Goal: Task Accomplishment & Management: Use online tool/utility

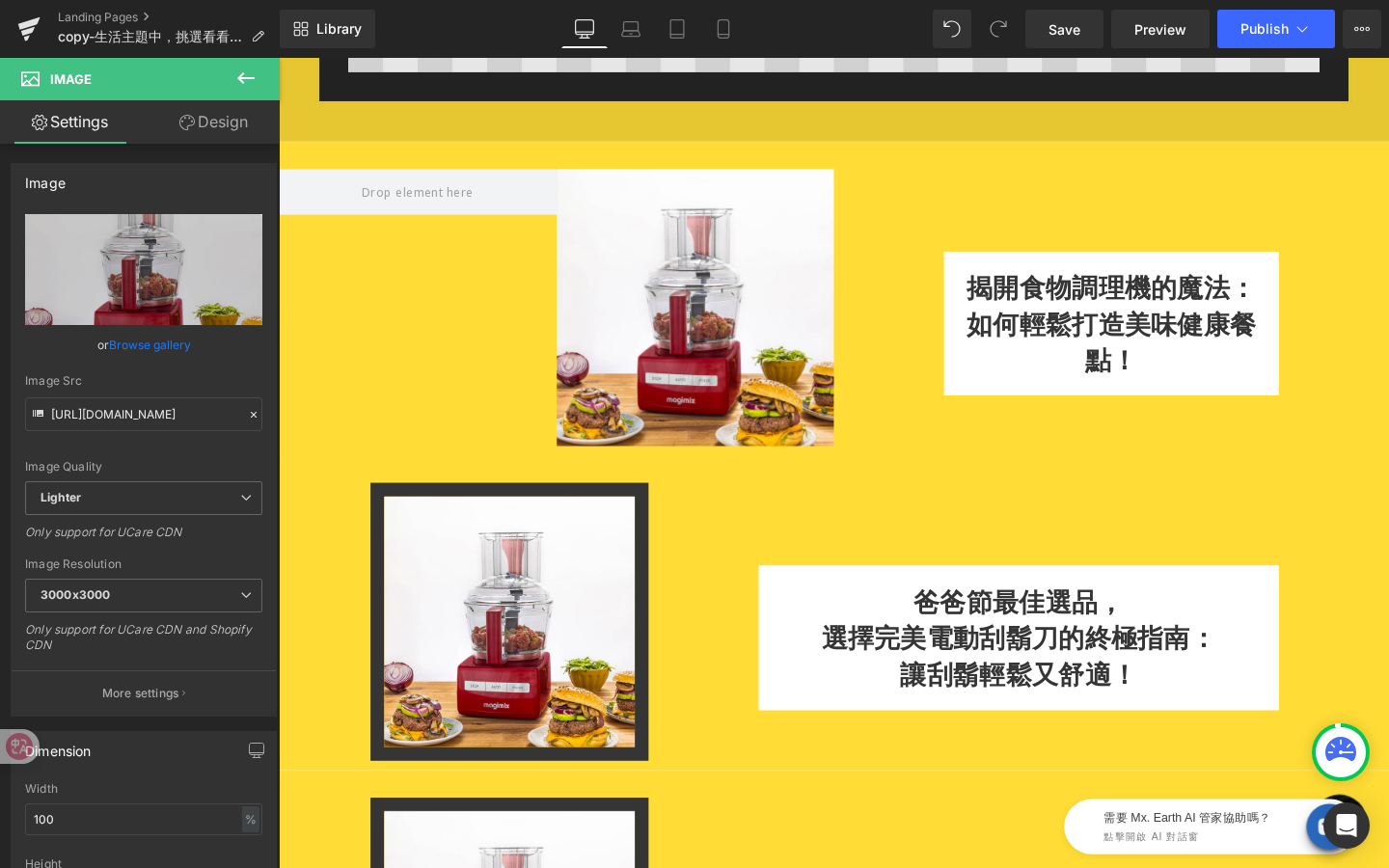
scroll to position [681, 0]
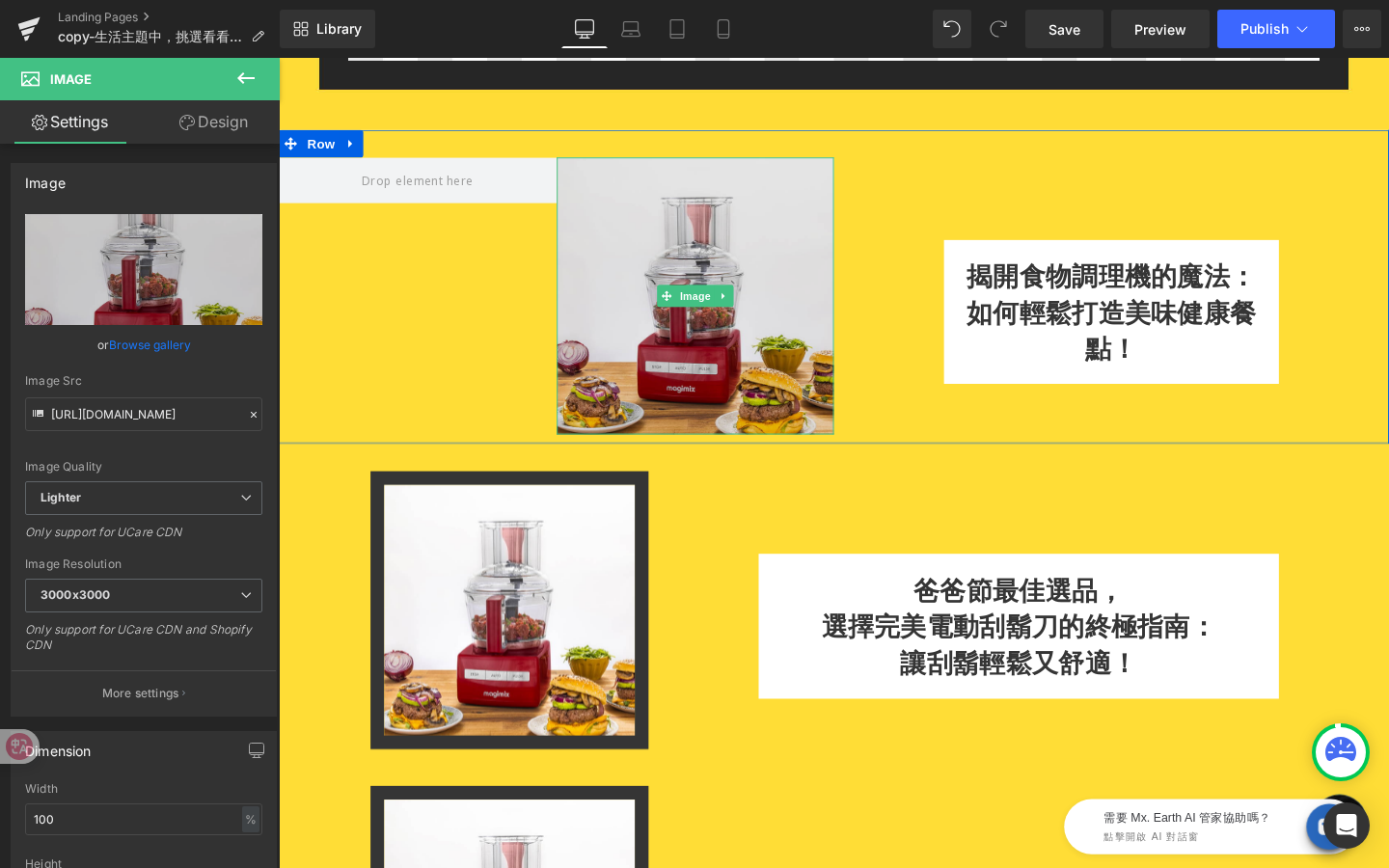
click at [720, 420] on img at bounding box center [717, 309] width 292 height 292
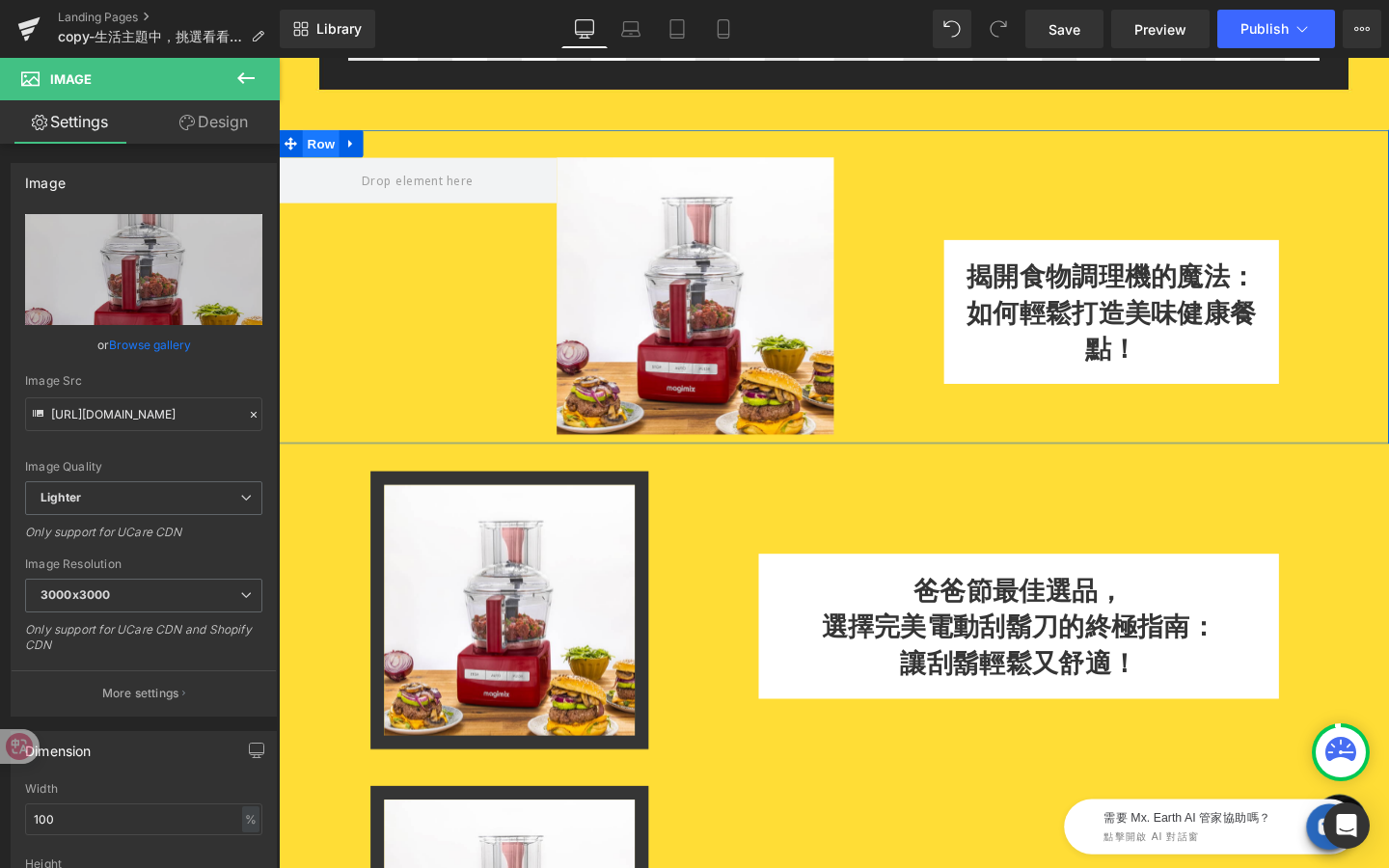
click at [338, 142] on span "Row" at bounding box center [323, 148] width 38 height 29
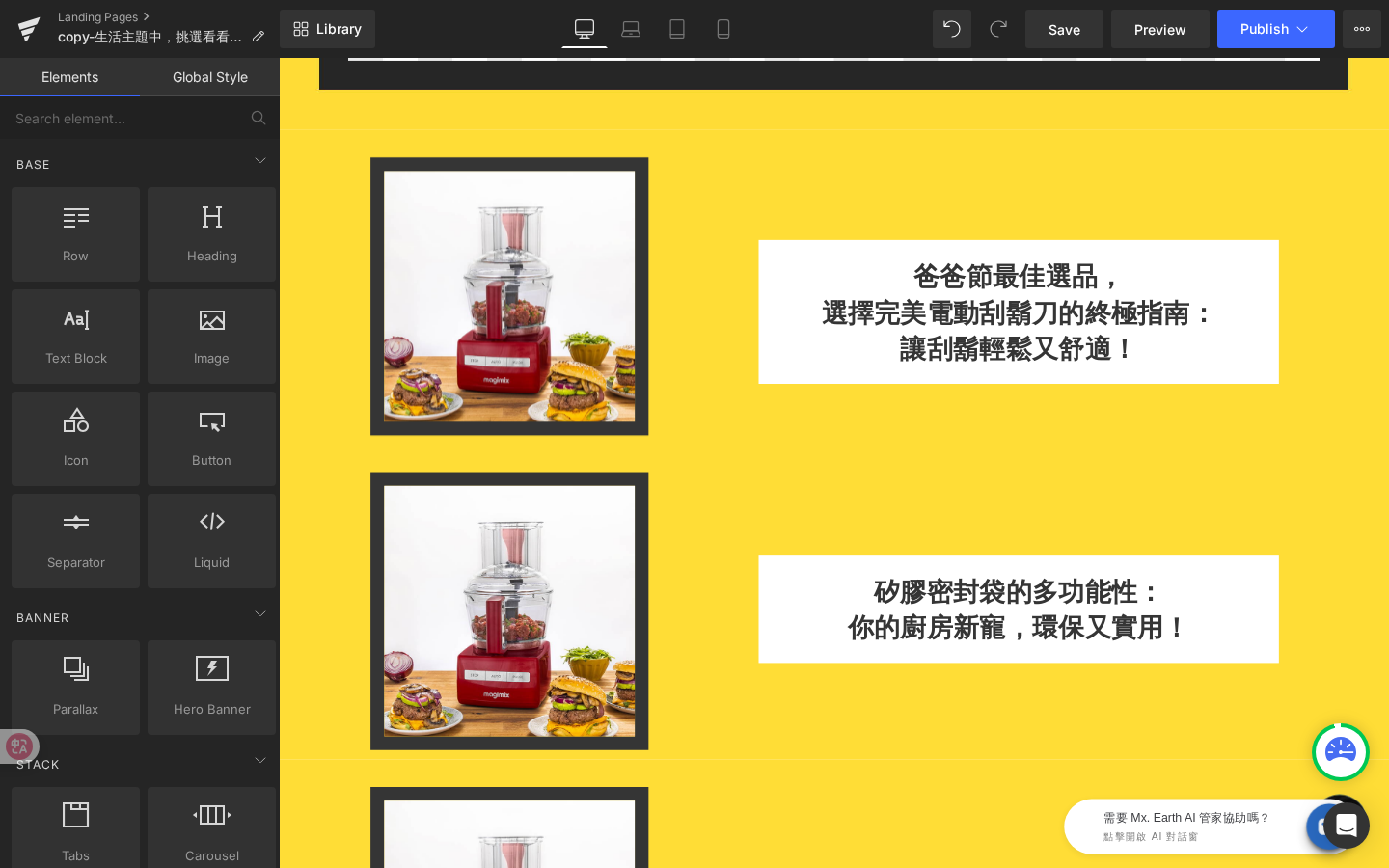
click at [461, 537] on img at bounding box center [521, 640] width 292 height 292
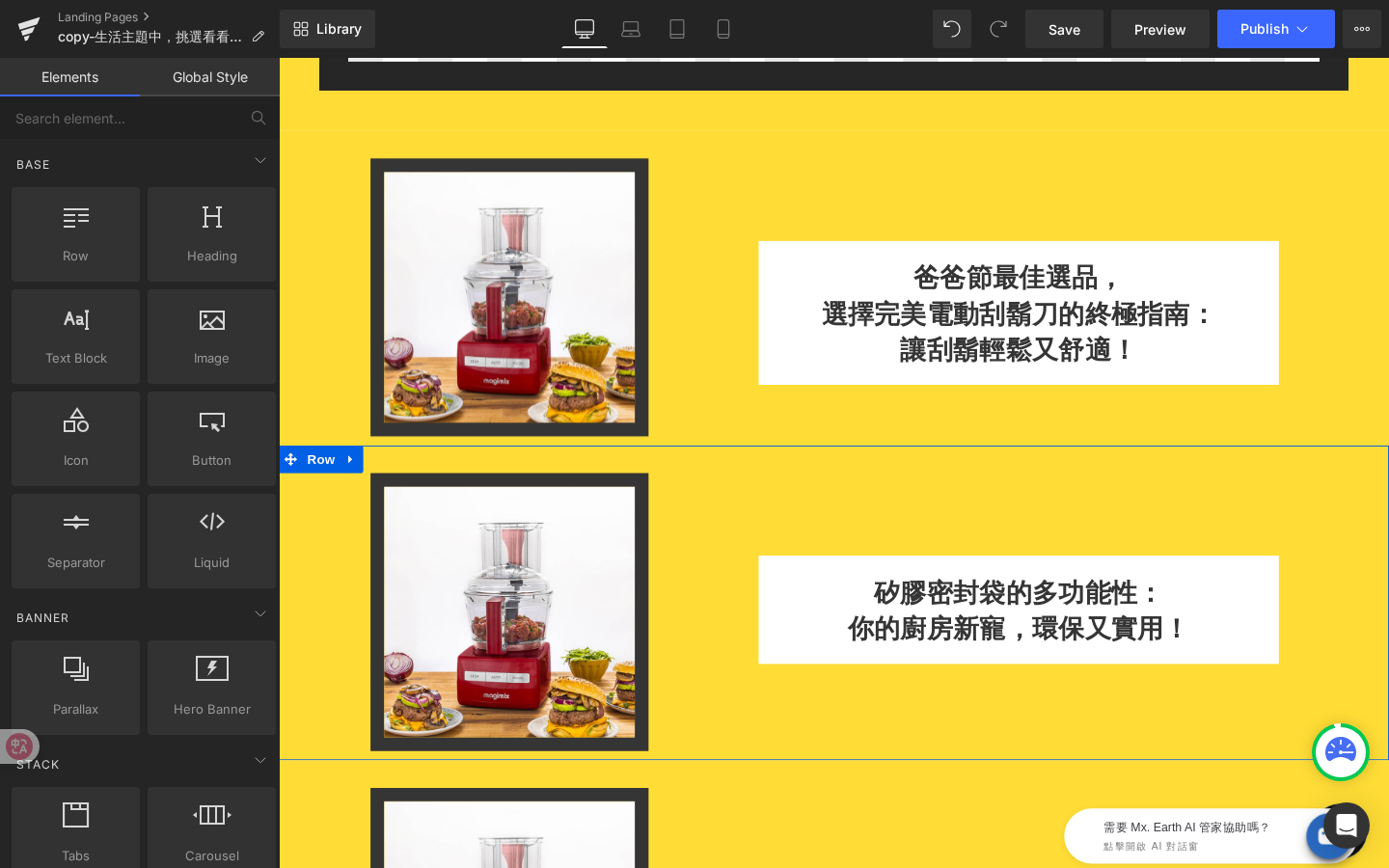
drag, startPoint x: 594, startPoint y: 752, endPoint x: 317, endPoint y: 727, distance: 278.1
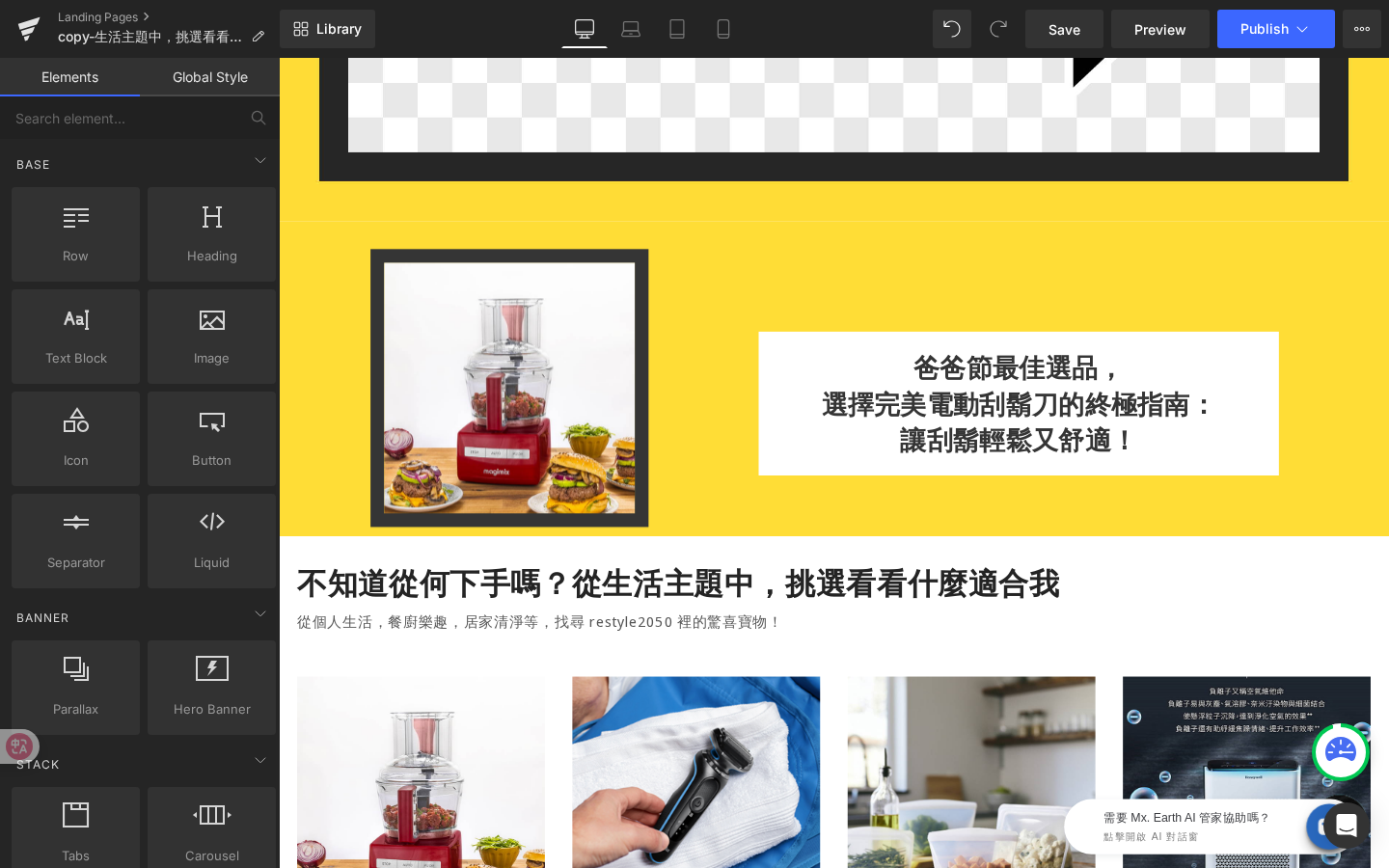
scroll to position [496, 0]
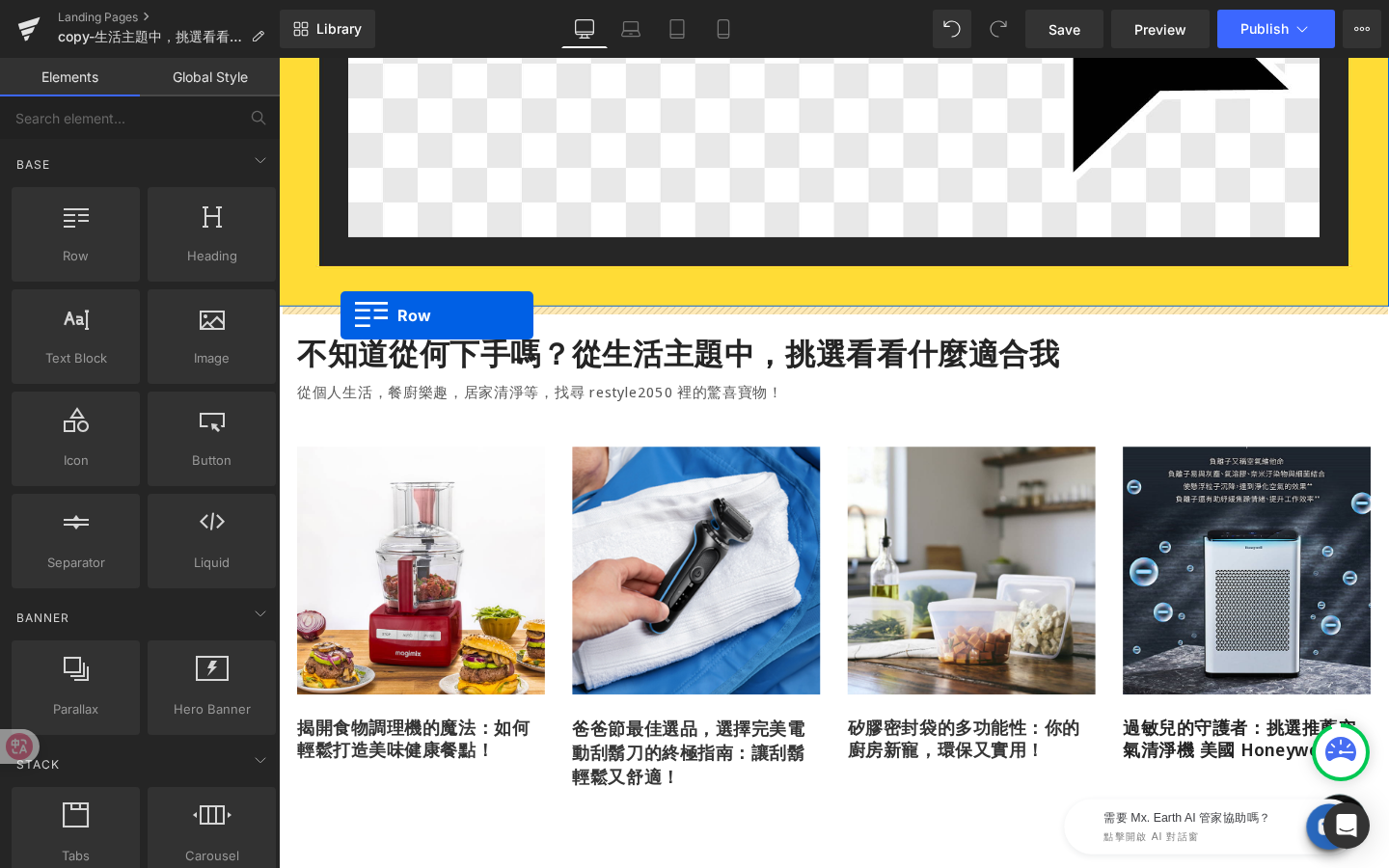
drag, startPoint x: 367, startPoint y: 295, endPoint x: 344, endPoint y: 329, distance: 41.0
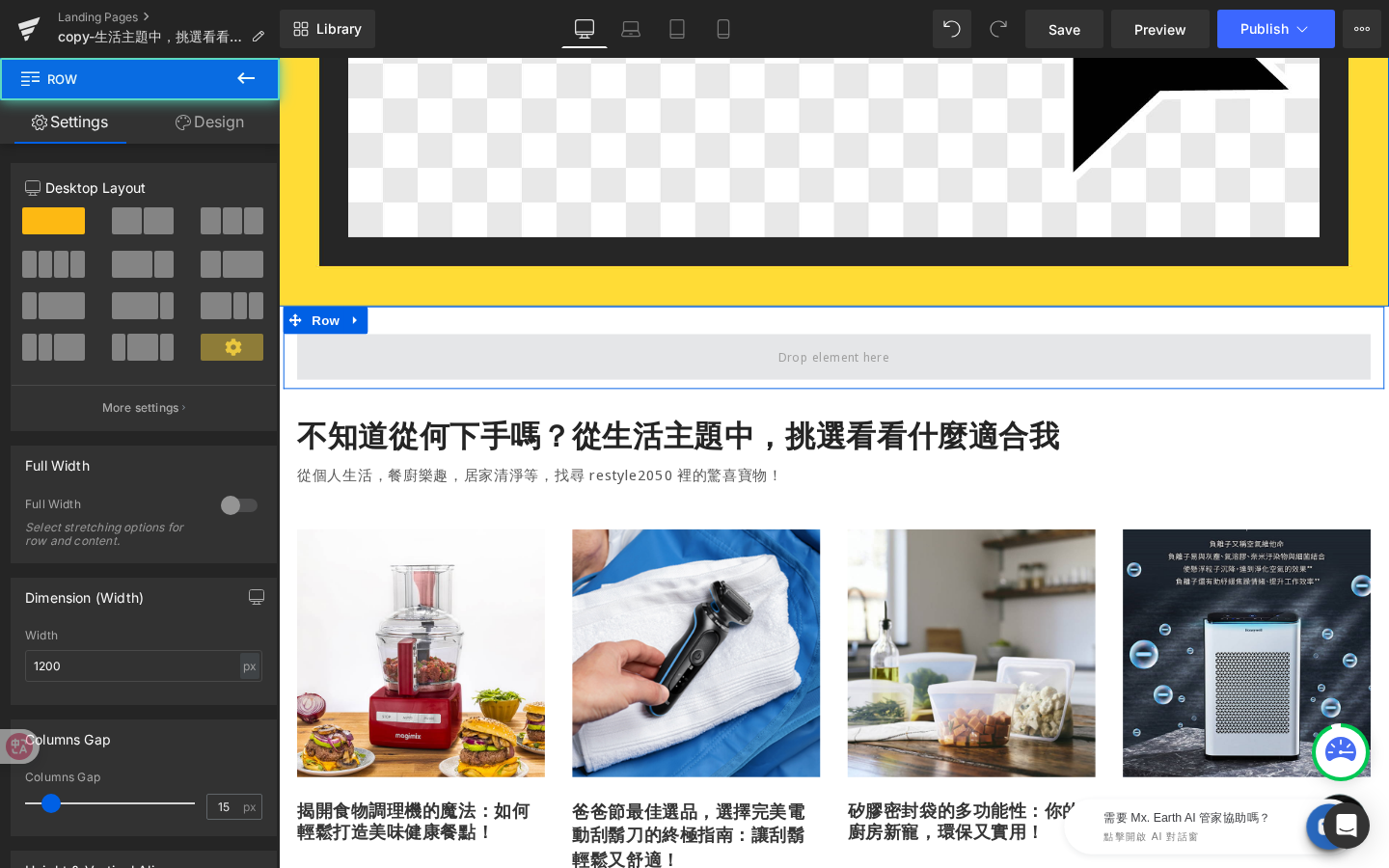
click at [454, 378] on span at bounding box center [862, 372] width 1129 height 48
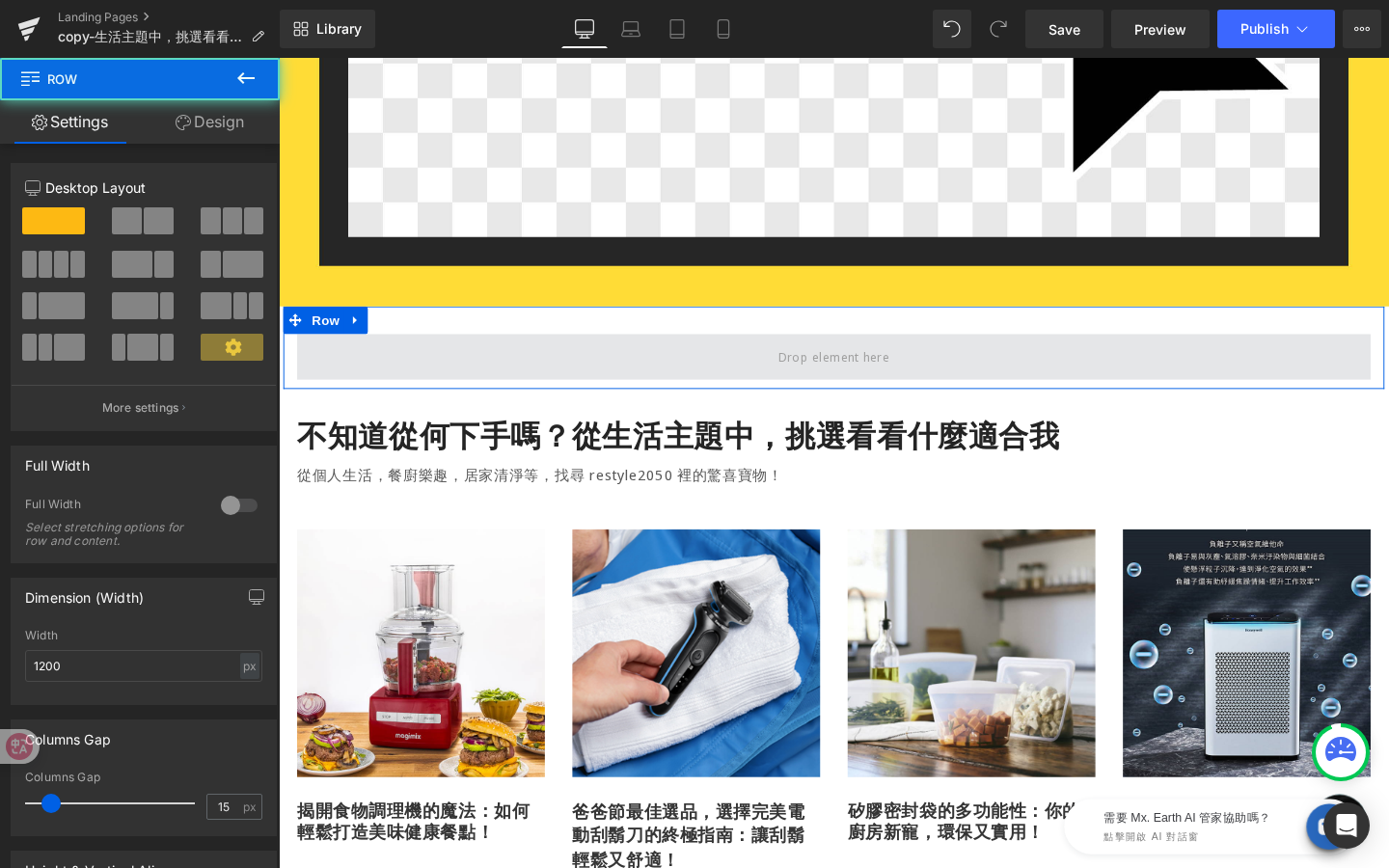
click at [409, 386] on span at bounding box center [862, 372] width 1129 height 48
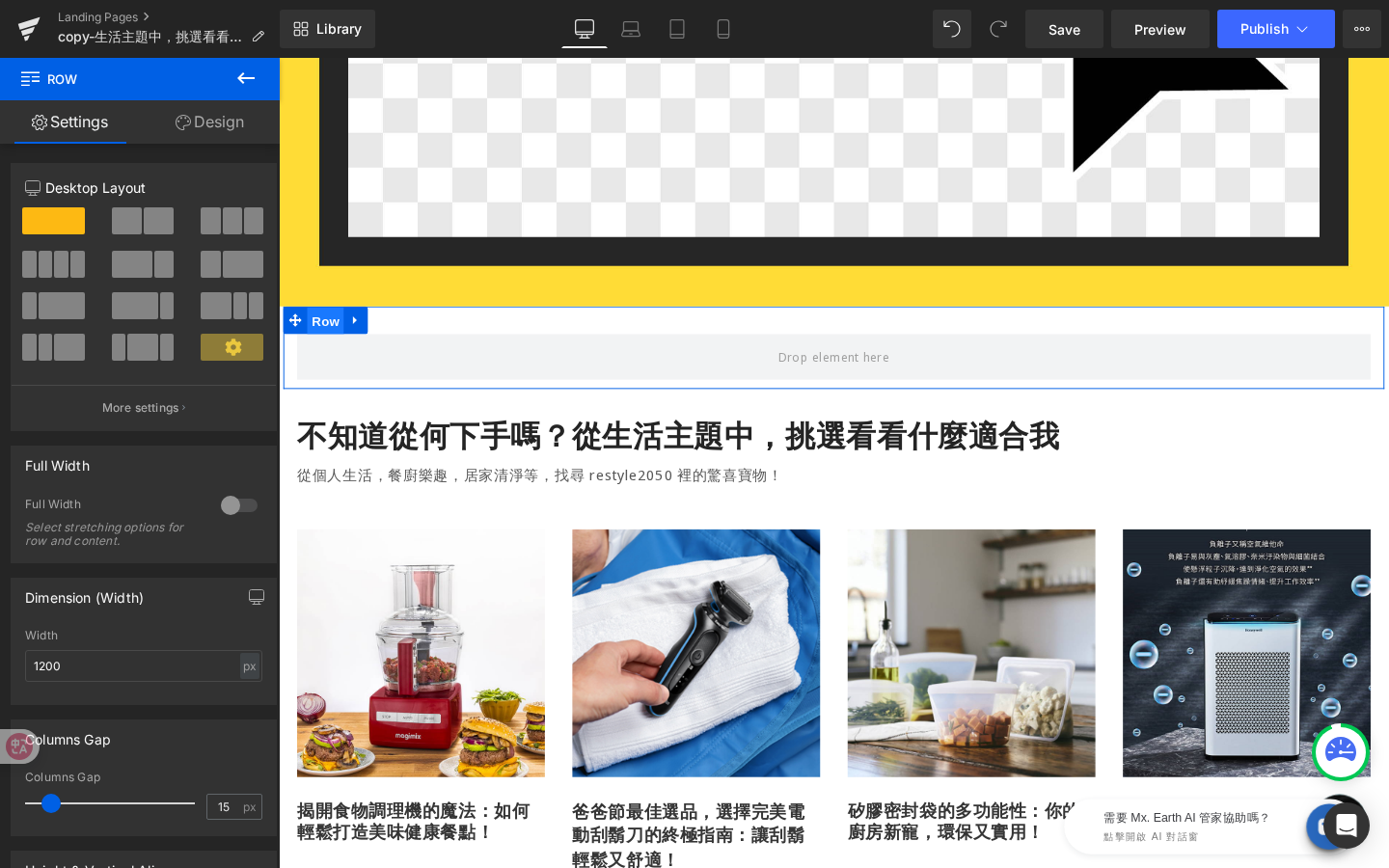
click at [335, 330] on span "Row" at bounding box center [328, 334] width 38 height 29
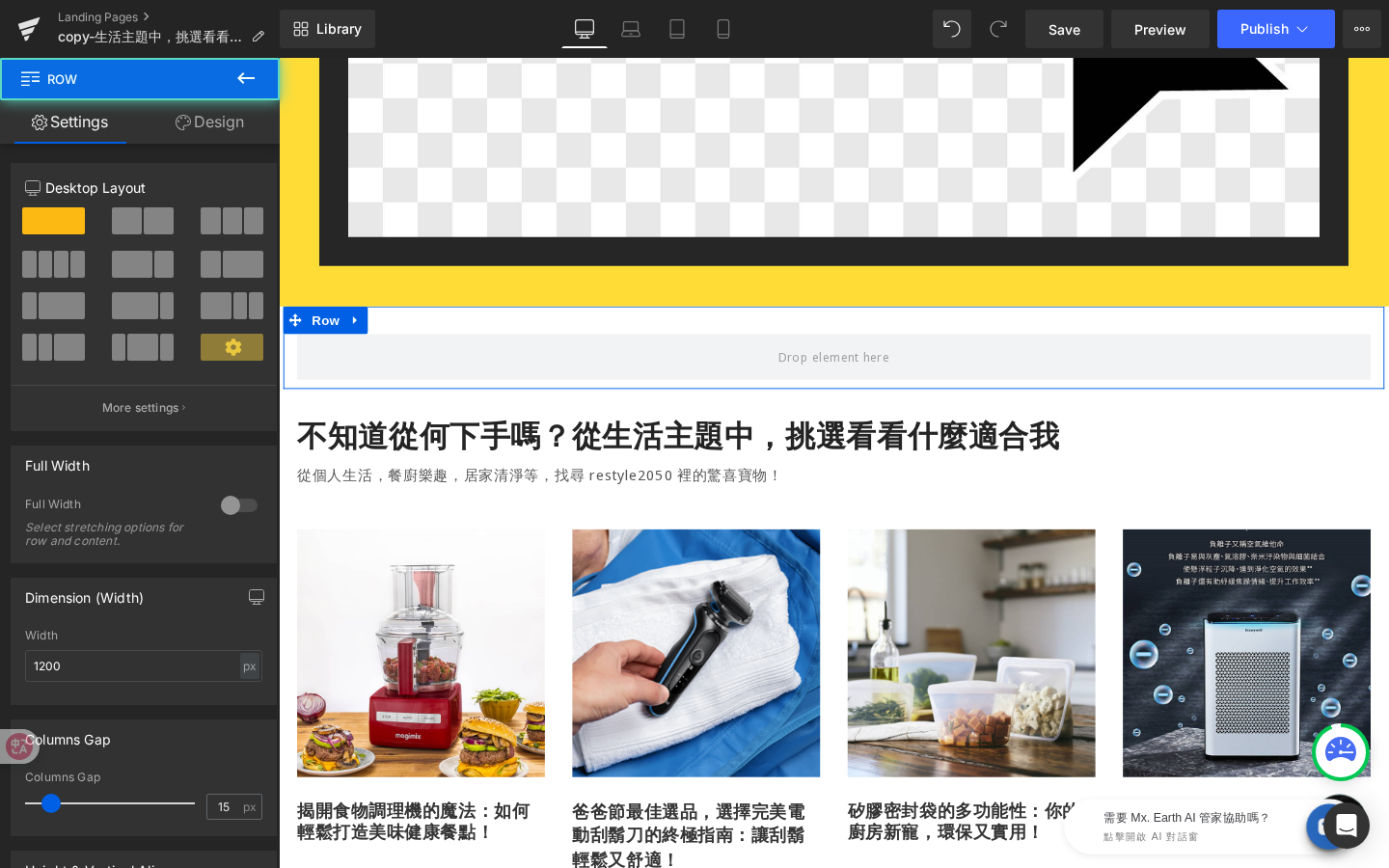
click at [240, 128] on link "Design" at bounding box center [210, 122] width 140 height 43
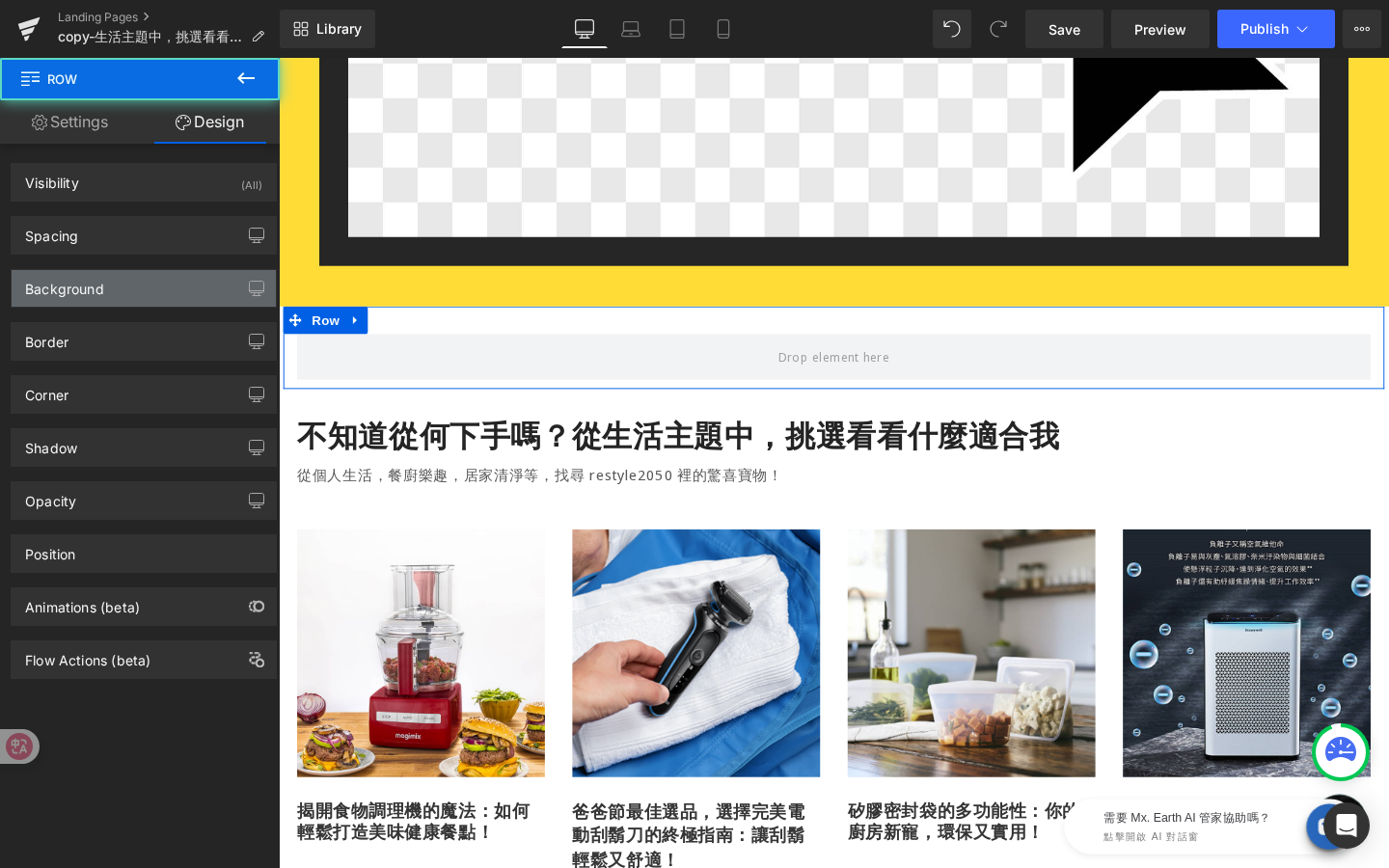
click at [141, 288] on div "Background" at bounding box center [144, 287] width 265 height 36
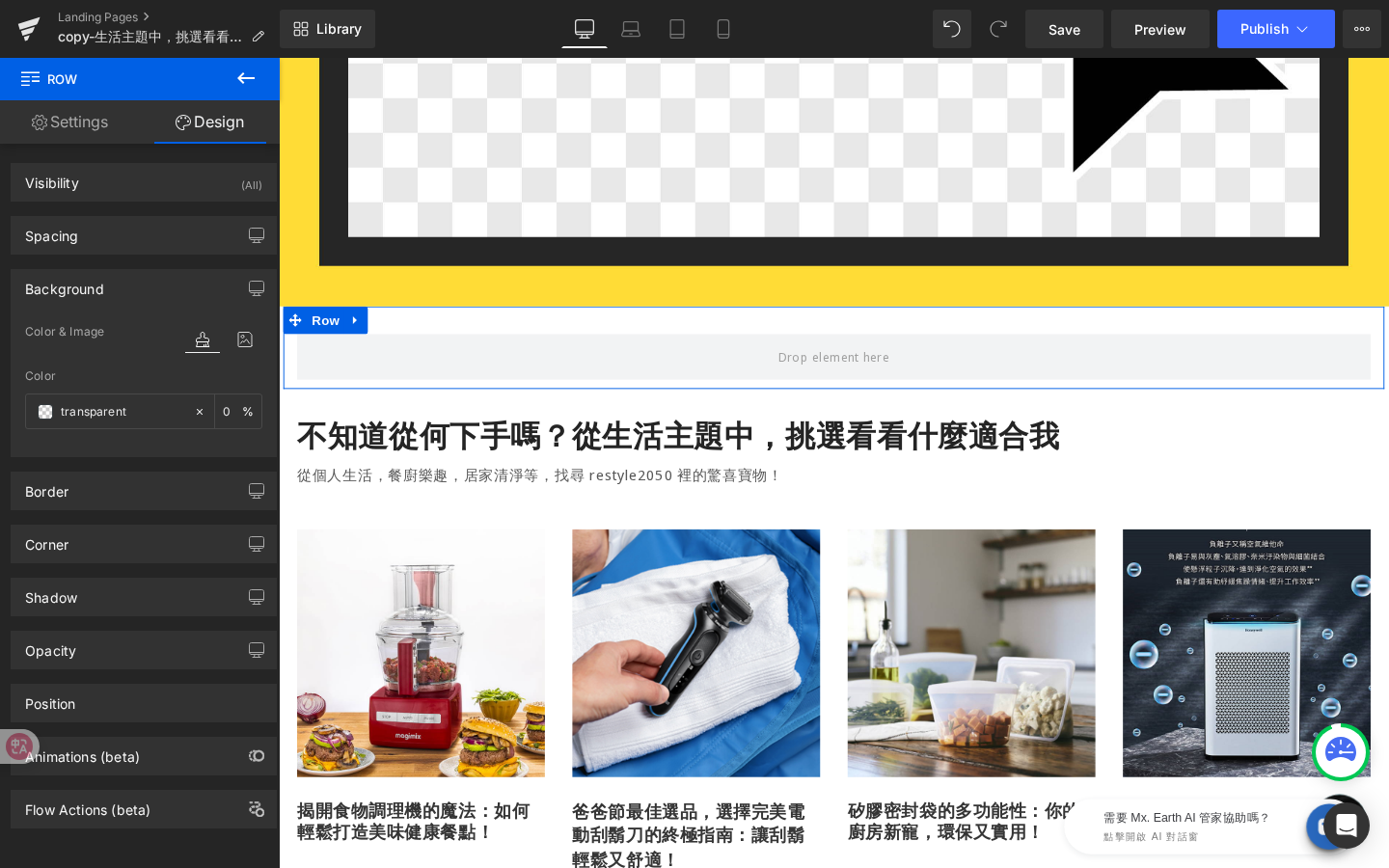
type input "transparent"
type input "0"
click at [233, 344] on icon at bounding box center [244, 339] width 34 height 25
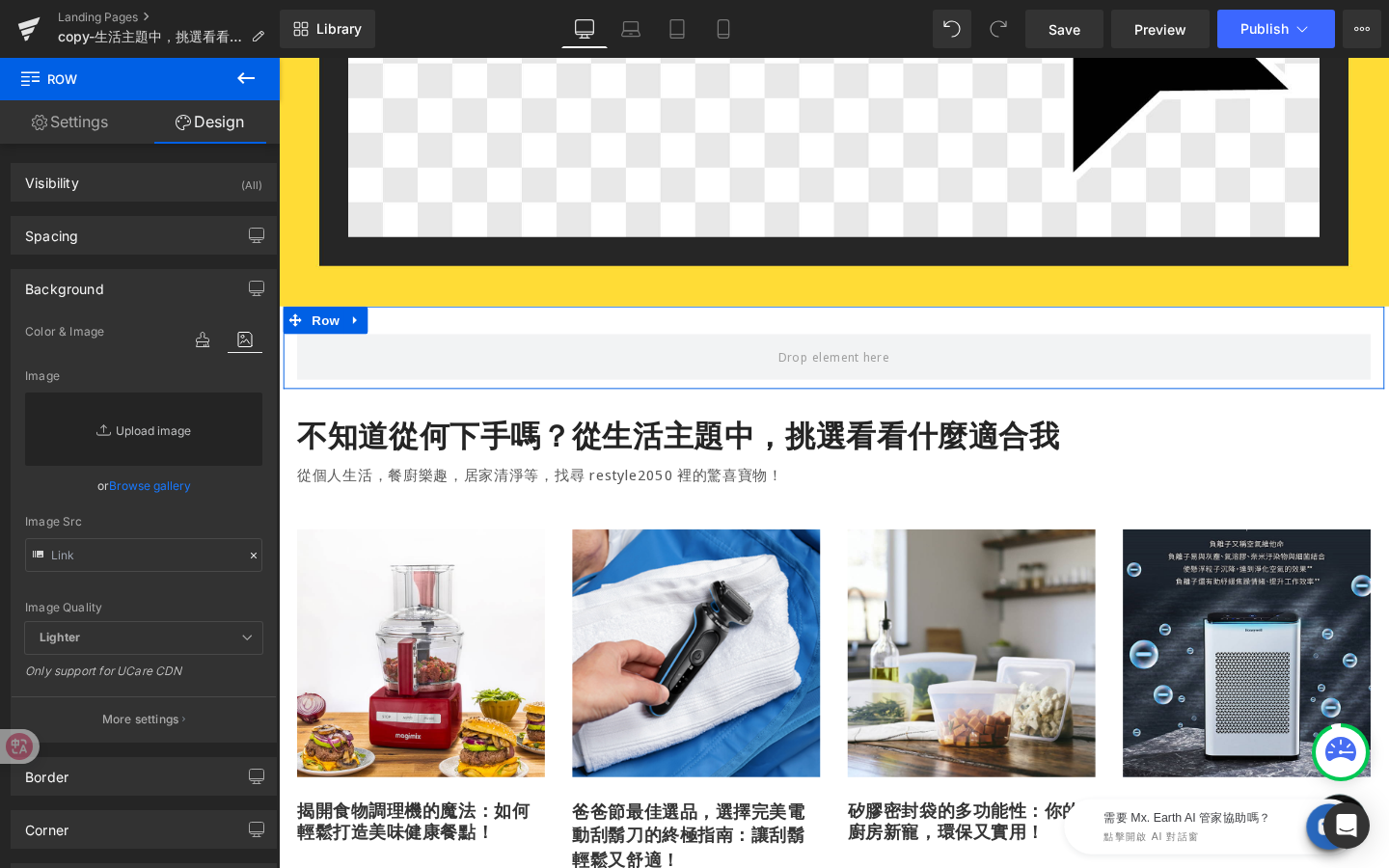
click at [206, 420] on link "Replace Image" at bounding box center [143, 429] width 237 height 73
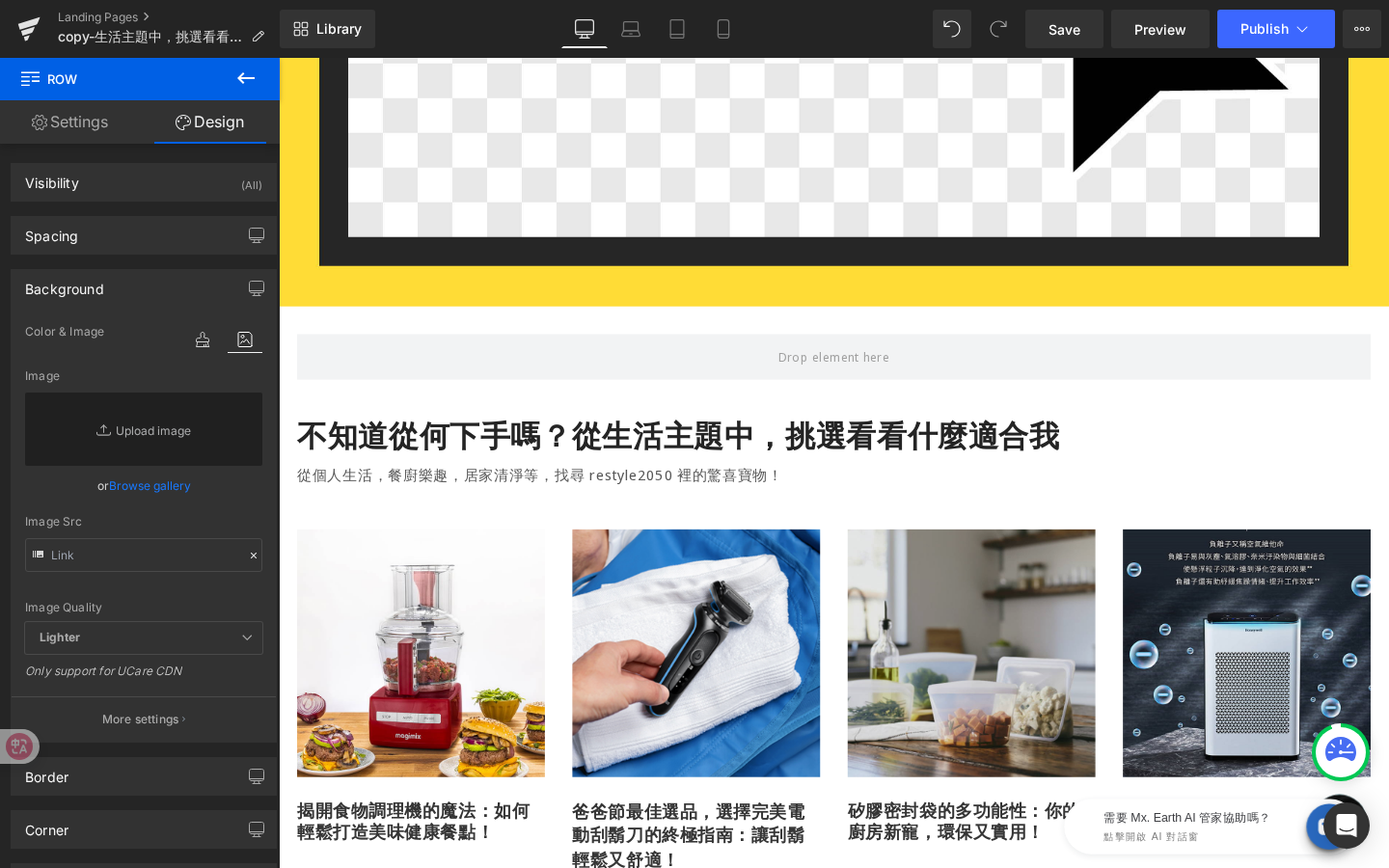
type input "C:\fakepath\test.jpg"
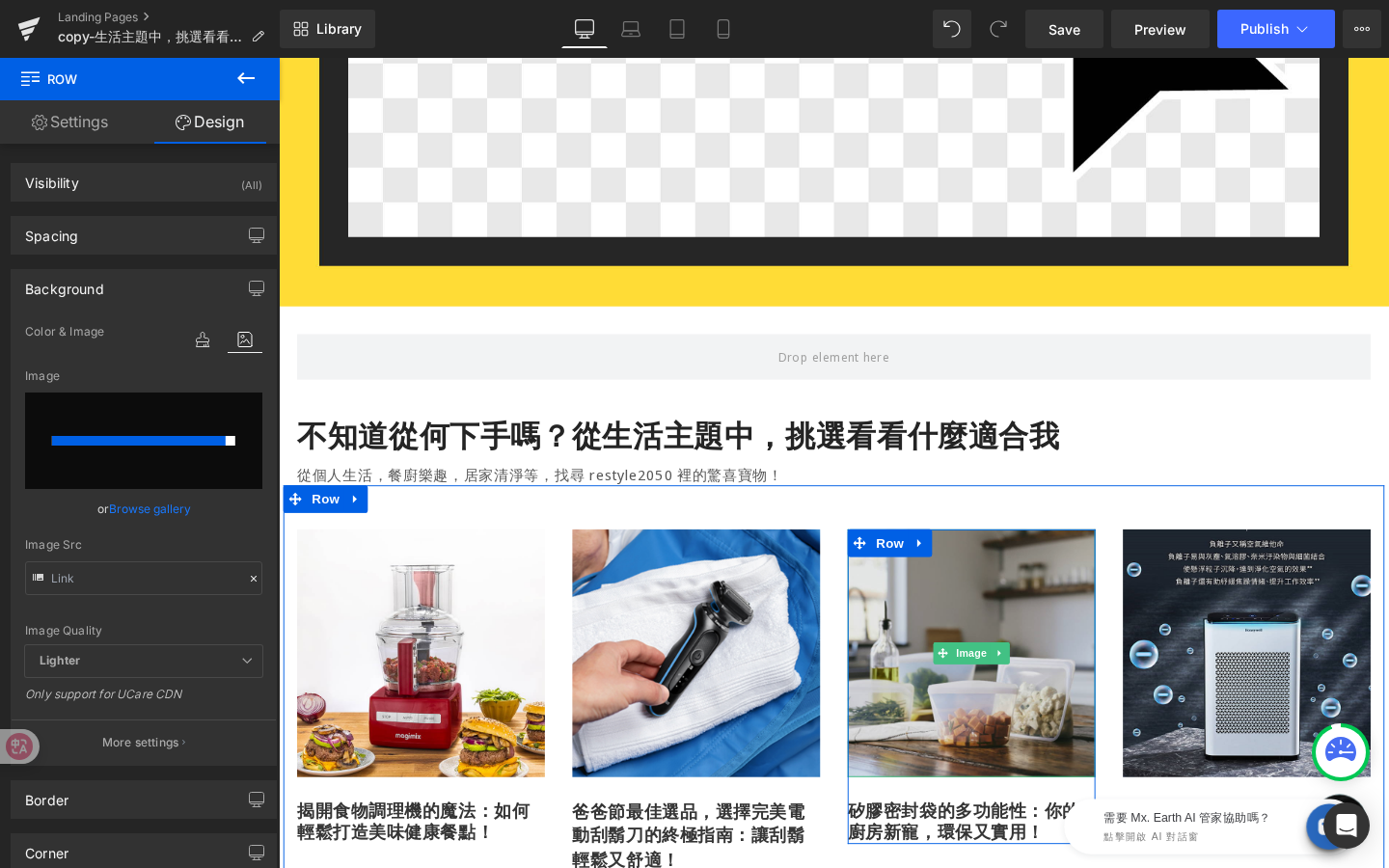
type input "[URL][DOMAIN_NAME]"
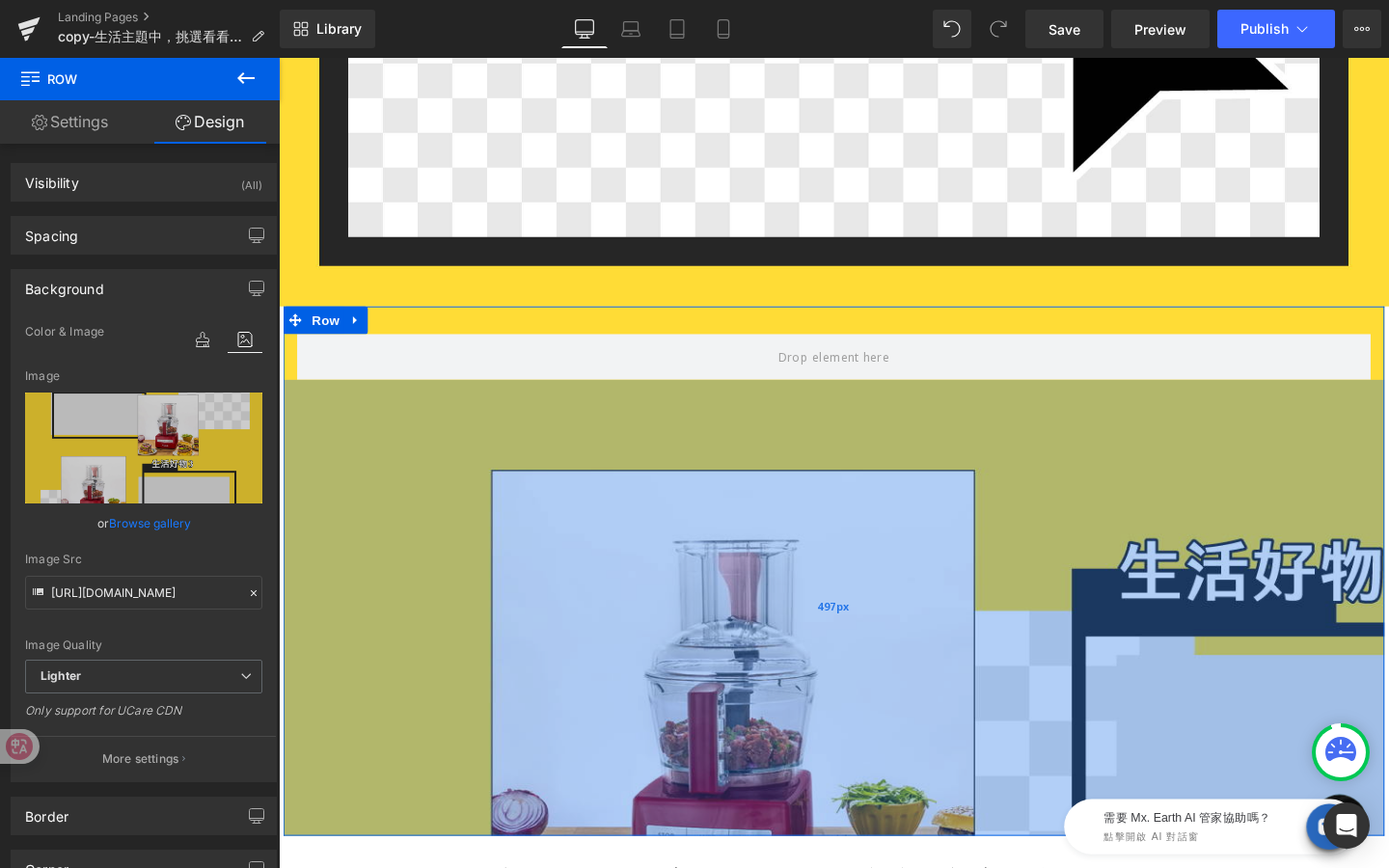
drag, startPoint x: 1022, startPoint y: 401, endPoint x: 984, endPoint y: 870, distance: 470.5
click at [984, 867] on div "497px" at bounding box center [862, 636] width 1158 height 479
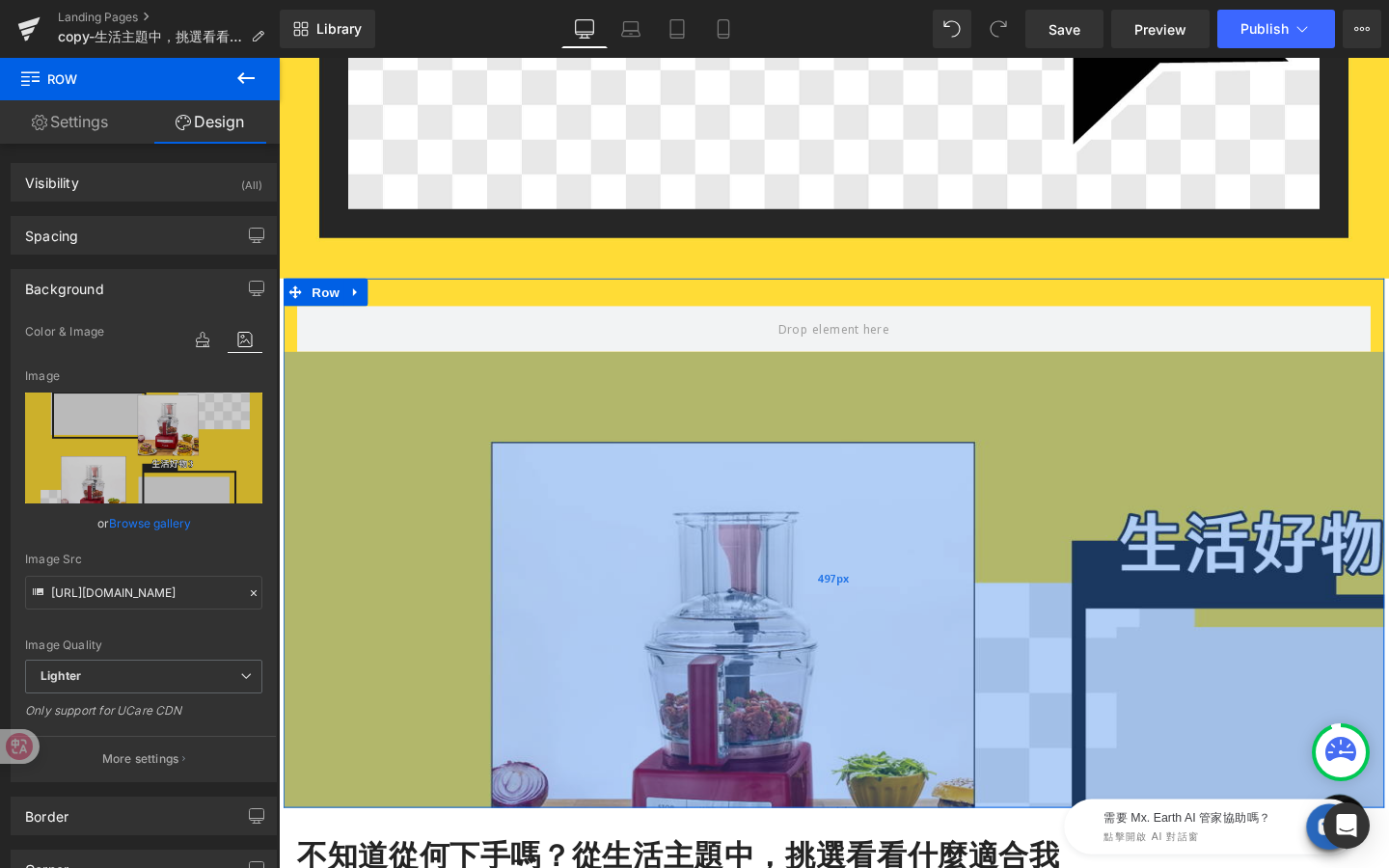
scroll to position [484, 0]
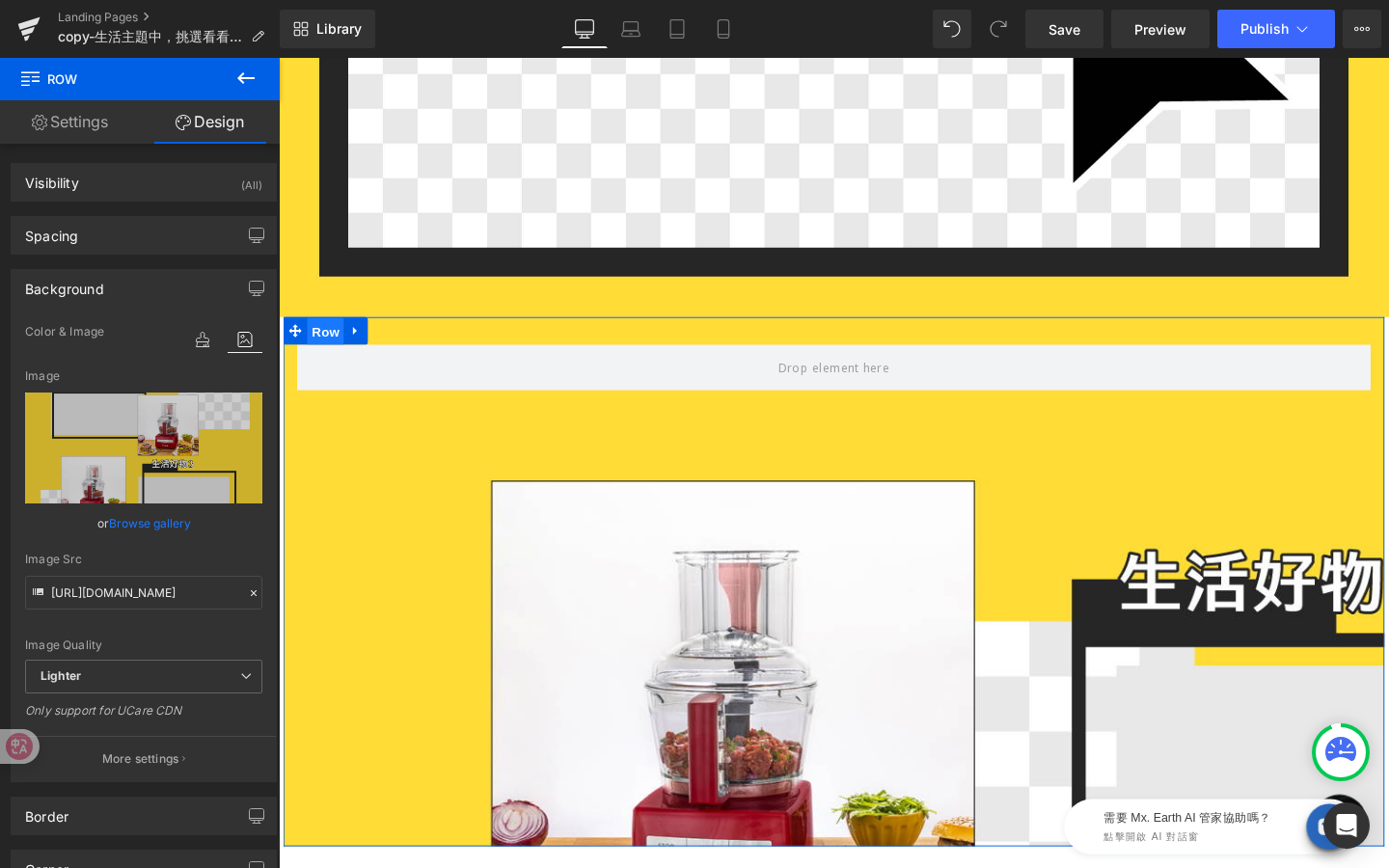
click at [335, 342] on span "Row" at bounding box center [328, 345] width 38 height 29
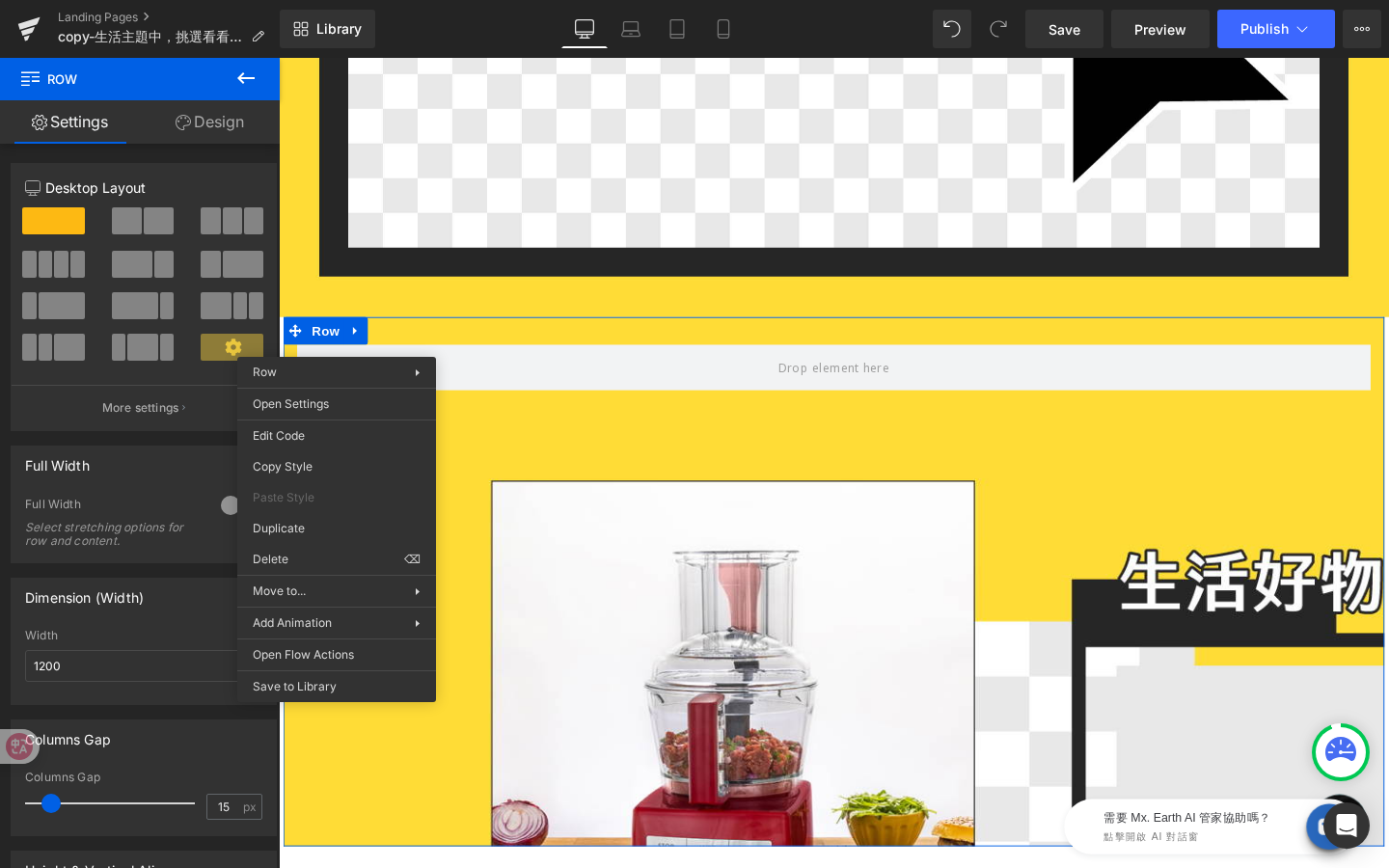
drag, startPoint x: 611, startPoint y: 626, endPoint x: 336, endPoint y: 594, distance: 276.9
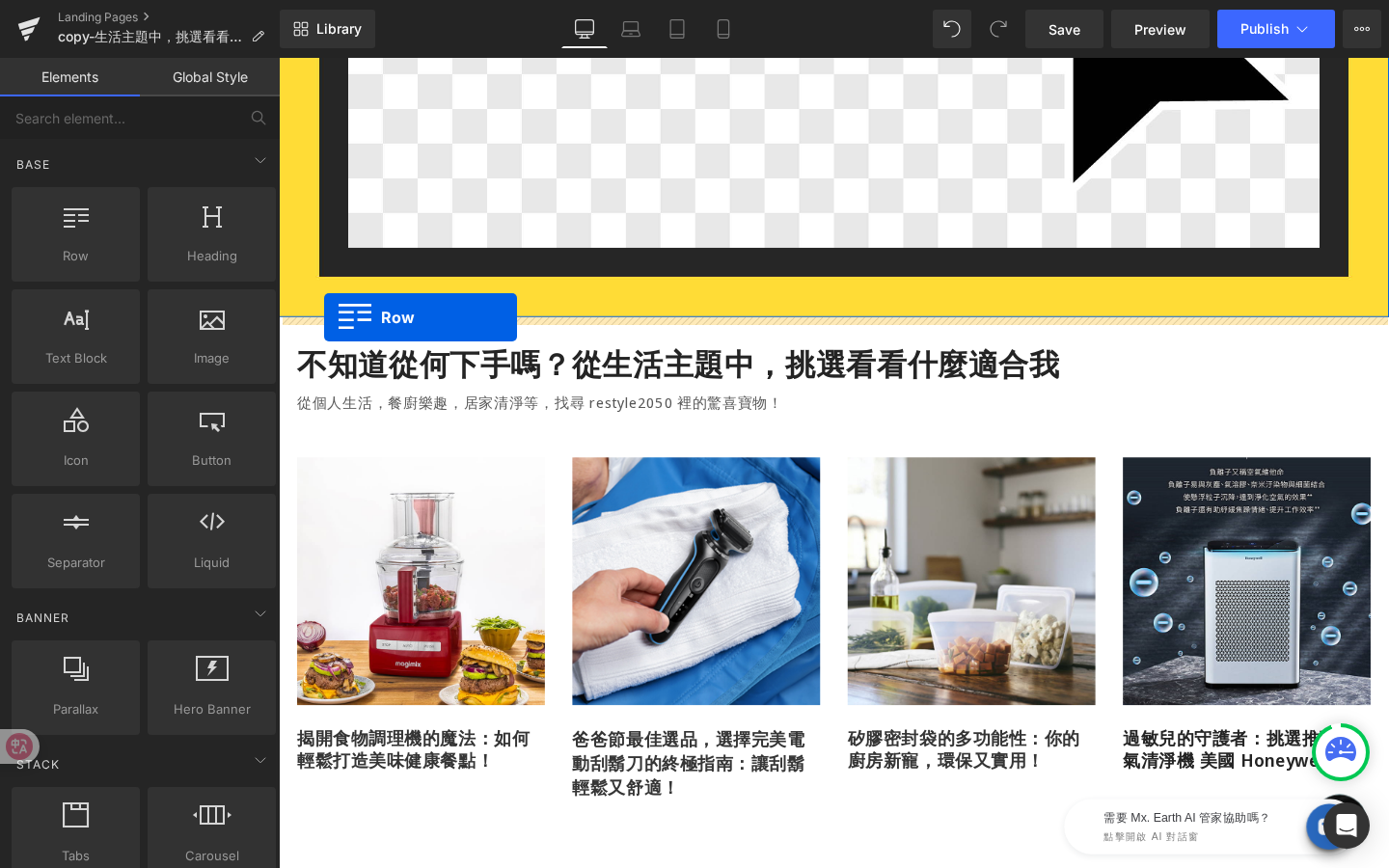
drag, startPoint x: 403, startPoint y: 286, endPoint x: 326, endPoint y: 331, distance: 89.2
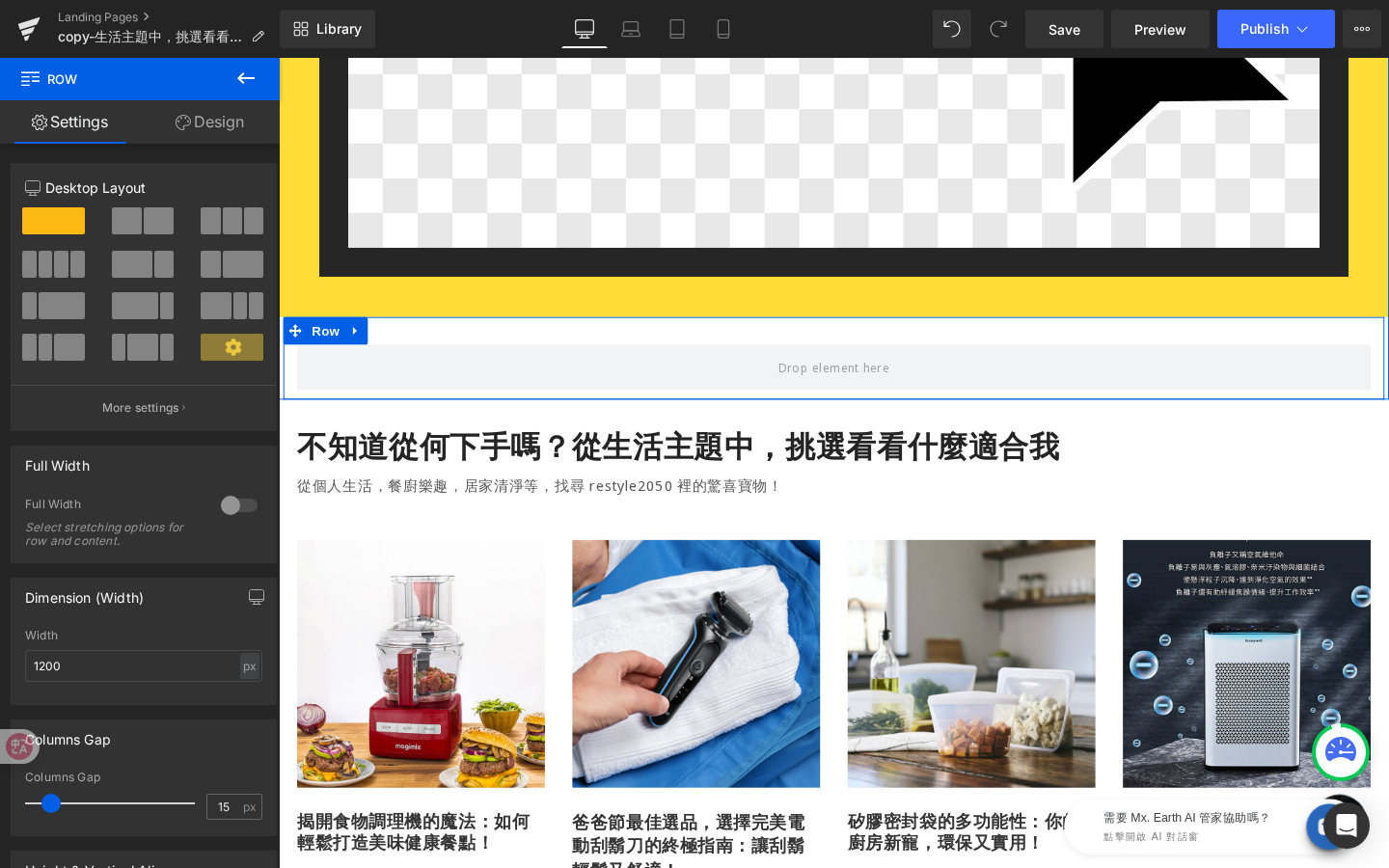
drag, startPoint x: 216, startPoint y: 338, endPoint x: 159, endPoint y: 210, distance: 140.1
click at [156, 216] on div at bounding box center [143, 291] width 237 height 168
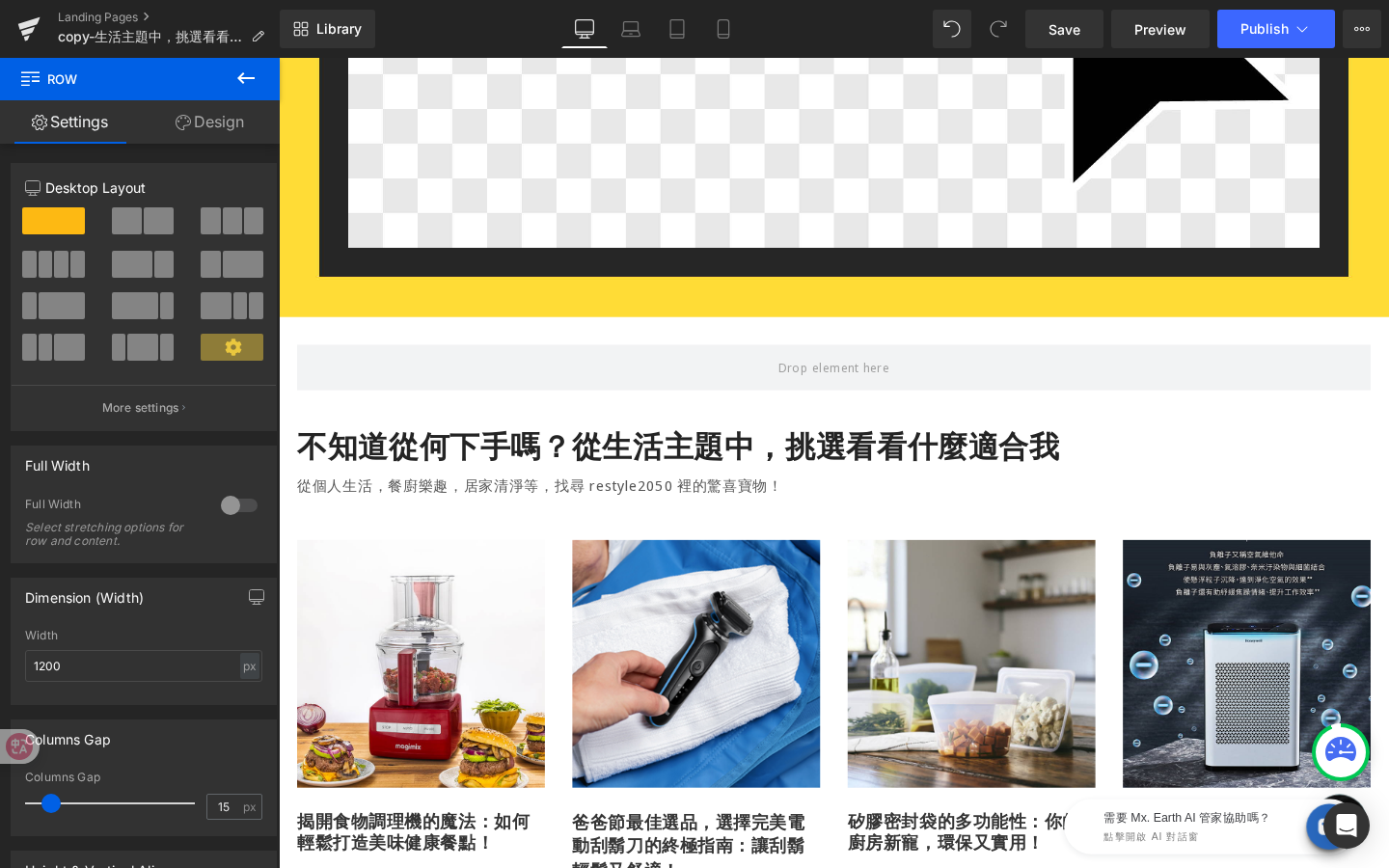
click at [241, 88] on icon at bounding box center [246, 79] width 24 height 24
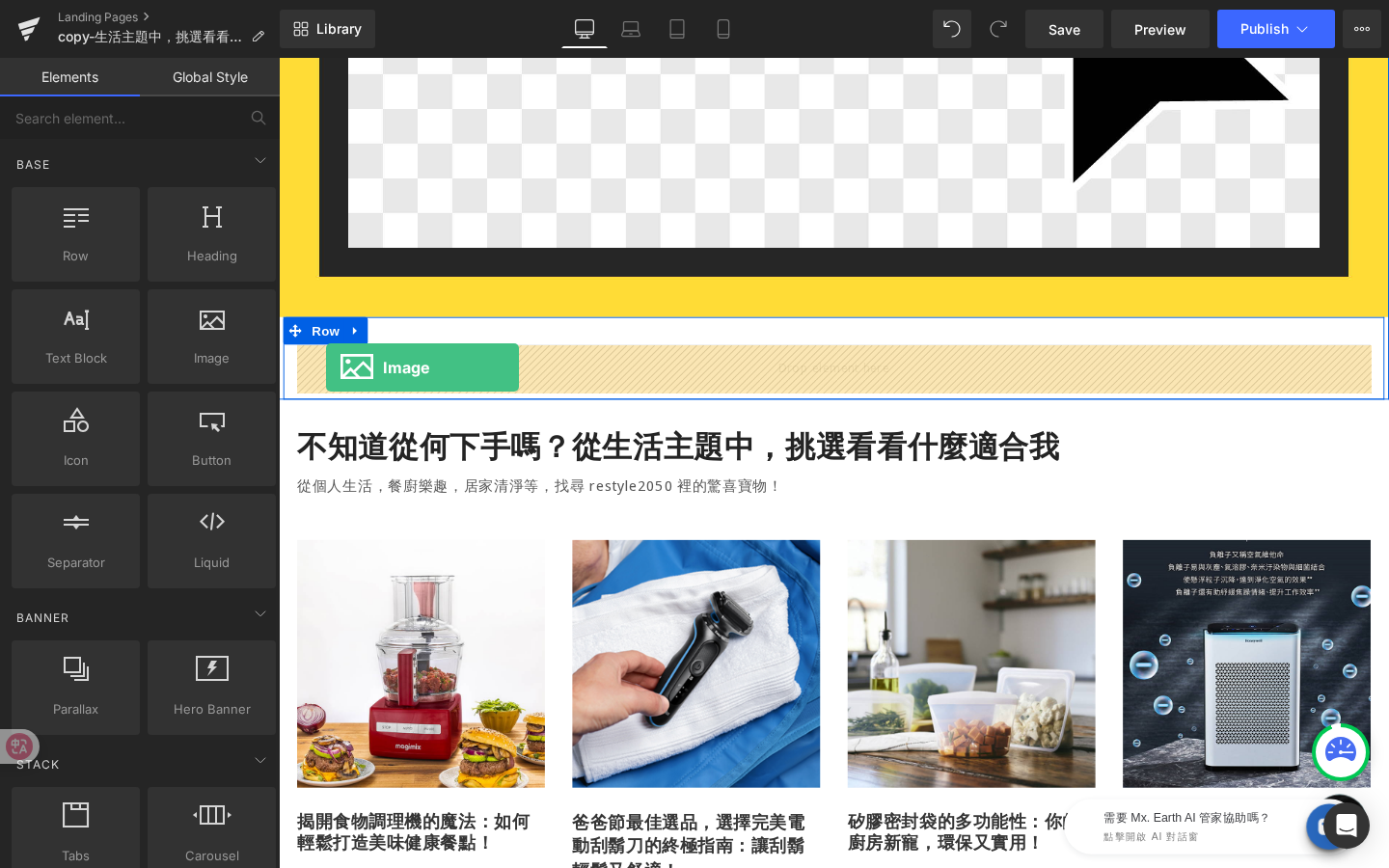
drag, startPoint x: 483, startPoint y: 390, endPoint x: 324, endPoint y: 382, distance: 159.2
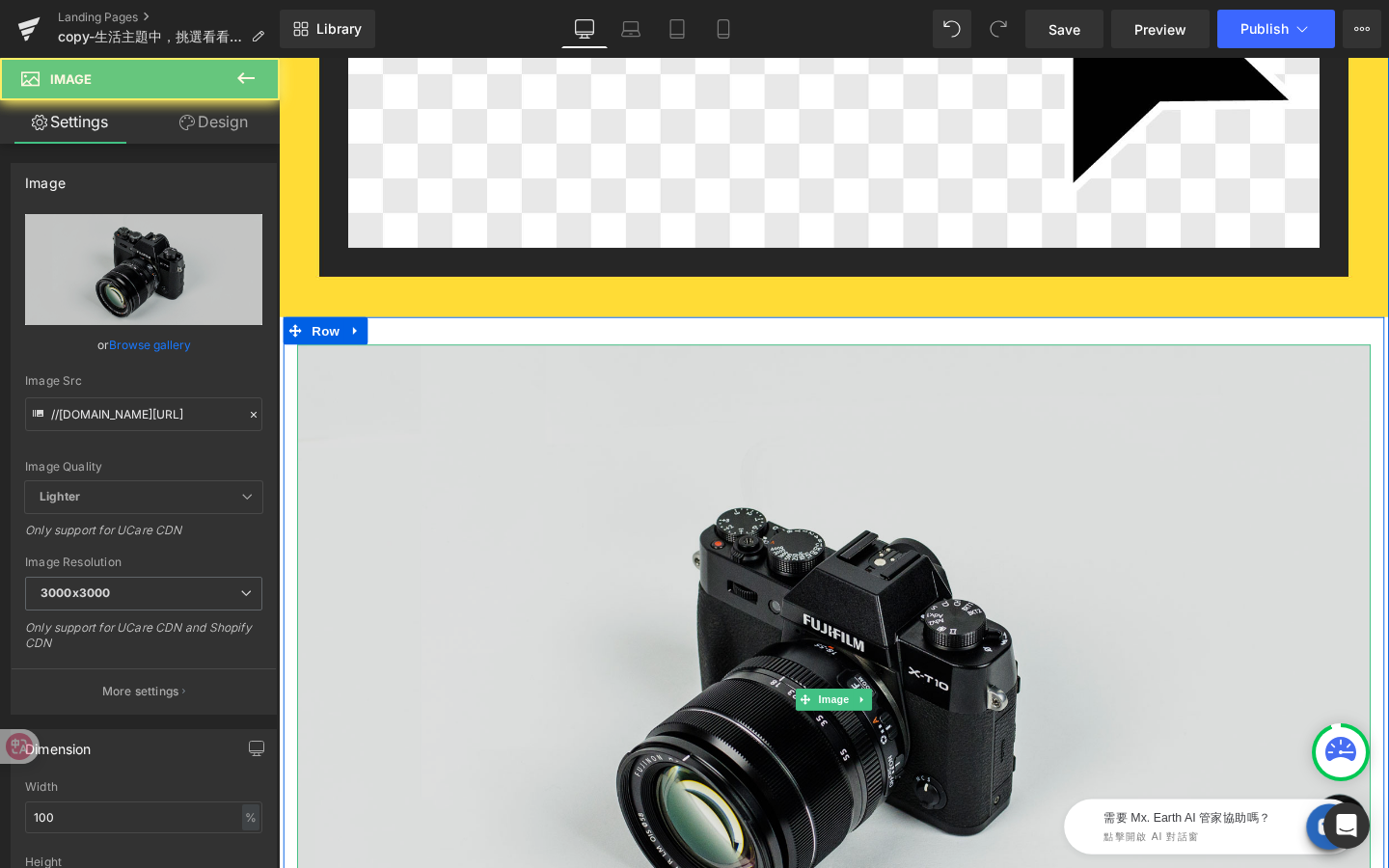
click at [693, 548] on img at bounding box center [862, 734] width 1129 height 748
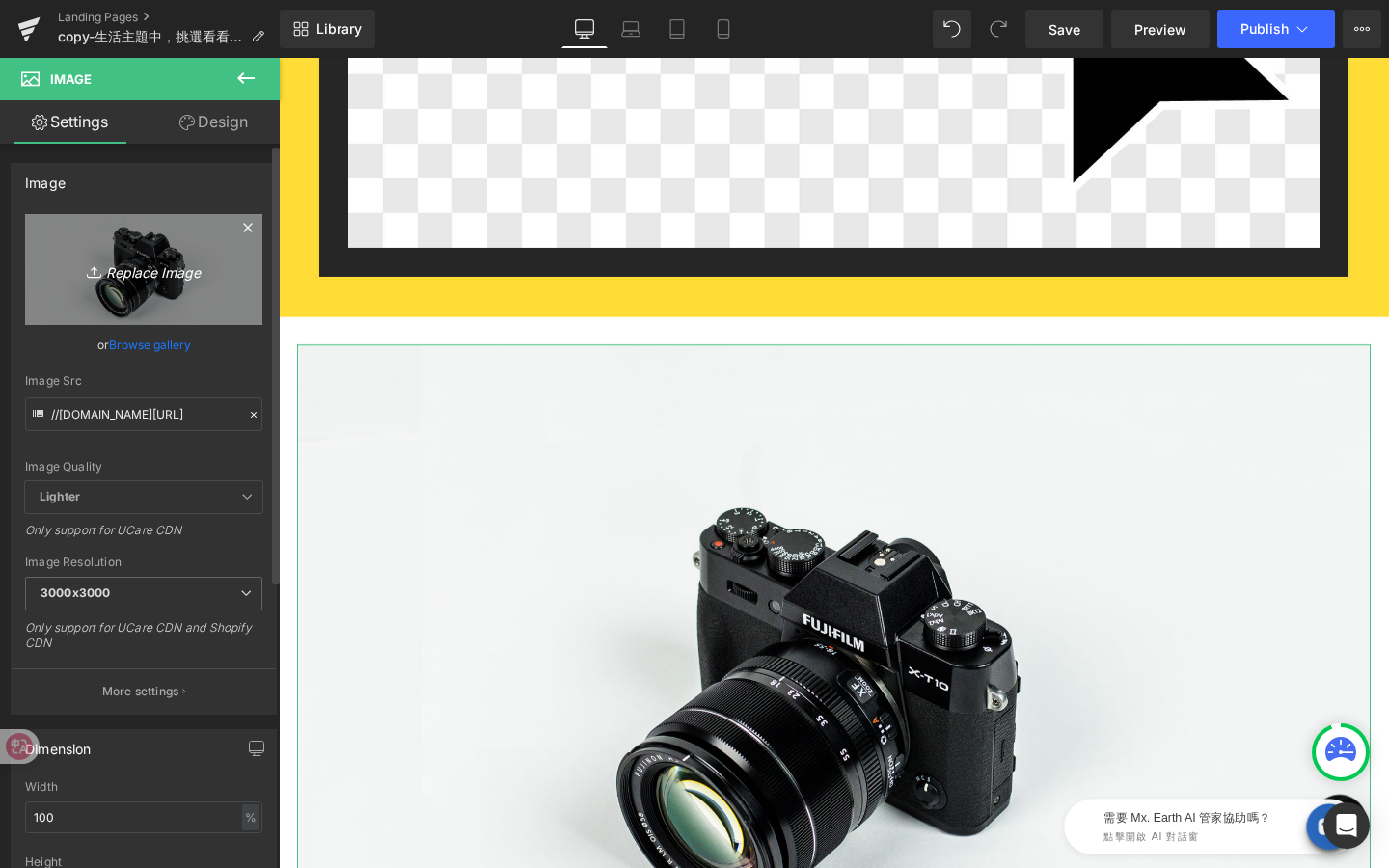
click at [190, 256] on link "Replace Image" at bounding box center [143, 270] width 237 height 111
type input "C:\fakepath\test.jpg"
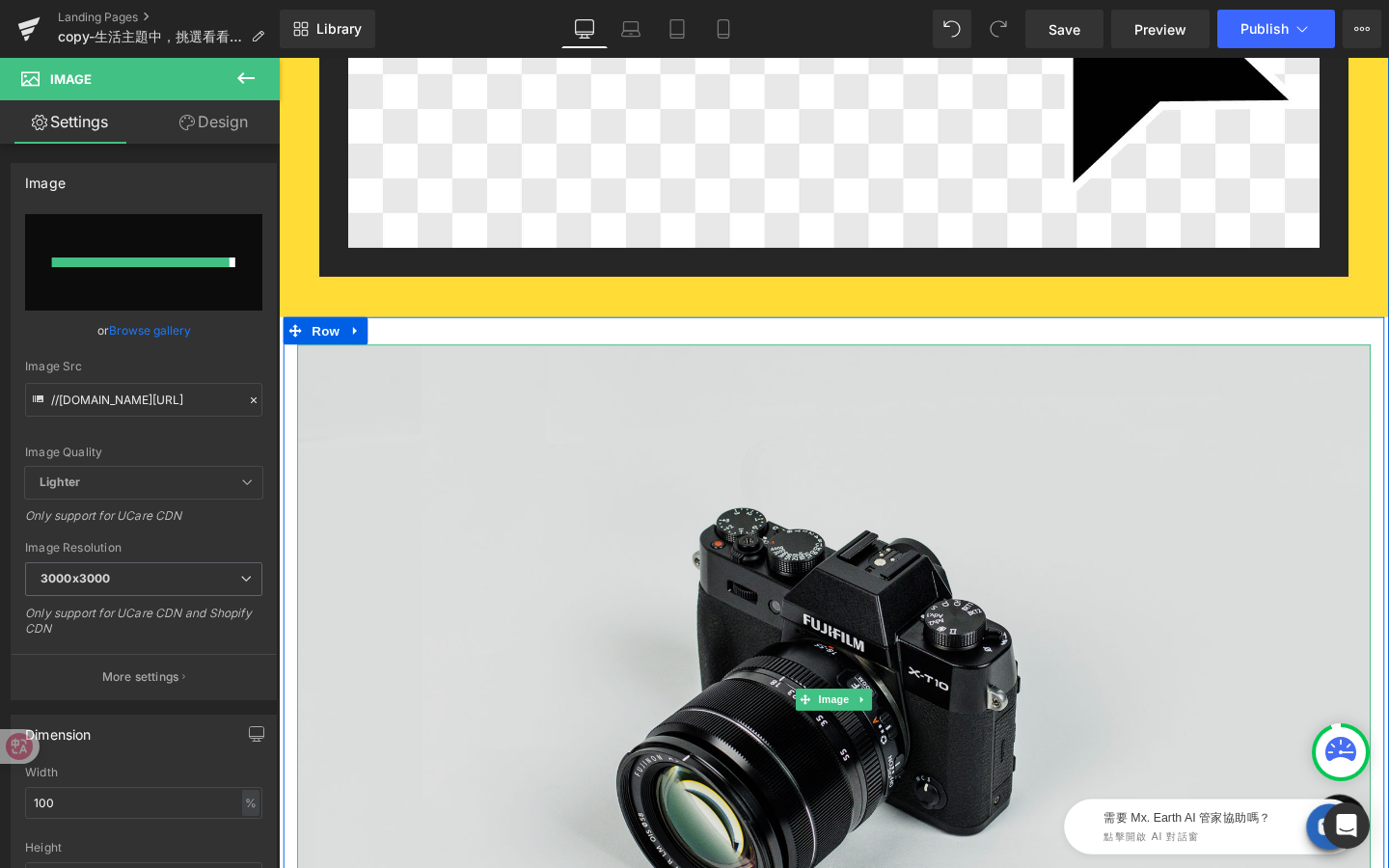
type input "[URL][DOMAIN_NAME]"
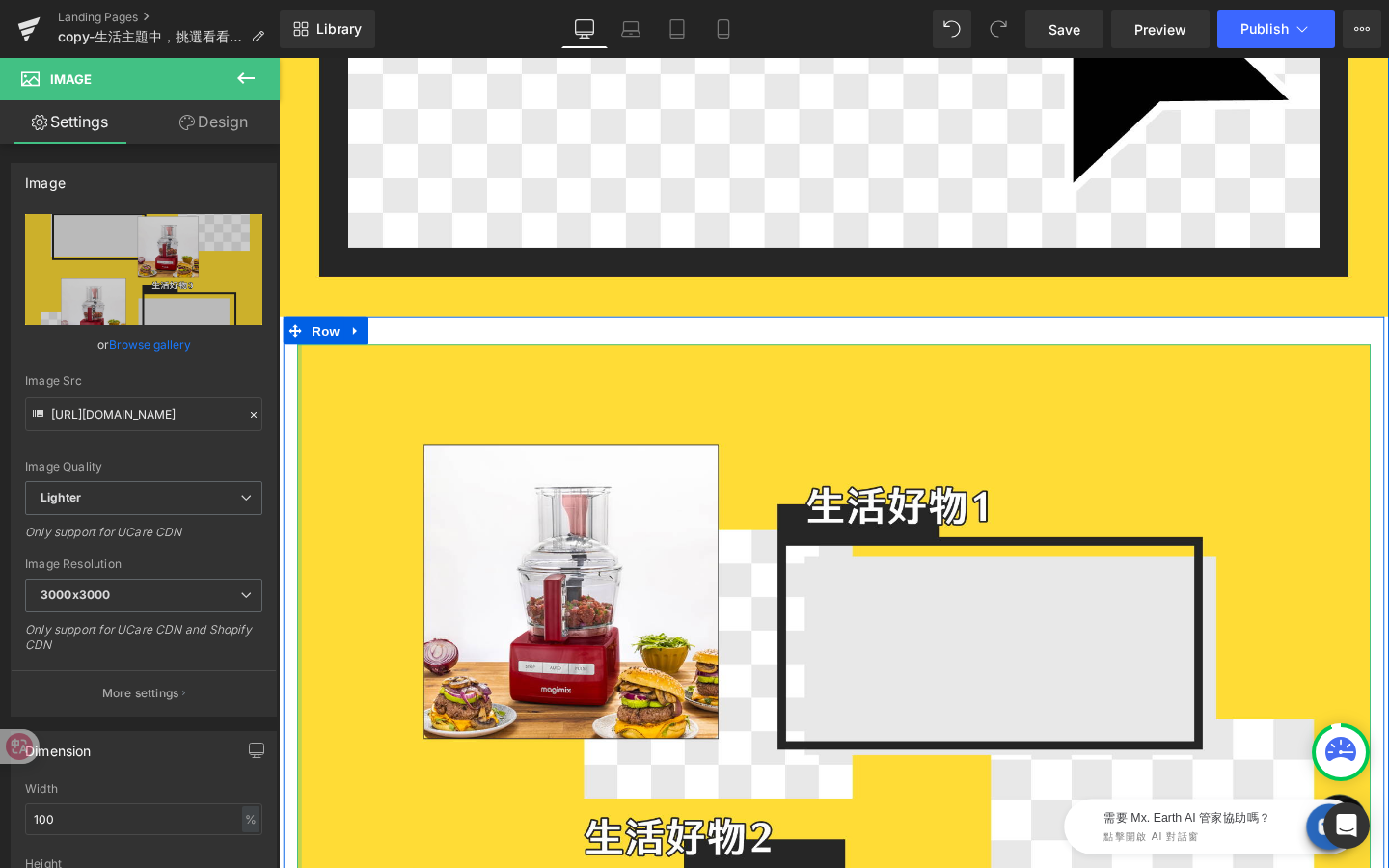
drag, startPoint x: 300, startPoint y: 436, endPoint x: 274, endPoint y: 436, distance: 26.0
drag, startPoint x: 287, startPoint y: 539, endPoint x: 415, endPoint y: 333, distance: 242.5
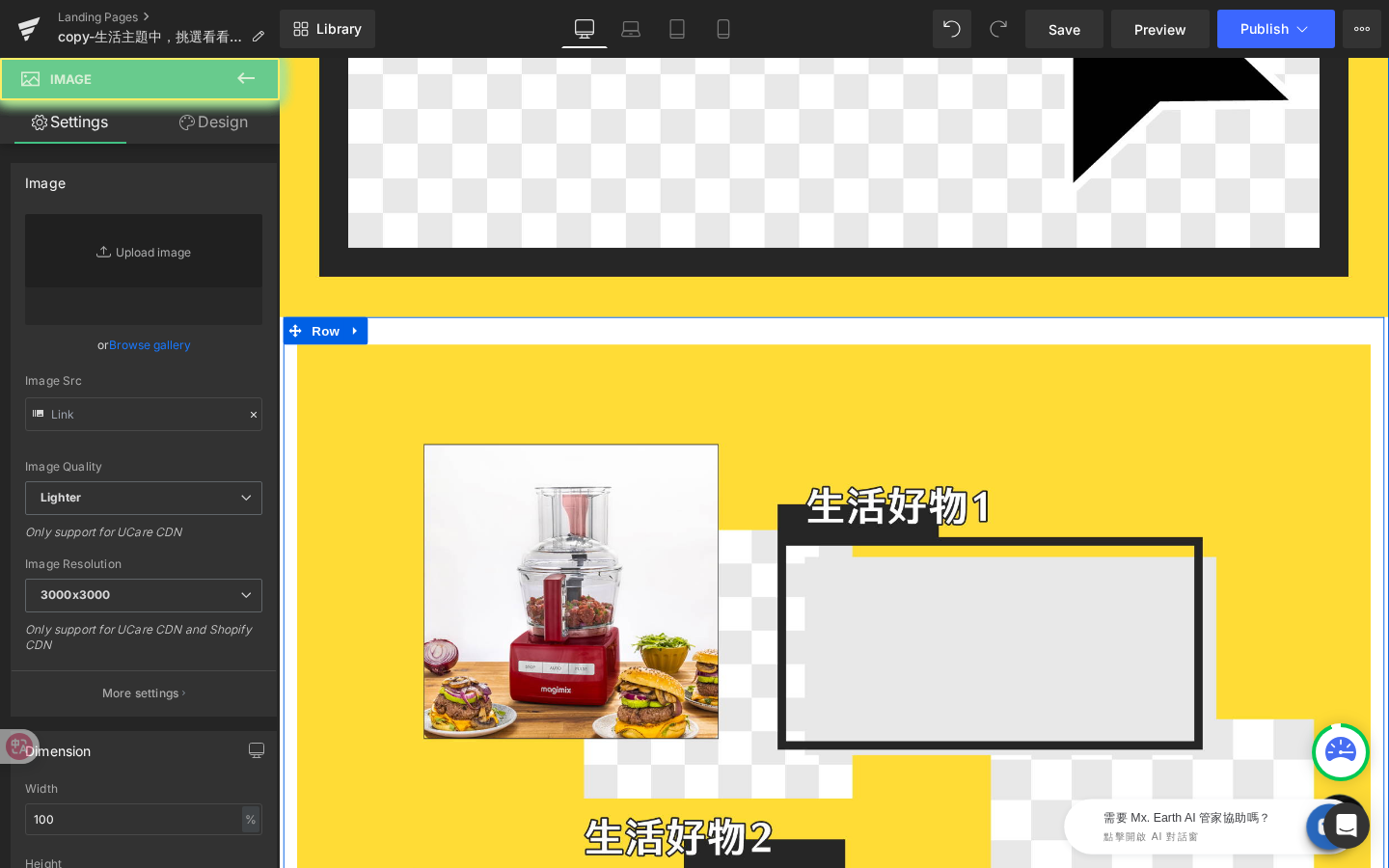
type input "[URL][DOMAIN_NAME]"
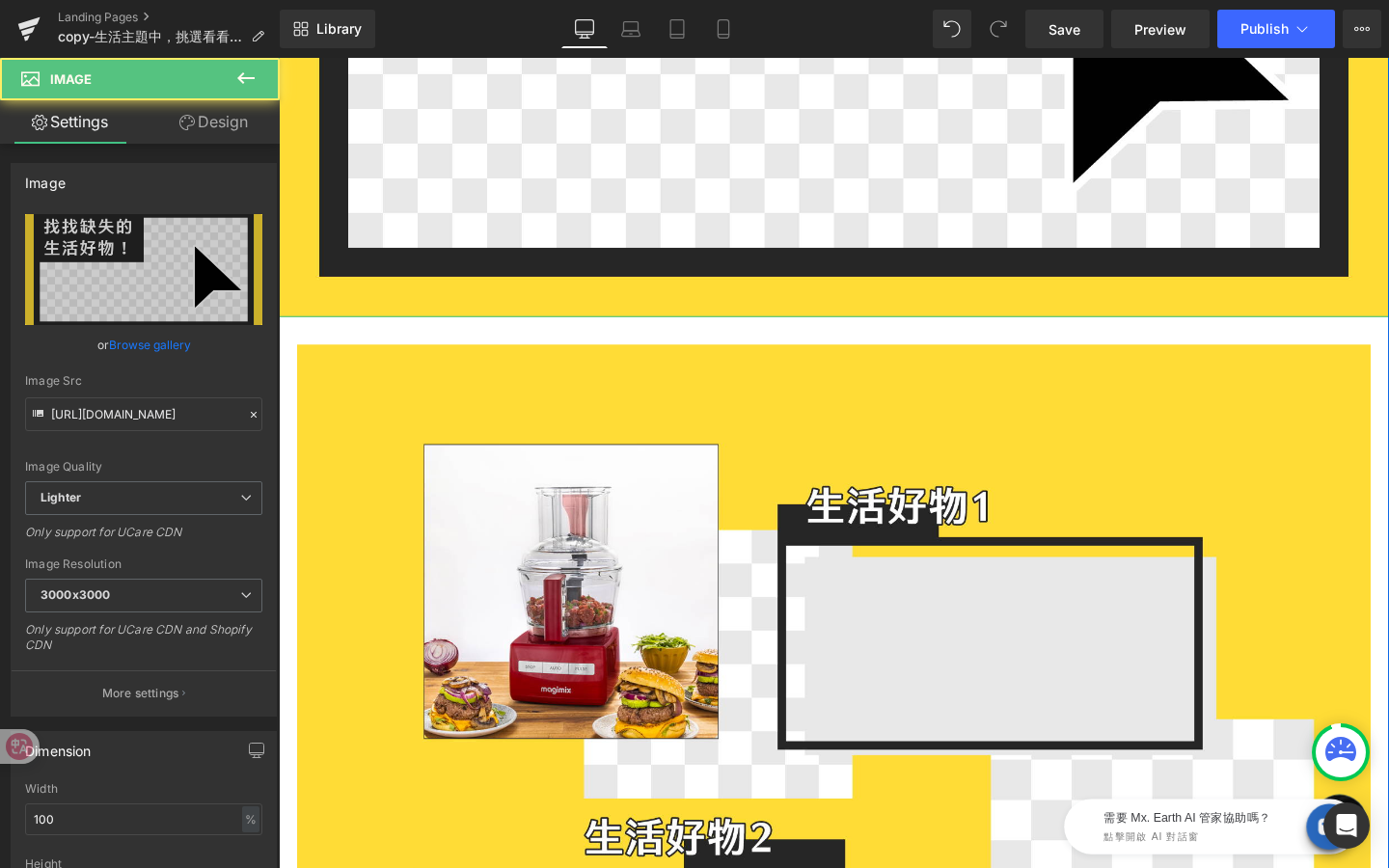
click at [467, 330] on div at bounding box center [862, 330] width 1168 height 1
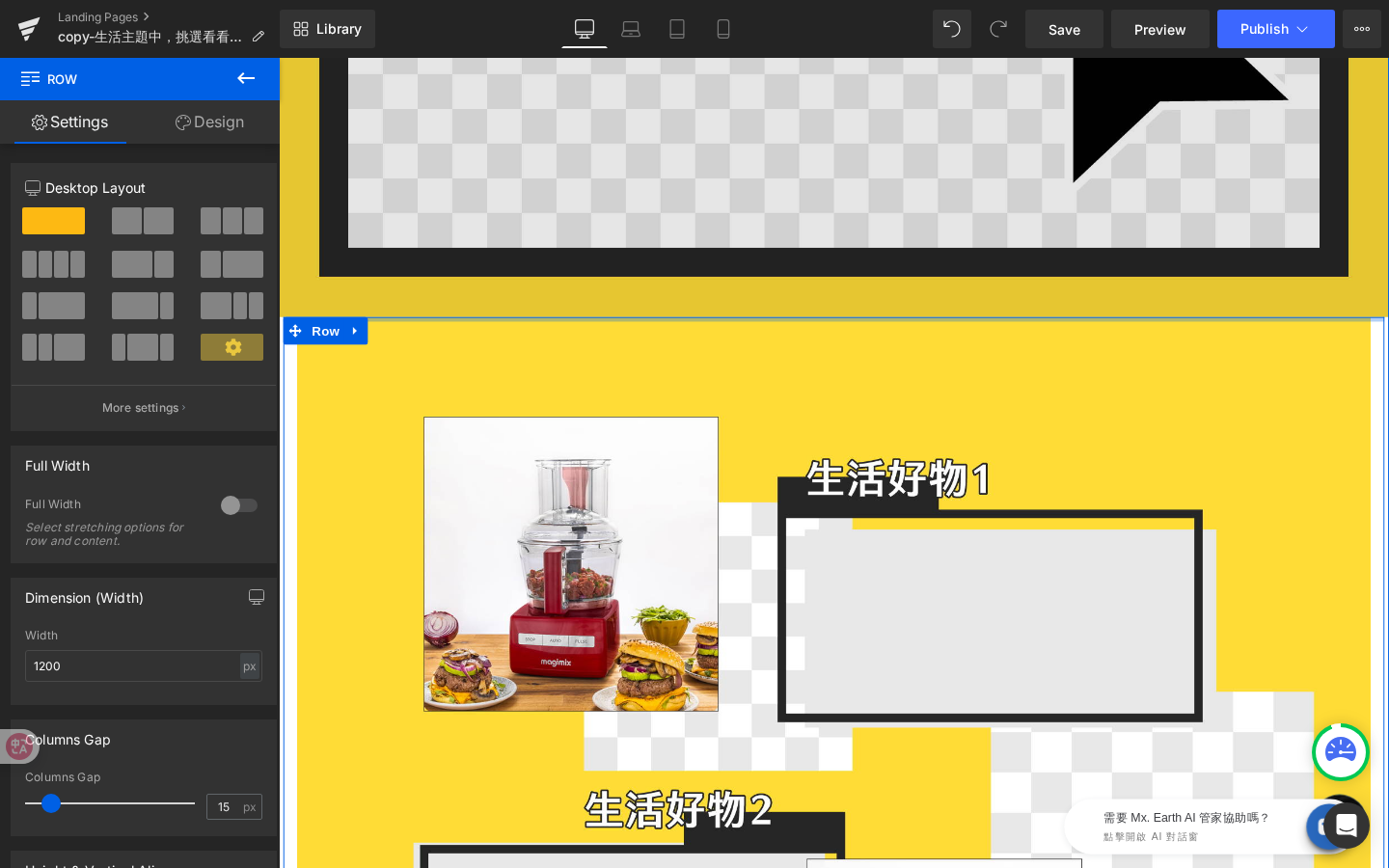
drag, startPoint x: 467, startPoint y: 333, endPoint x: 464, endPoint y: 260, distance: 73.1
click at [464, 211] on div "Image Image Row" at bounding box center [862, 830] width 1168 height 2312
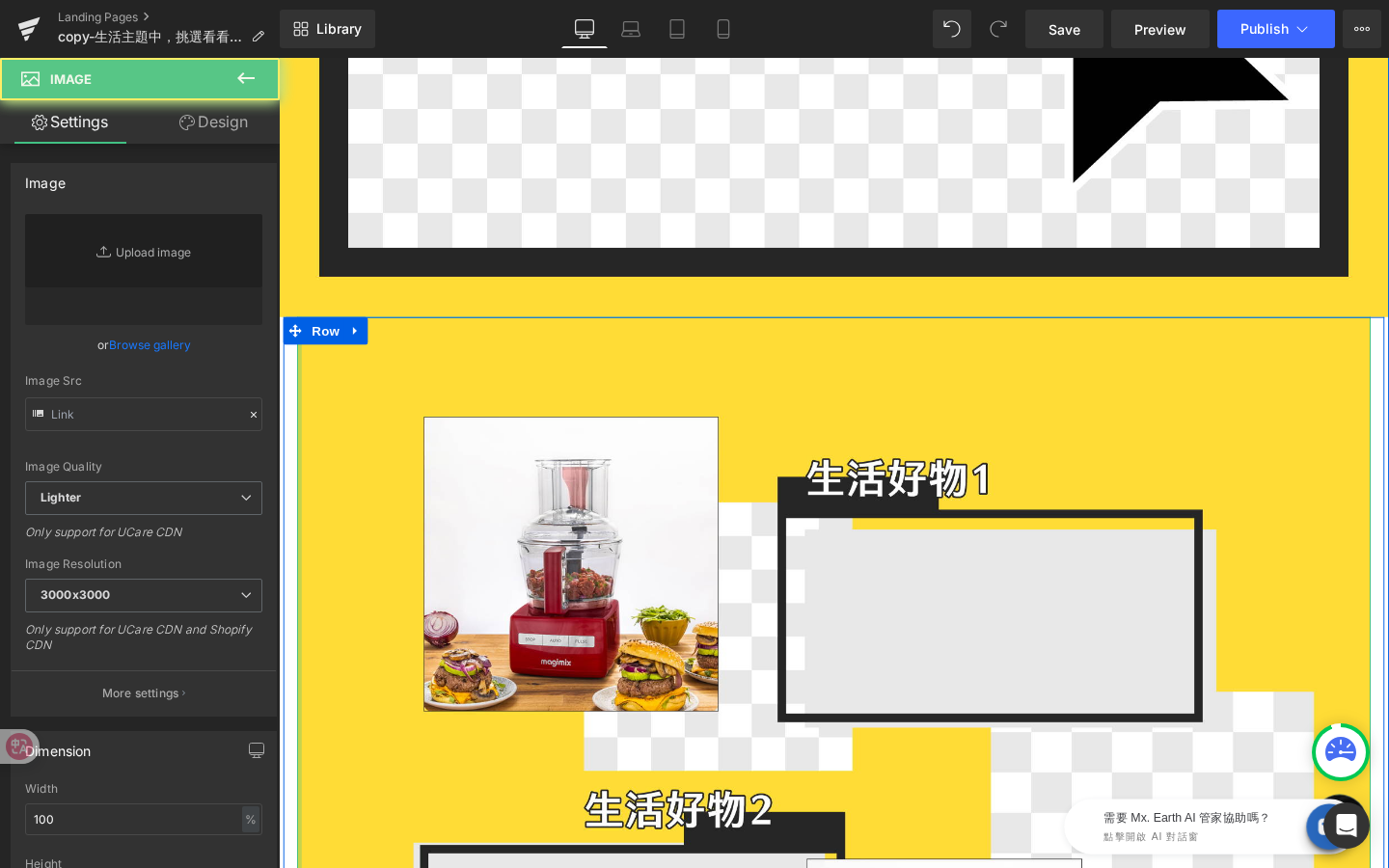
type input "[URL][DOMAIN_NAME]"
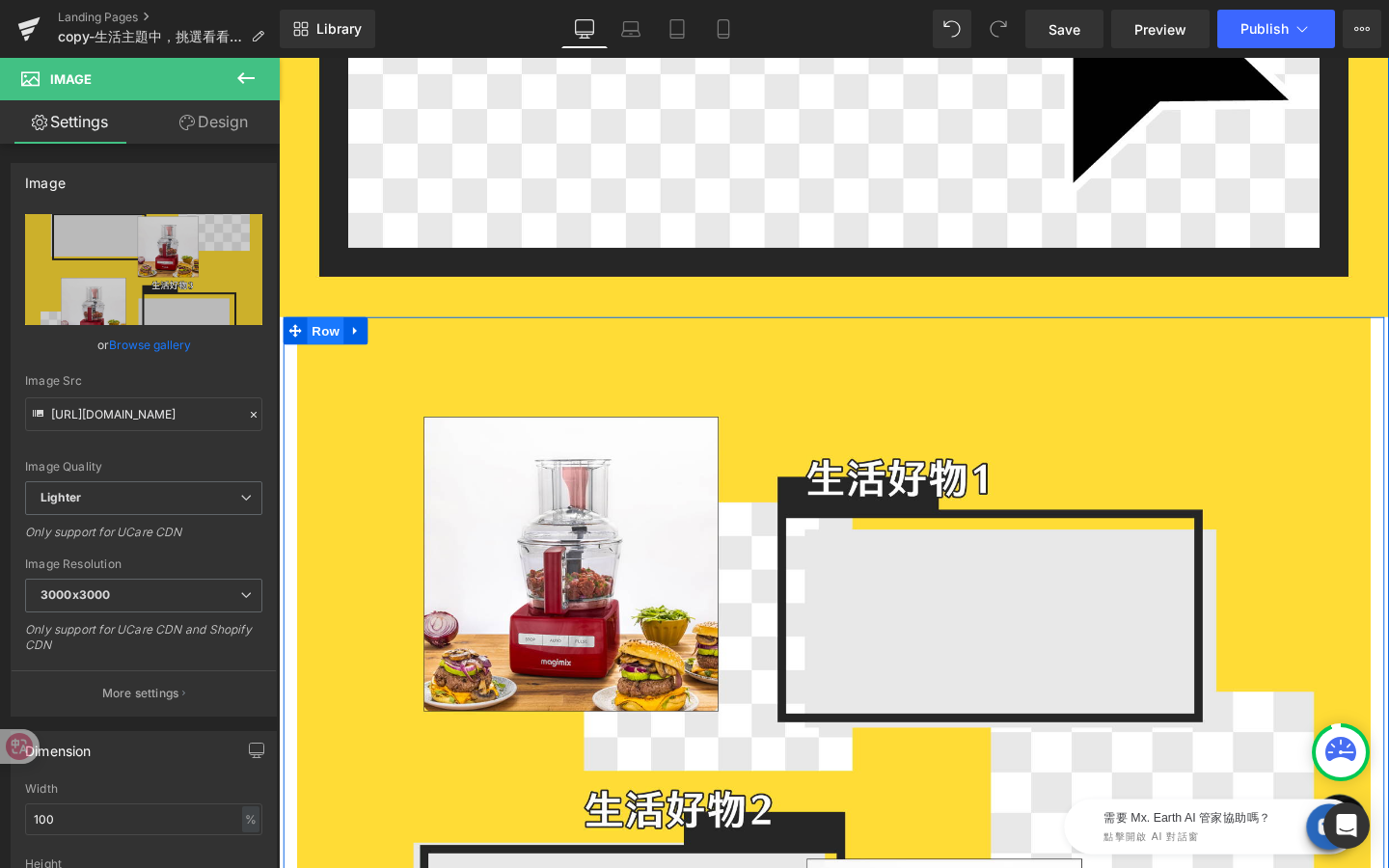
click at [324, 340] on span "Row" at bounding box center [328, 344] width 38 height 29
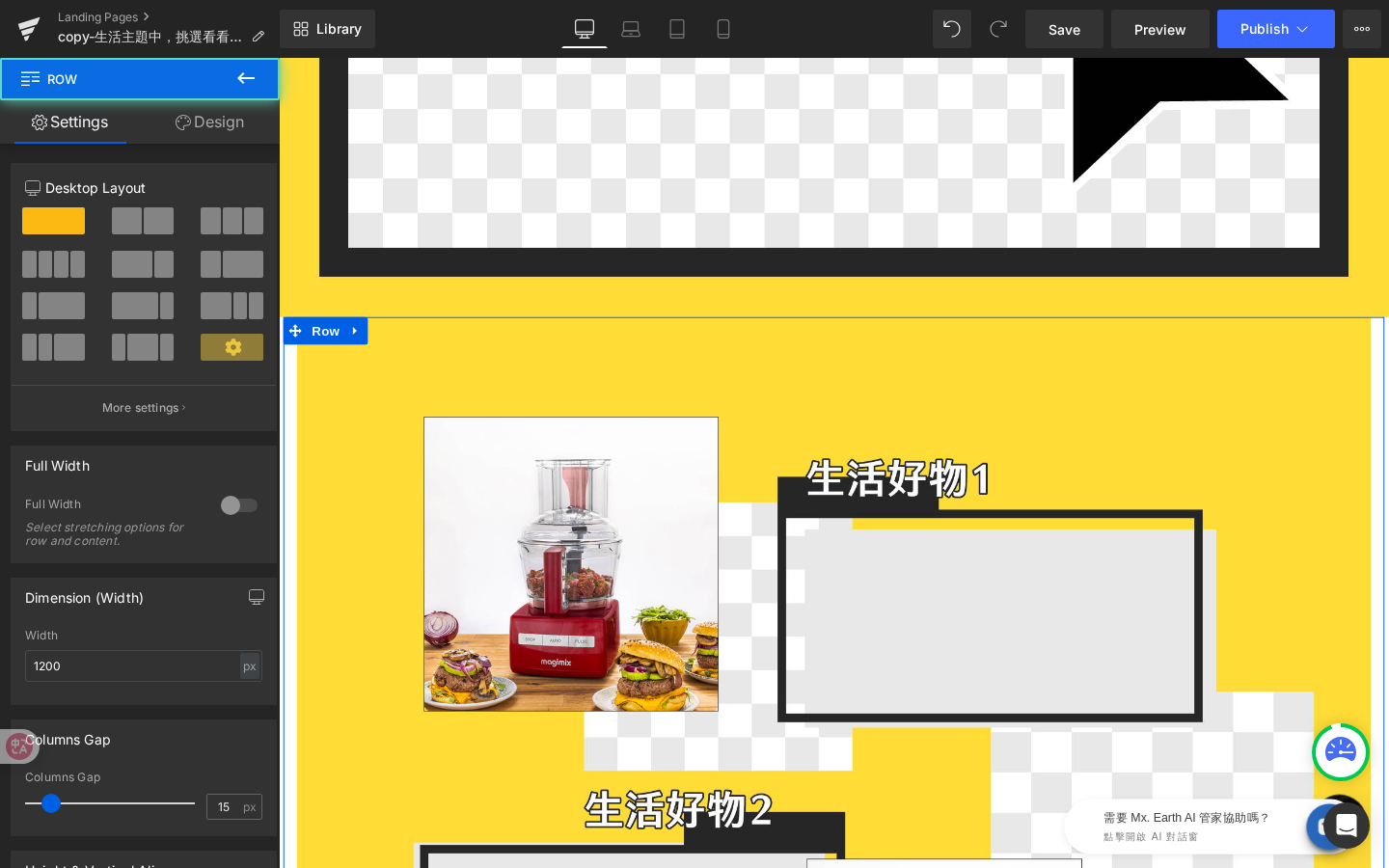
click at [238, 128] on link "Design" at bounding box center [210, 122] width 140 height 43
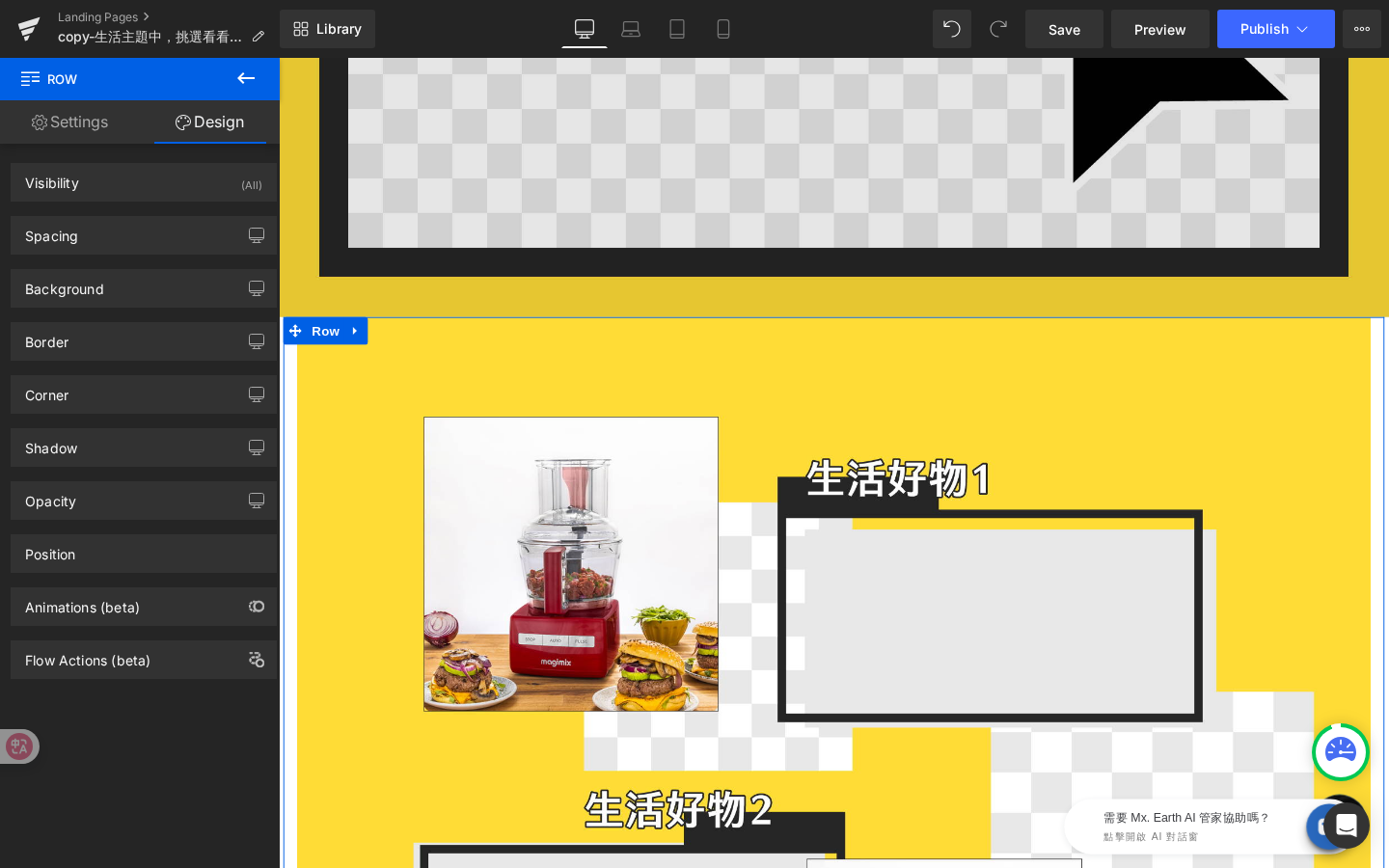
drag, startPoint x: 461, startPoint y: 309, endPoint x: 284, endPoint y: 155, distance: 234.6
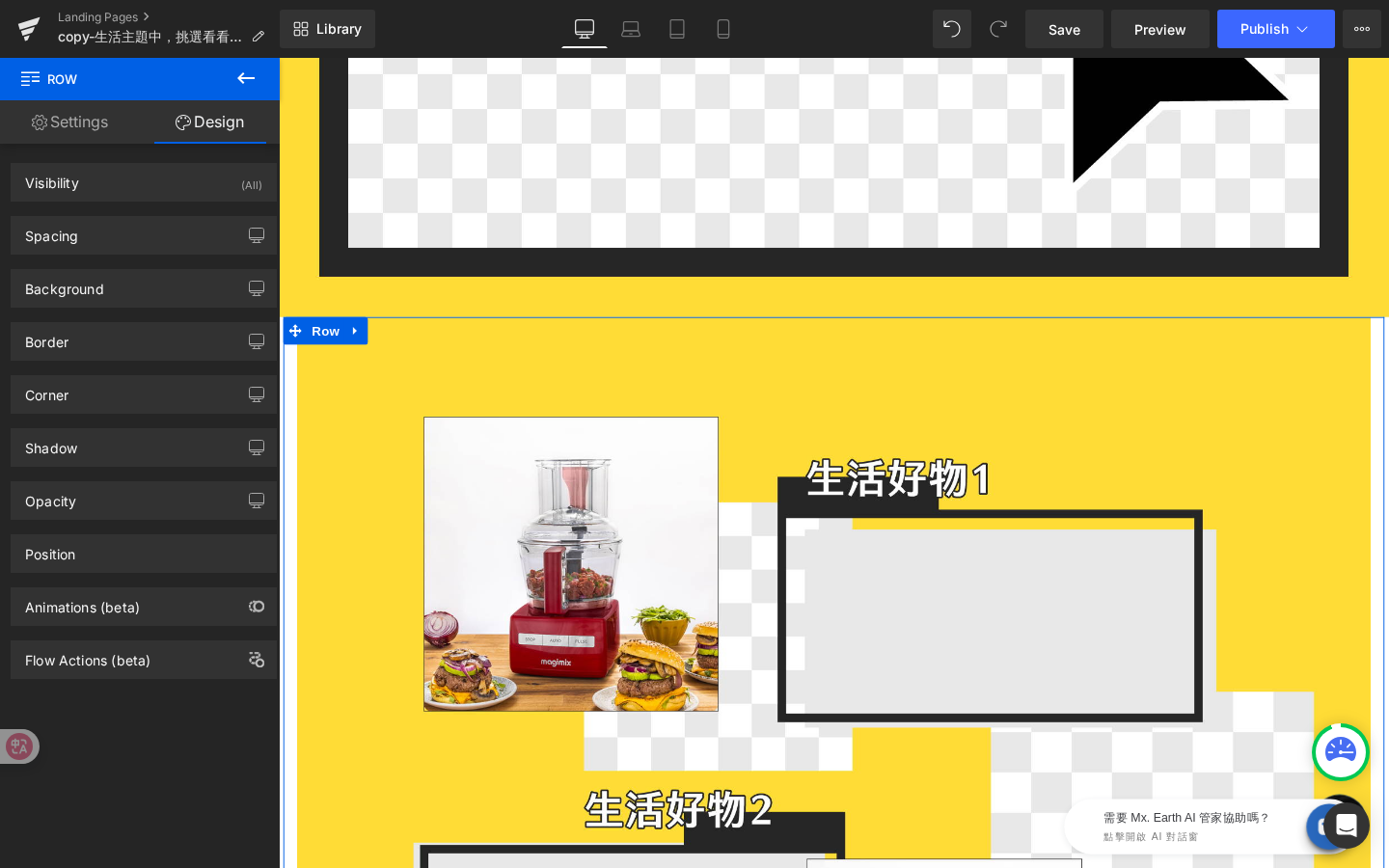
click at [72, 135] on link "Settings" at bounding box center [70, 122] width 140 height 43
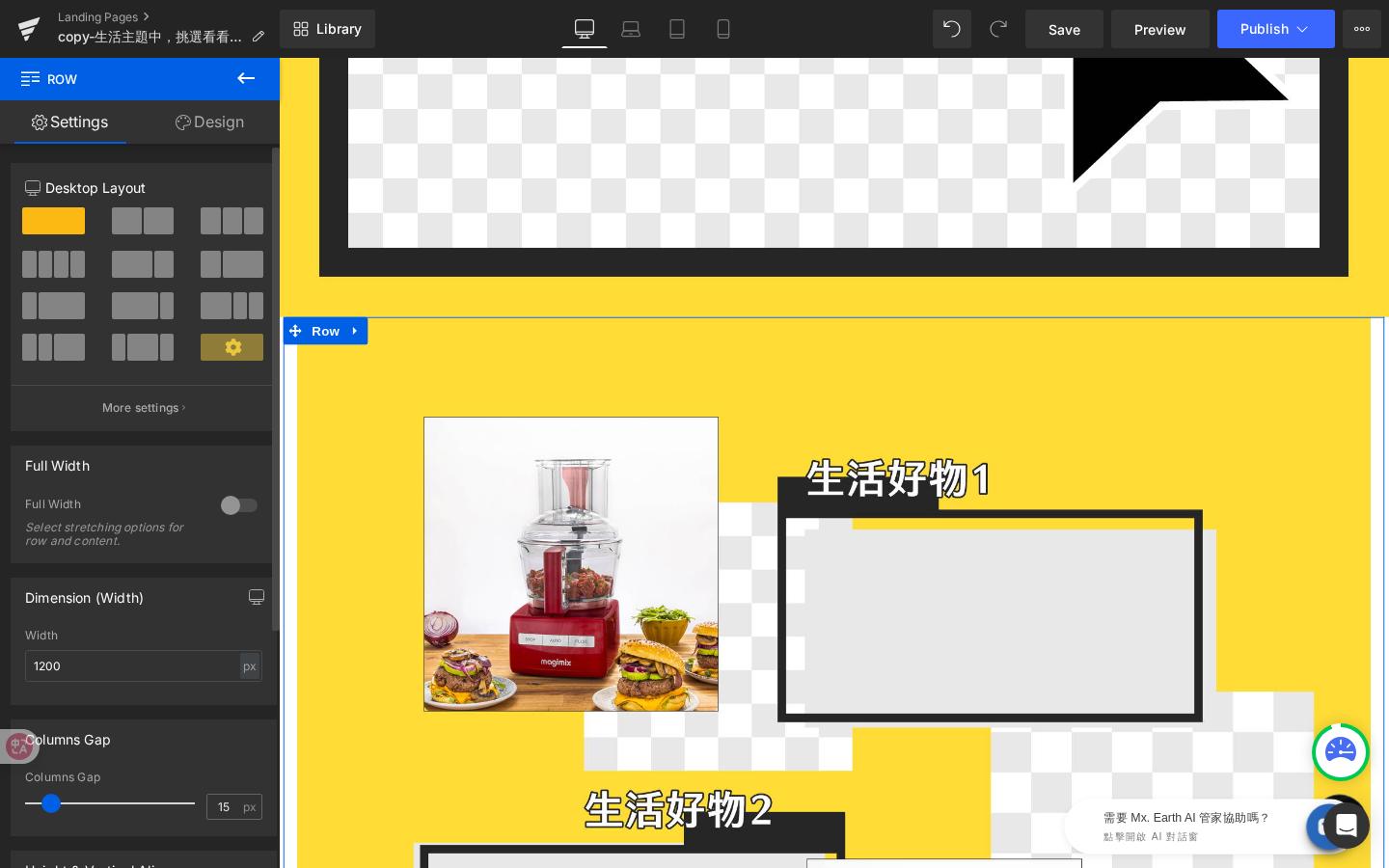
click at [233, 509] on div at bounding box center [239, 505] width 46 height 31
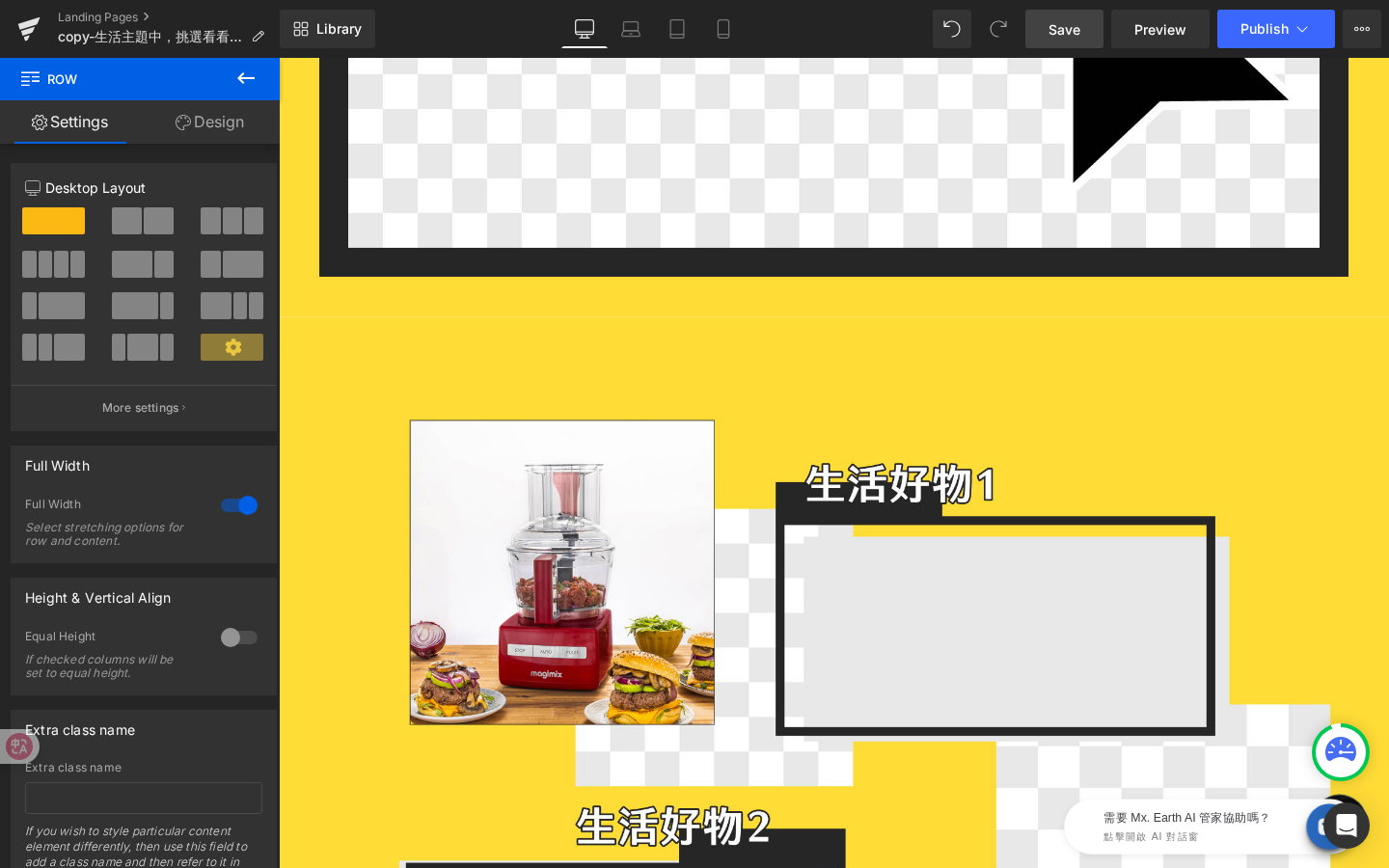
click at [1084, 22] on link "Save" at bounding box center [1064, 29] width 78 height 38
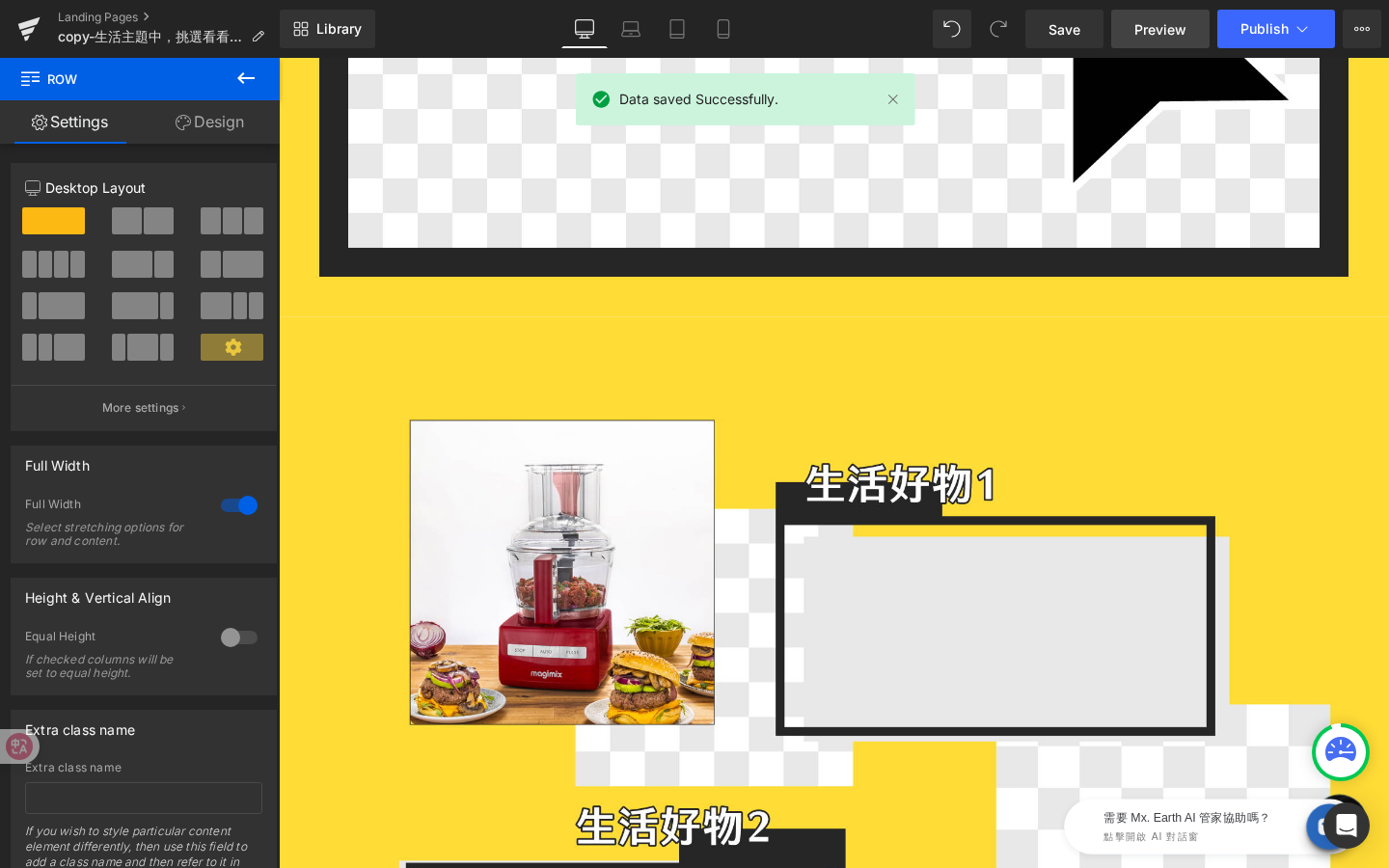
click at [1150, 23] on span "Preview" at bounding box center [1161, 30] width 52 height 21
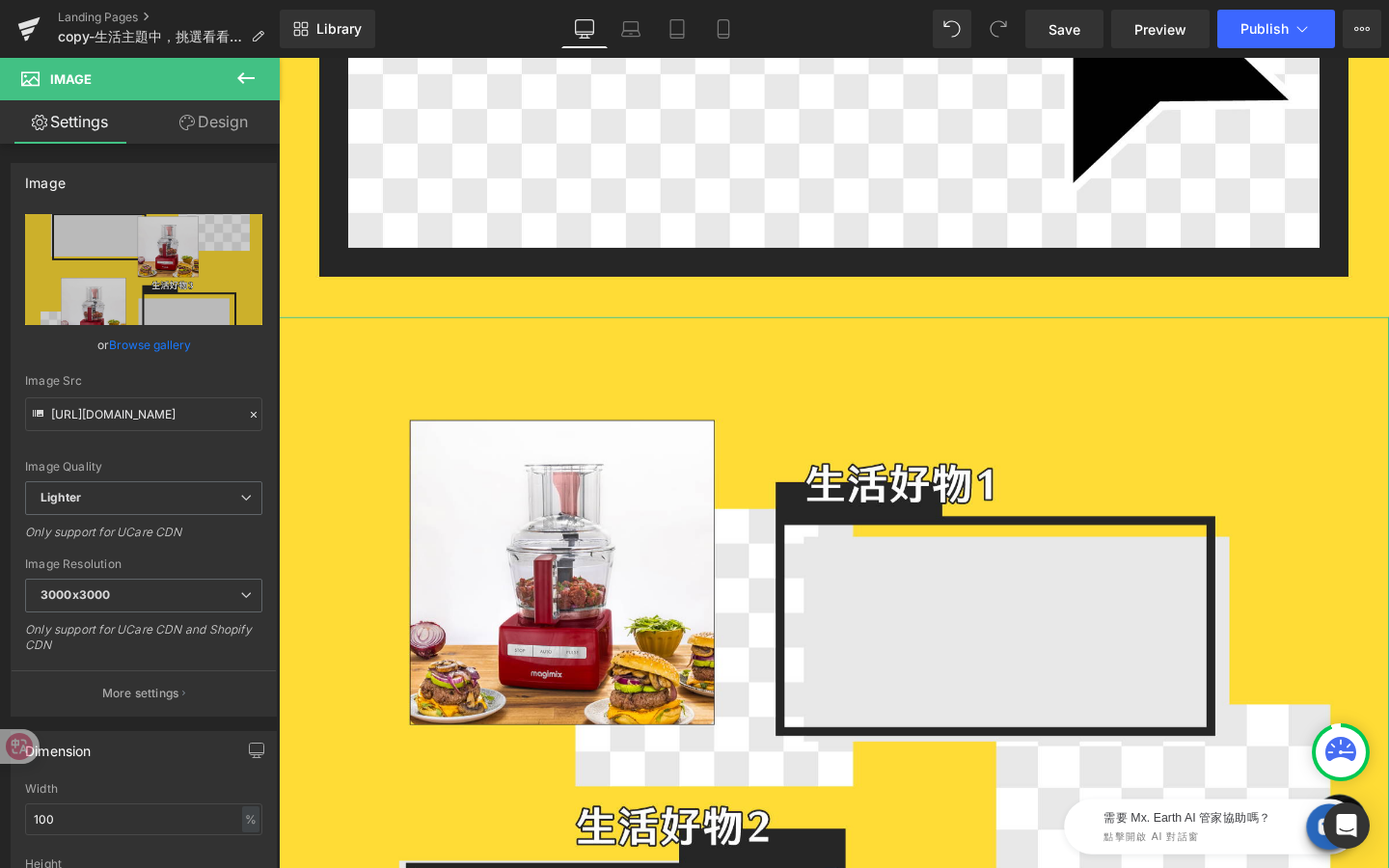
click at [225, 136] on link "Design" at bounding box center [214, 122] width 140 height 43
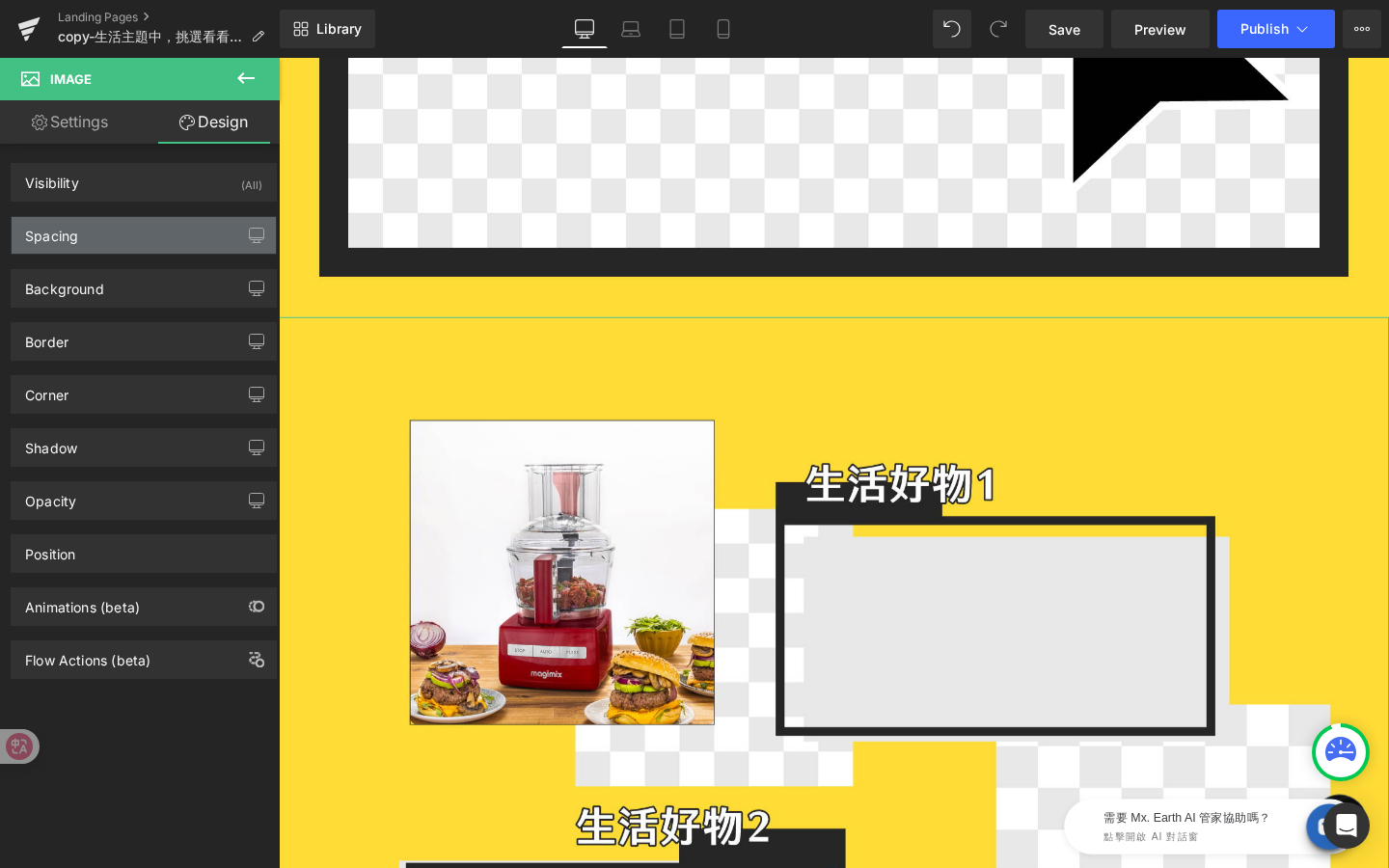
type input "0"
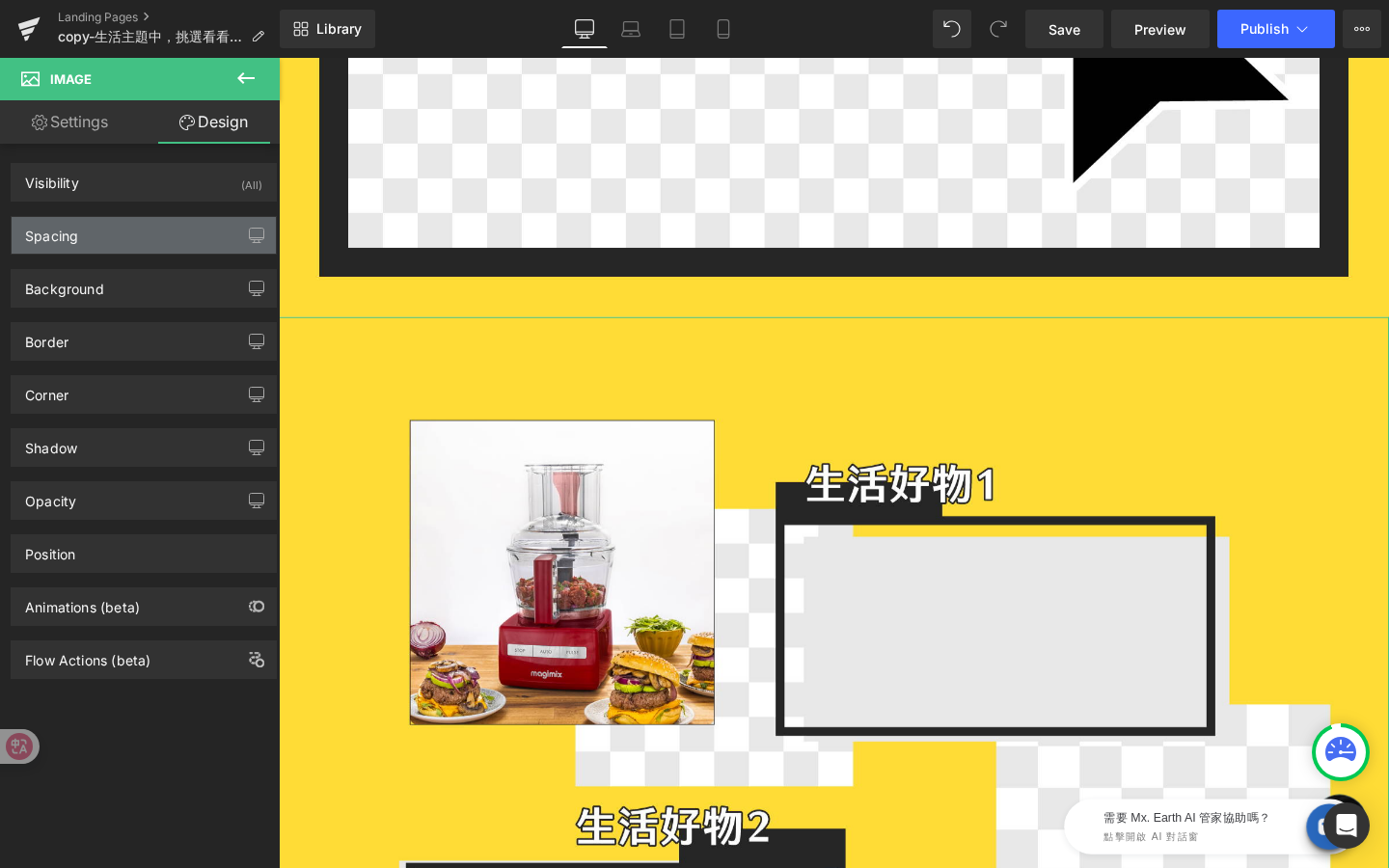
type input "0"
click at [114, 249] on div "Spacing" at bounding box center [144, 235] width 265 height 36
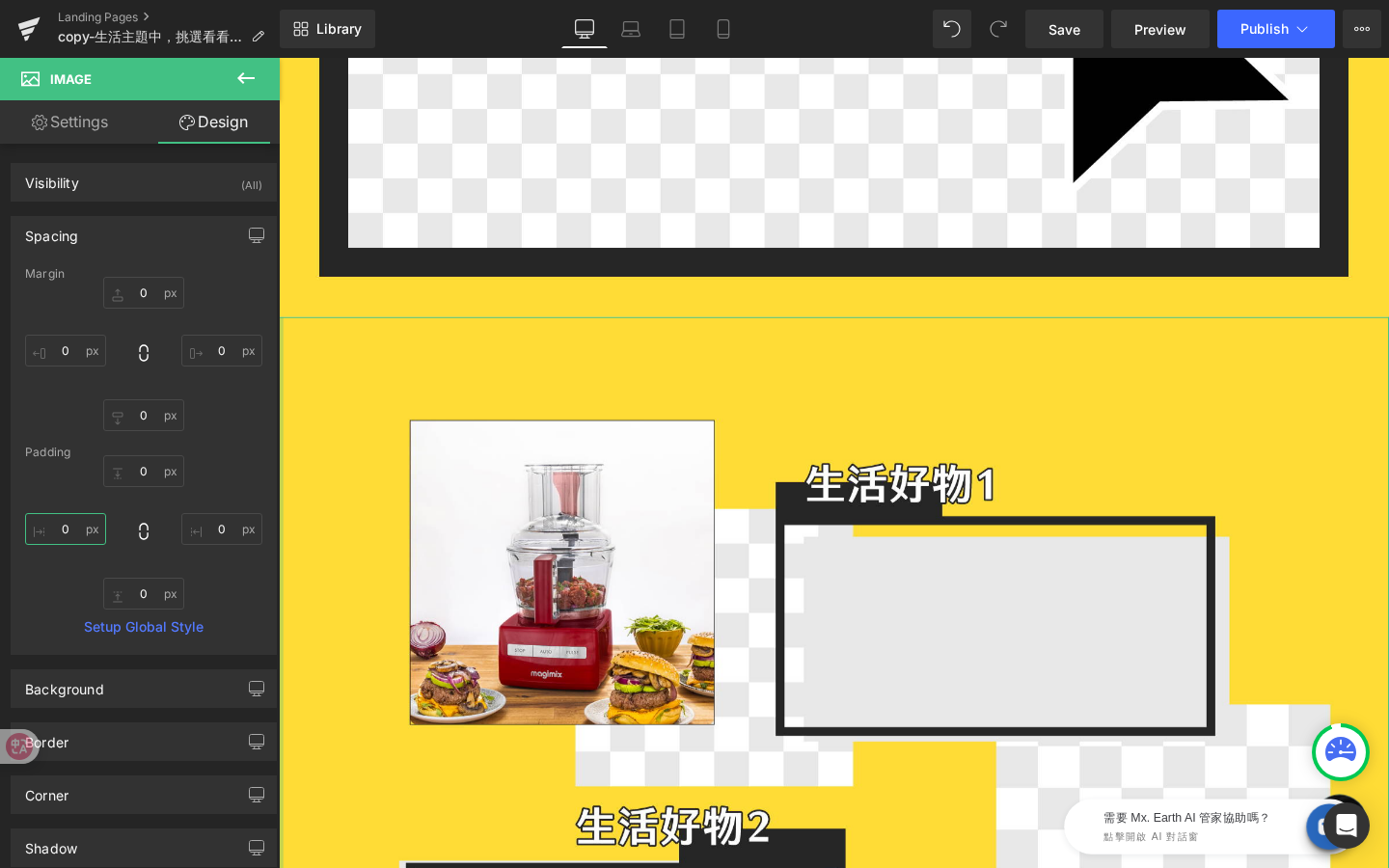
click at [74, 536] on input "0" at bounding box center [65, 528] width 81 height 31
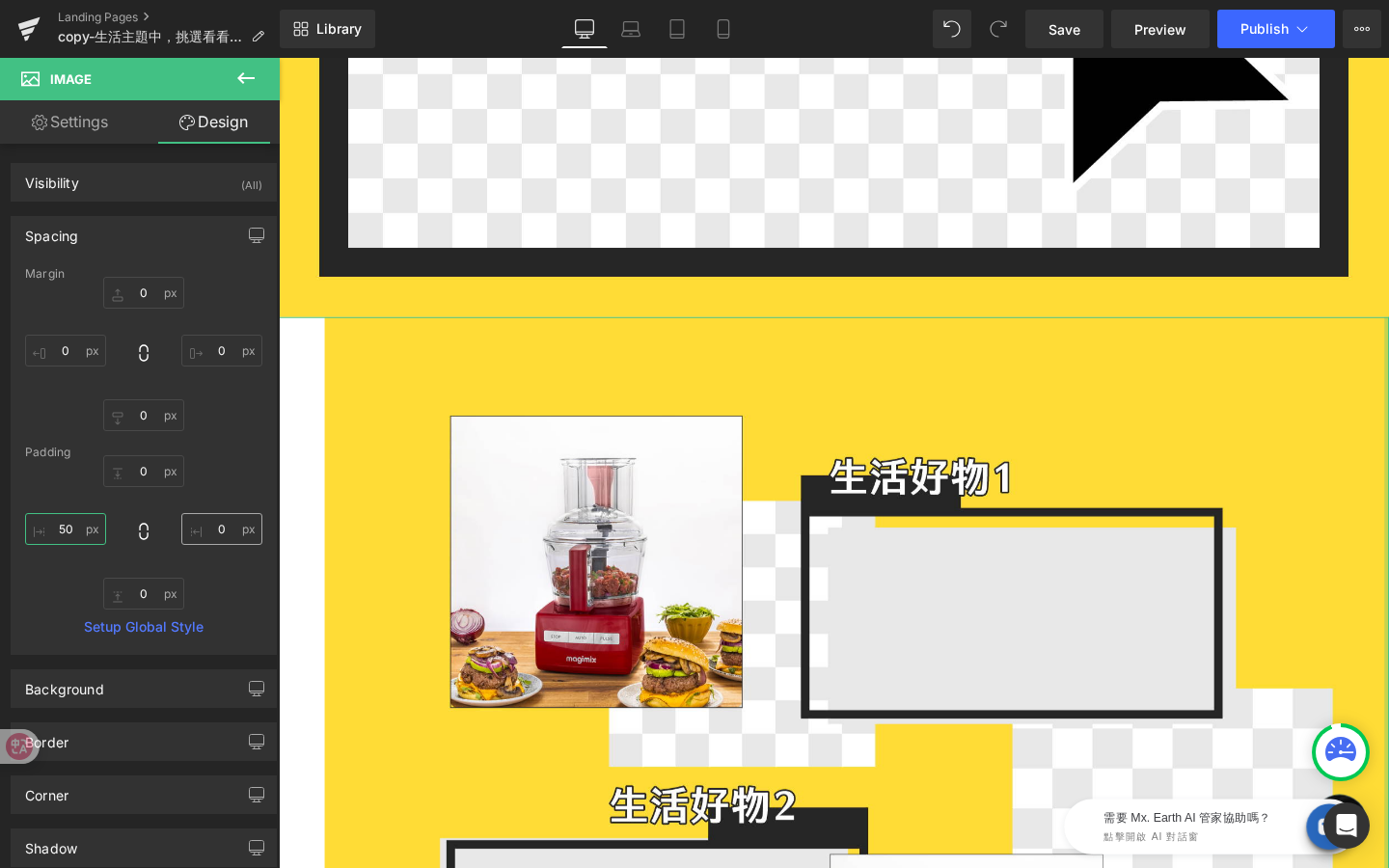
type input "50"
click at [229, 529] on input "0" at bounding box center [221, 528] width 81 height 31
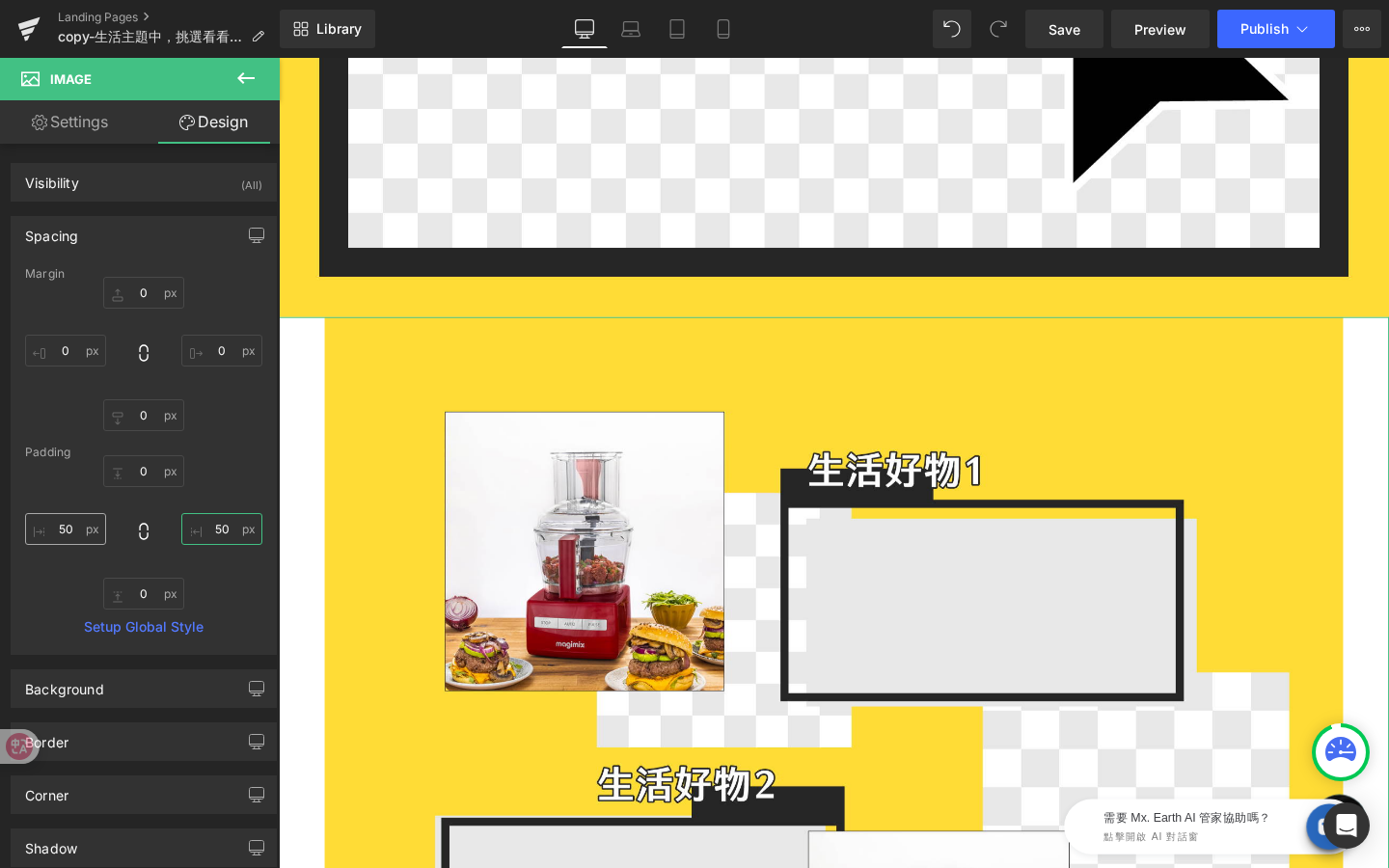
type input "50"
click at [67, 529] on input "50" at bounding box center [65, 528] width 81 height 31
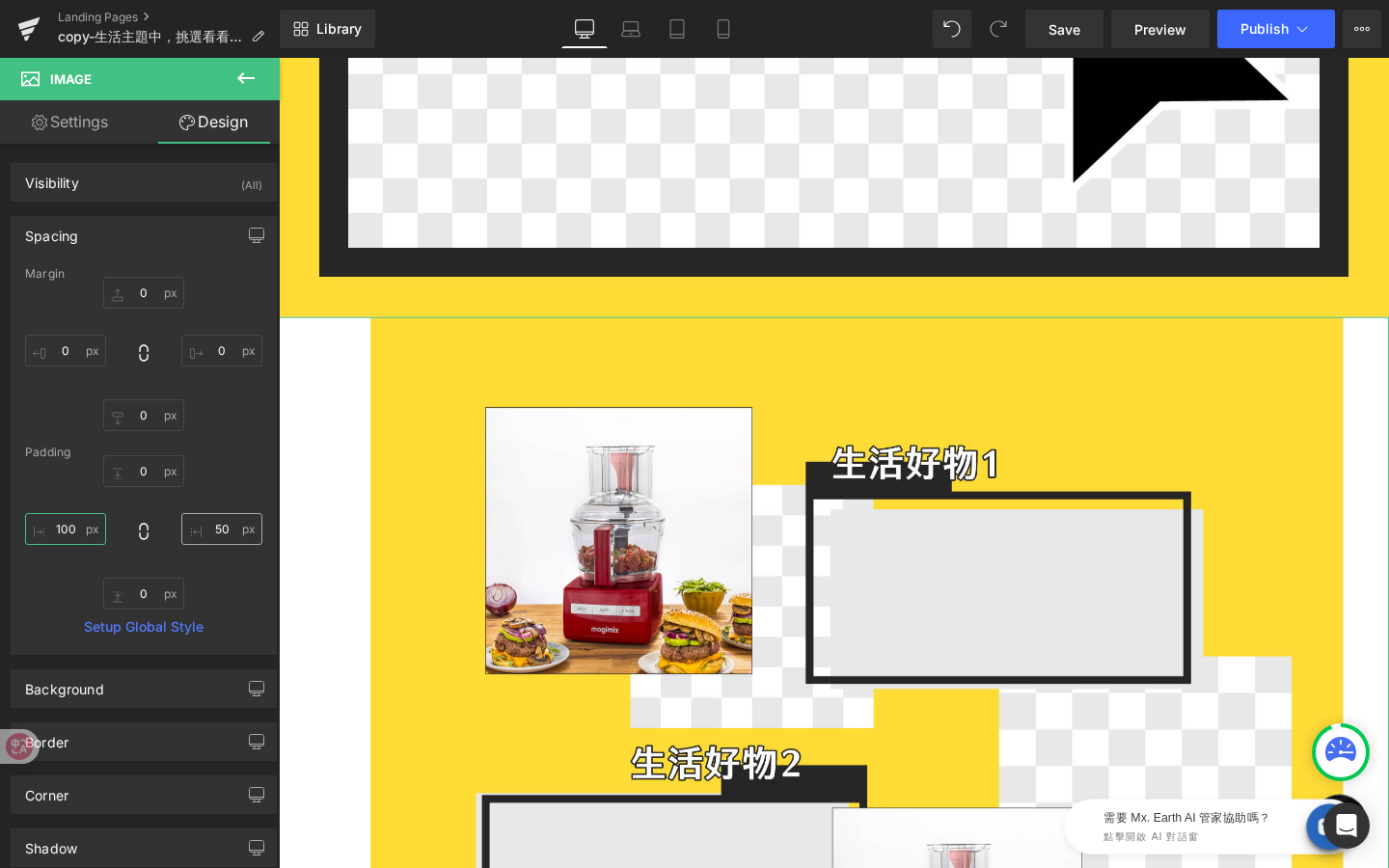
type input "100"
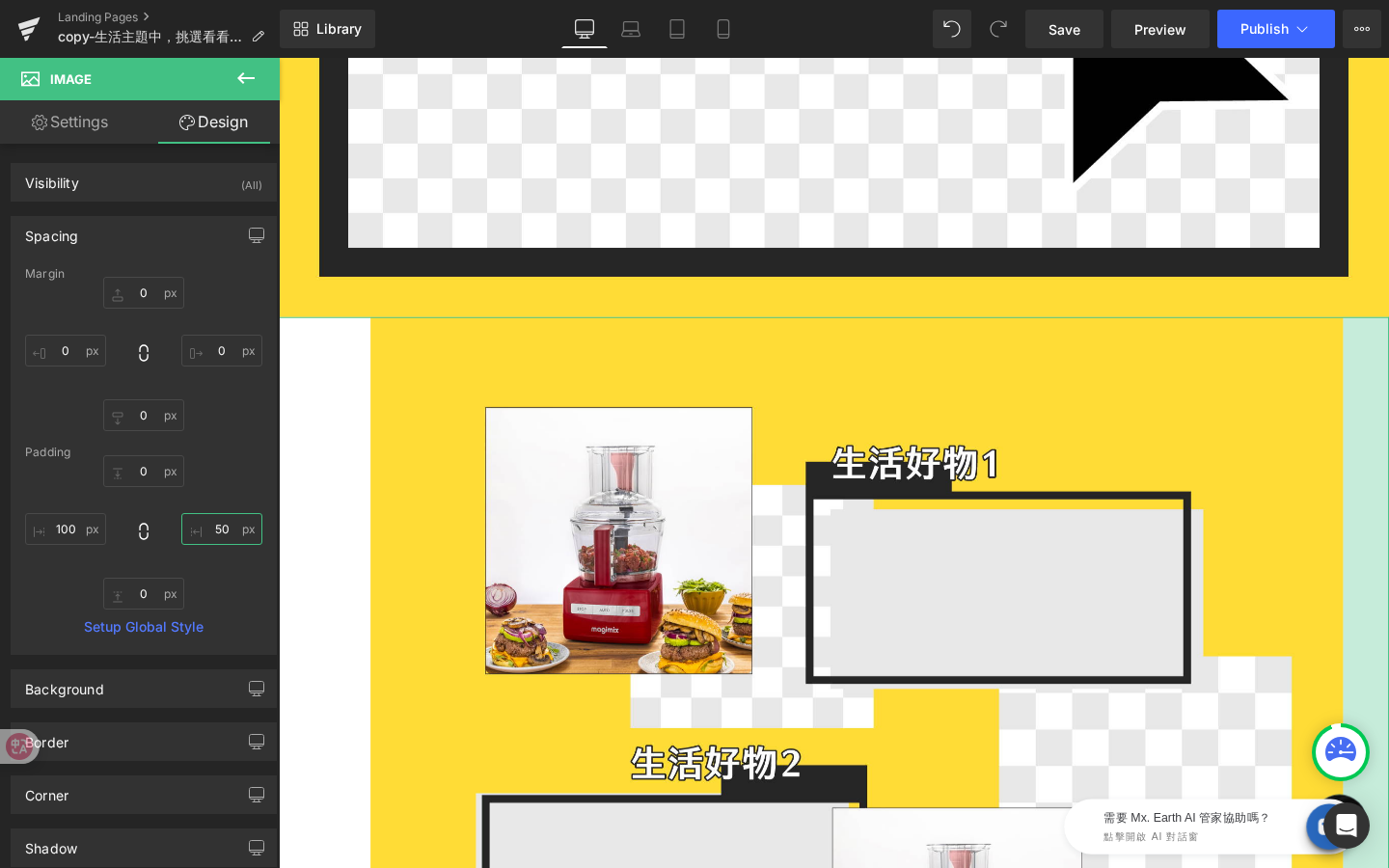
click at [229, 534] on input "50" at bounding box center [221, 528] width 81 height 31
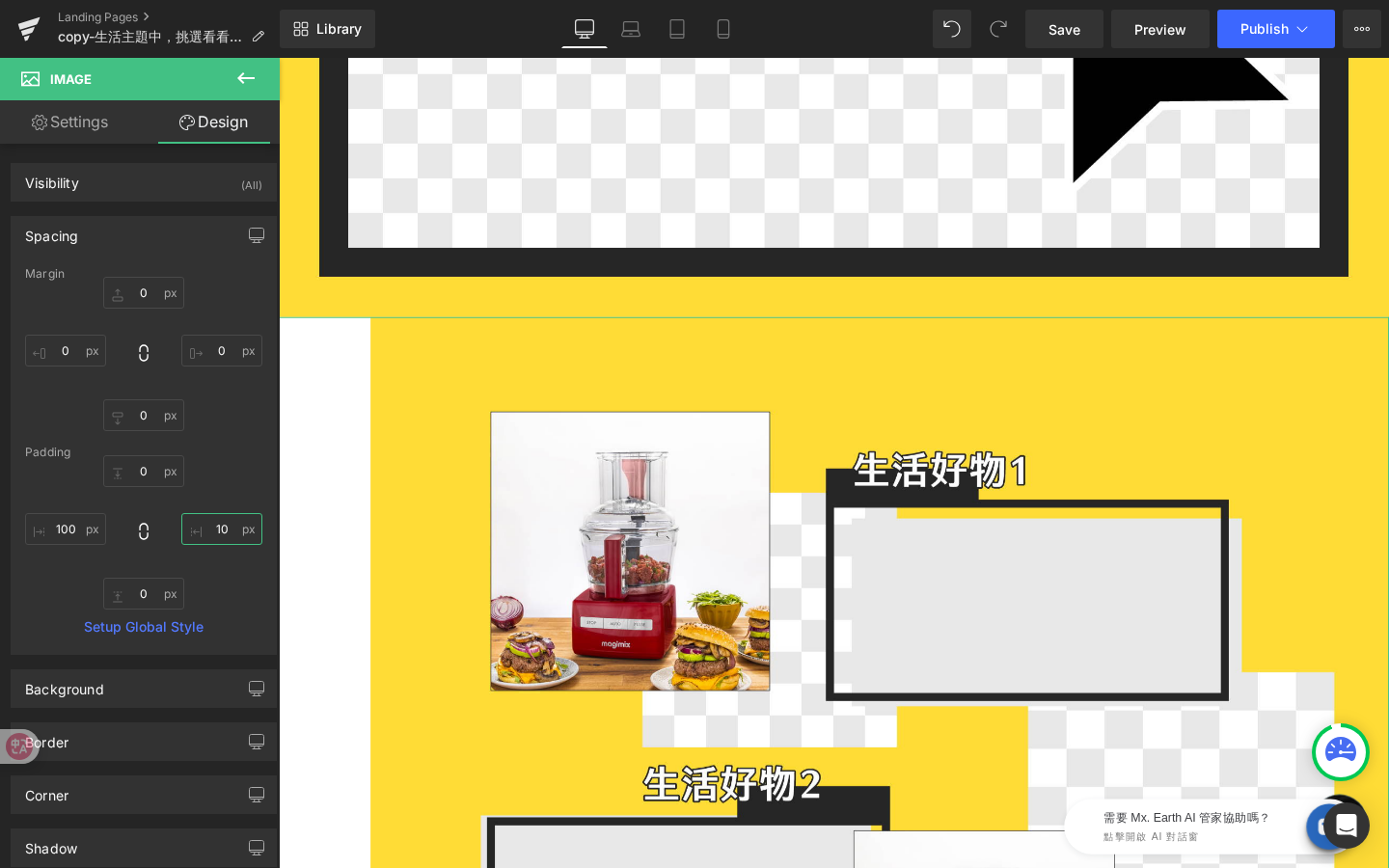
type input "100"
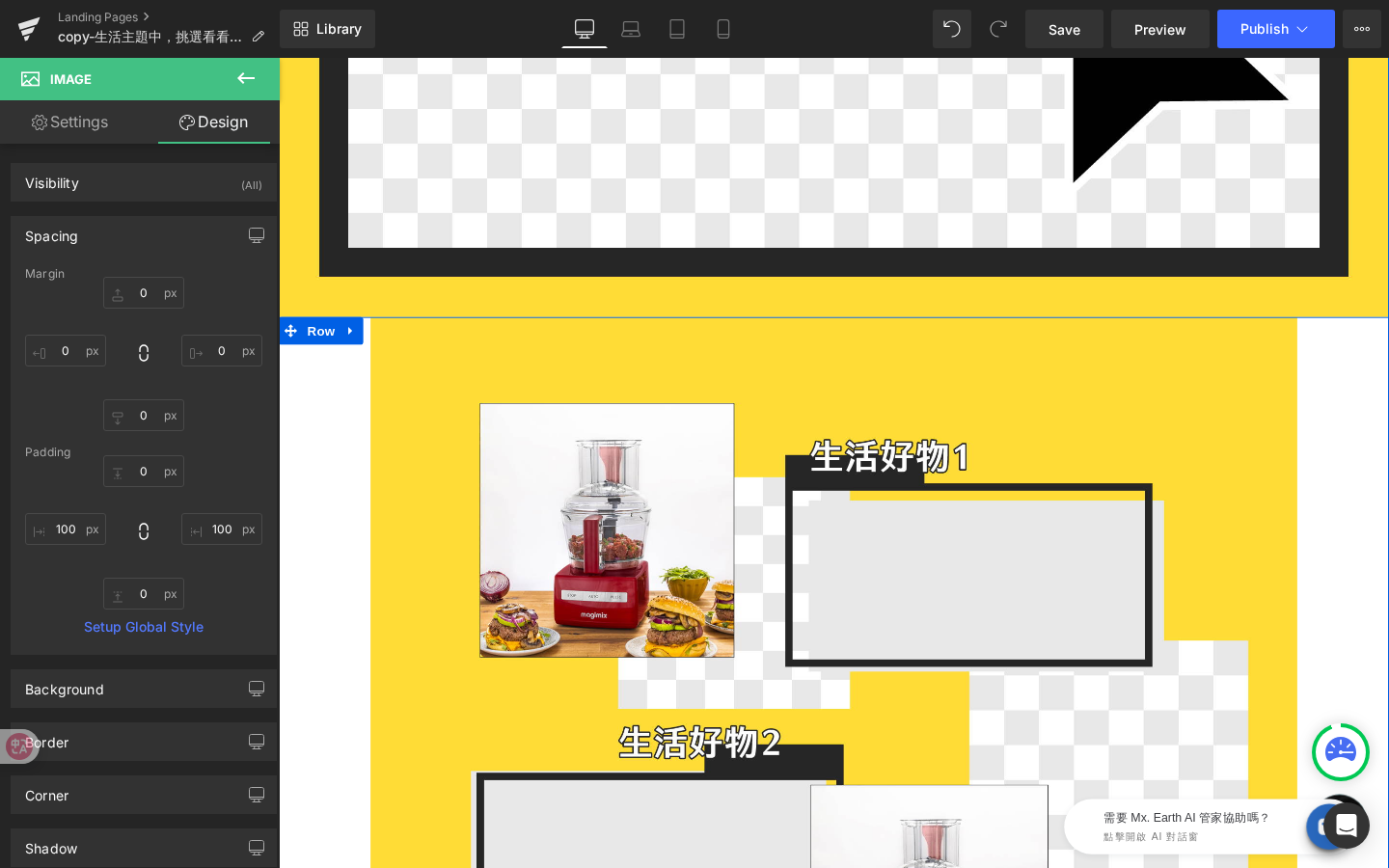
click at [315, 342] on span "Row" at bounding box center [323, 344] width 38 height 29
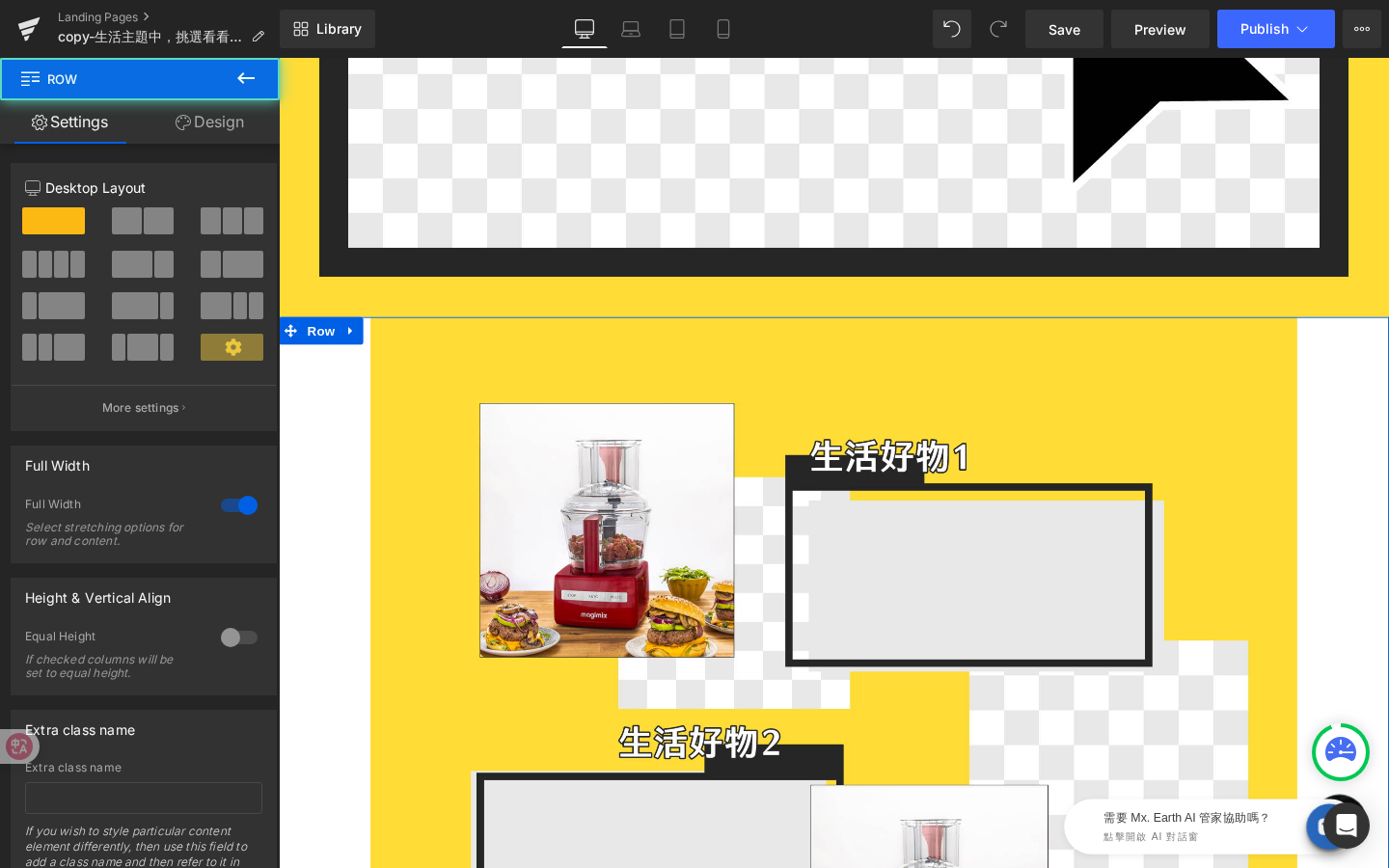
click at [212, 123] on link "Design" at bounding box center [210, 122] width 140 height 43
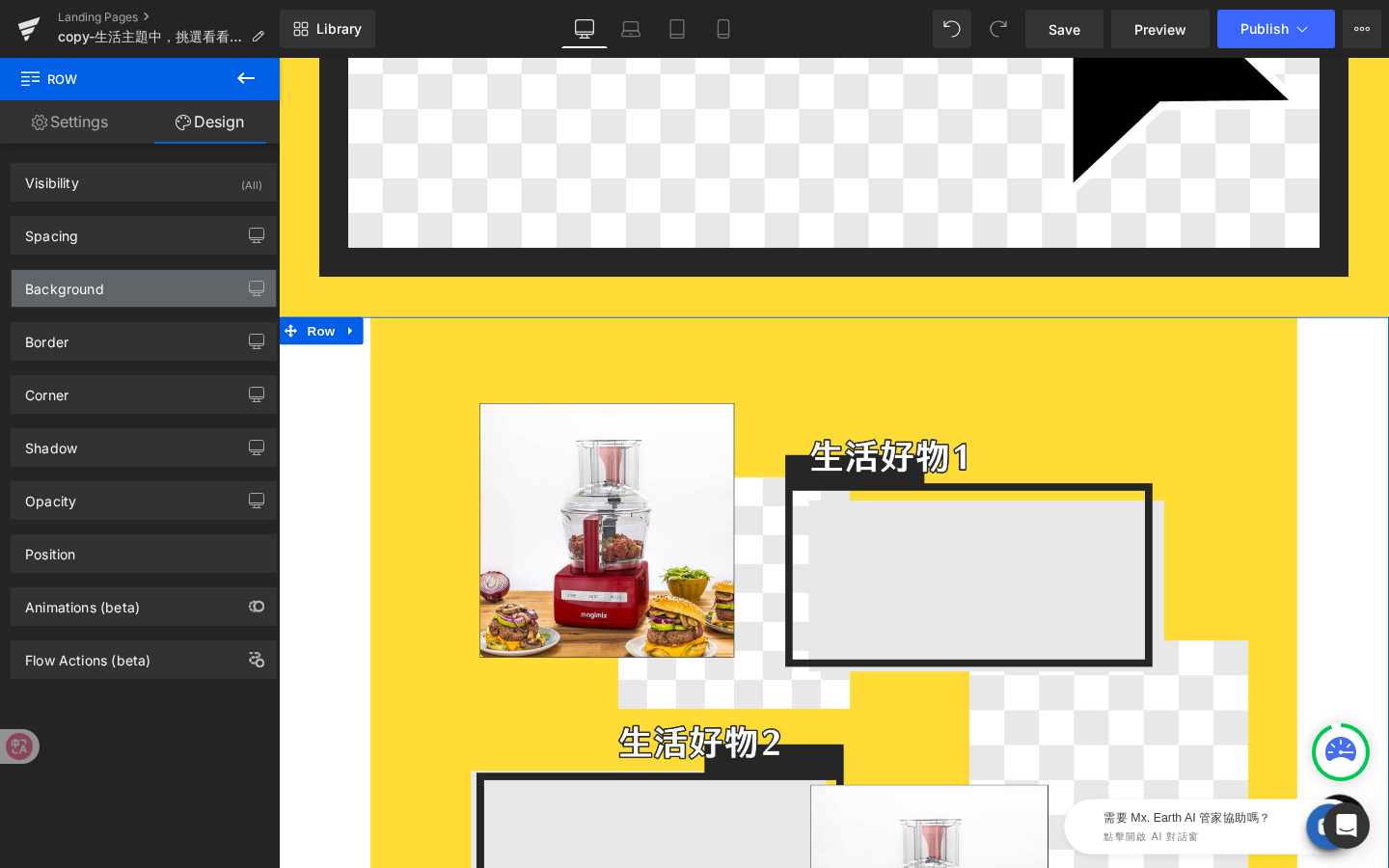
click at [136, 292] on div "Background" at bounding box center [144, 287] width 265 height 36
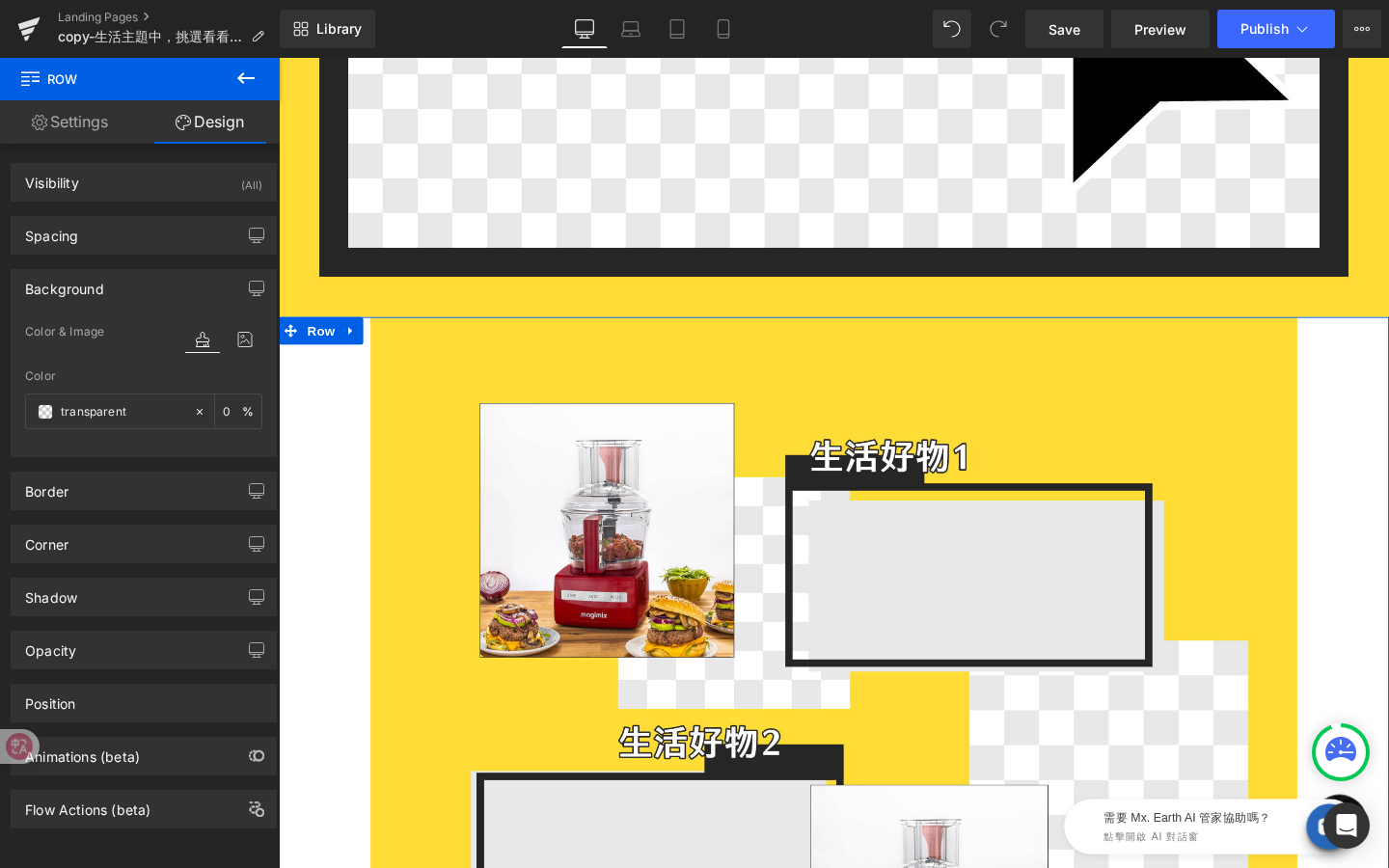
drag, startPoint x: 140, startPoint y: 408, endPoint x: 0, endPoint y: 407, distance: 140.0
click at [0, 407] on div "Background Color & Image color transparent Color transparent 0 % Image Replace …" at bounding box center [144, 356] width 288 height 203
click at [160, 412] on input "transparent" at bounding box center [122, 412] width 123 height 22
click at [193, 409] on icon at bounding box center [200, 412] width 14 height 14
click at [164, 417] on input "none" at bounding box center [122, 412] width 123 height 22
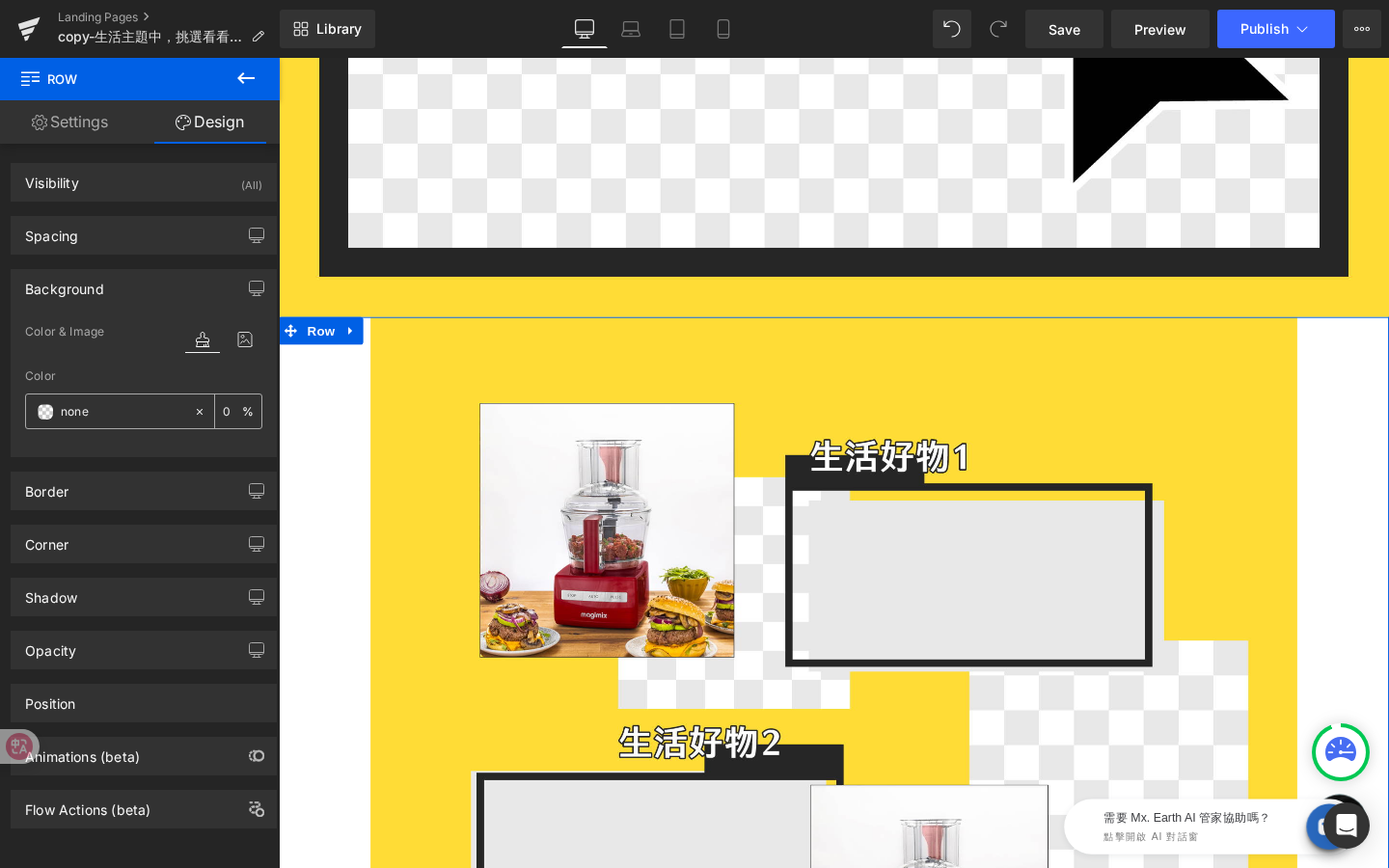
paste input "ffdd36"
type input "ffdd36"
type input "100"
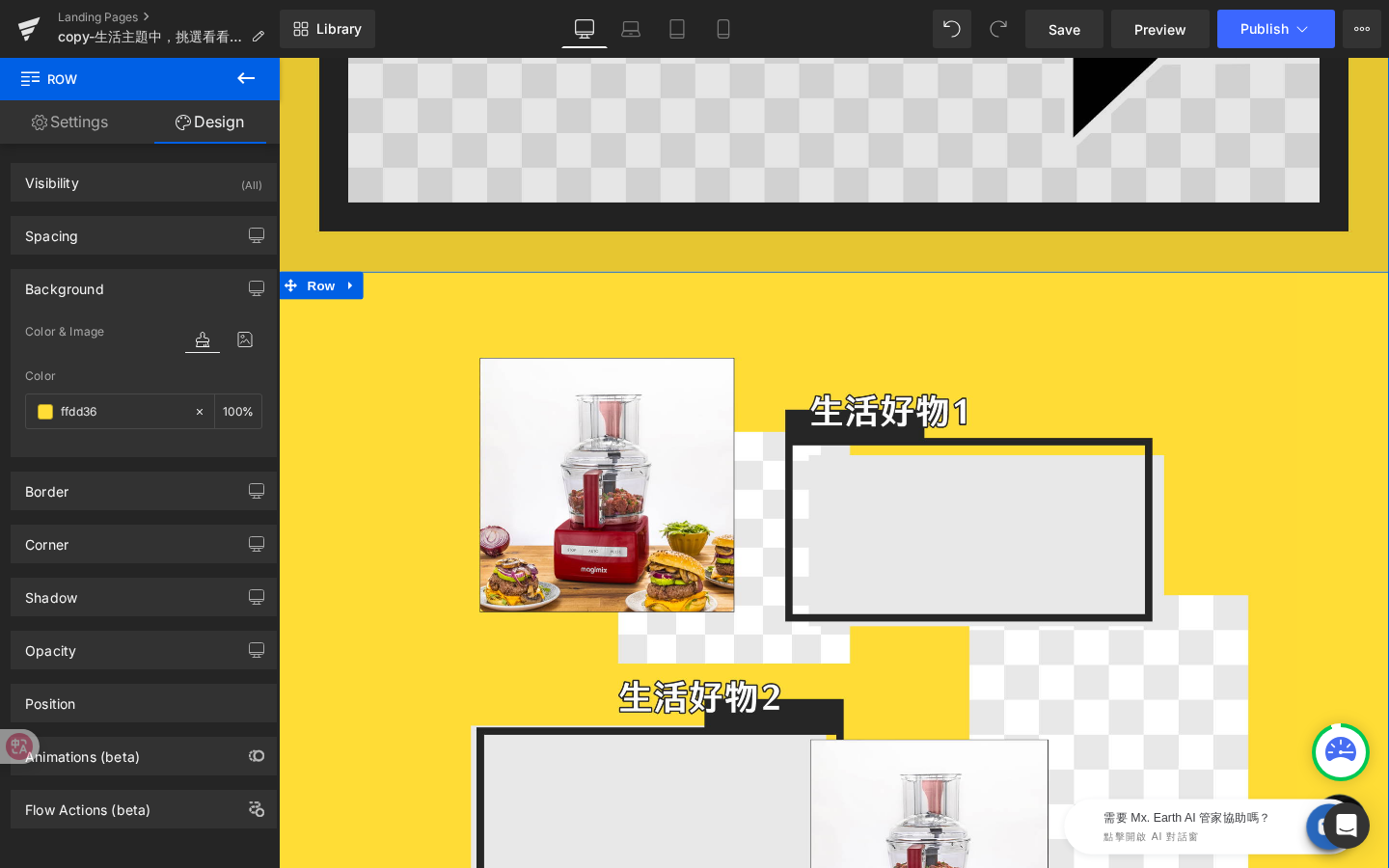
scroll to position [459, 0]
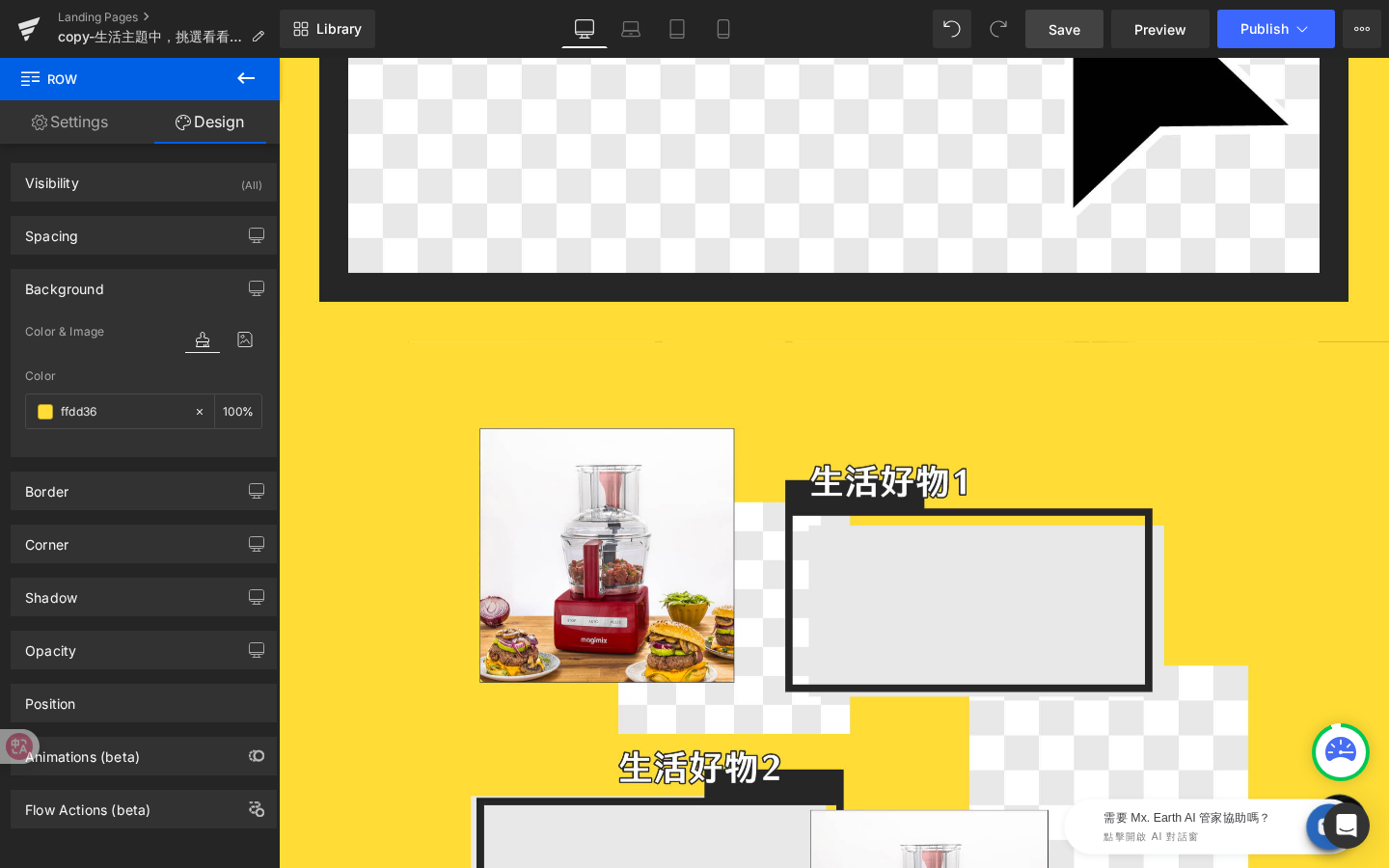
type input "#ffdd36"
click at [1069, 38] on link "Save" at bounding box center [1064, 29] width 78 height 38
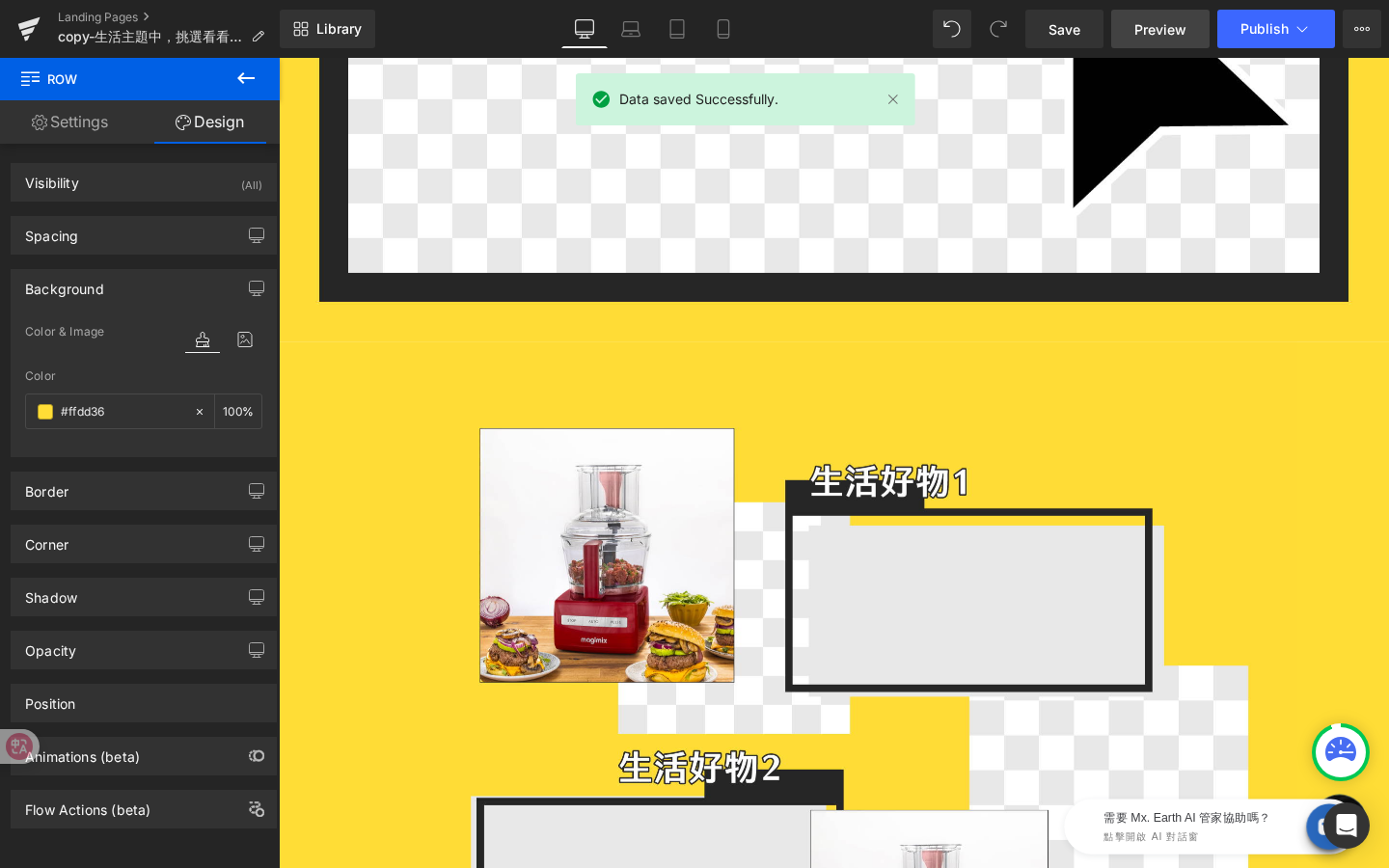
click at [1170, 31] on span "Preview" at bounding box center [1161, 30] width 52 height 21
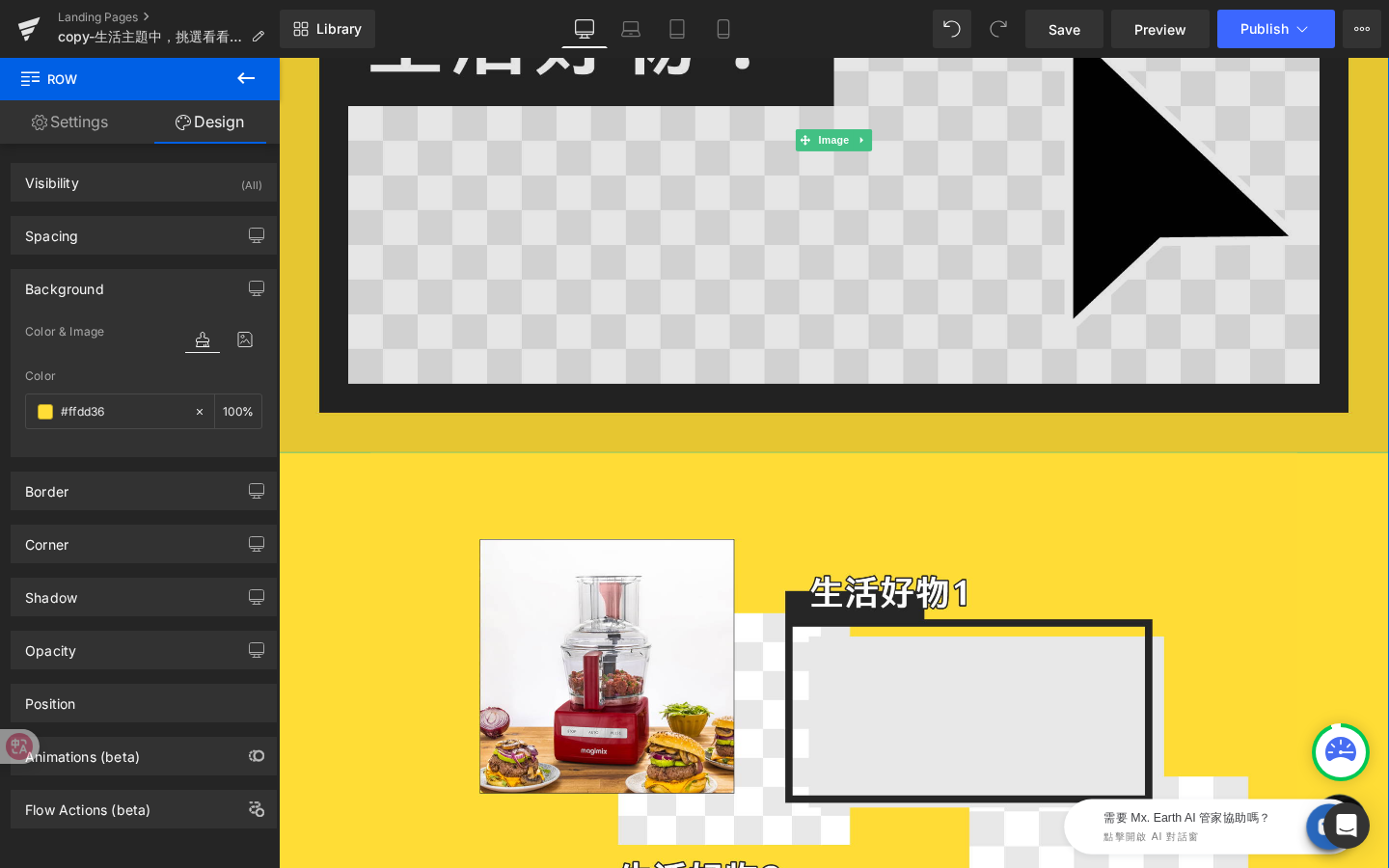
scroll to position [316, 0]
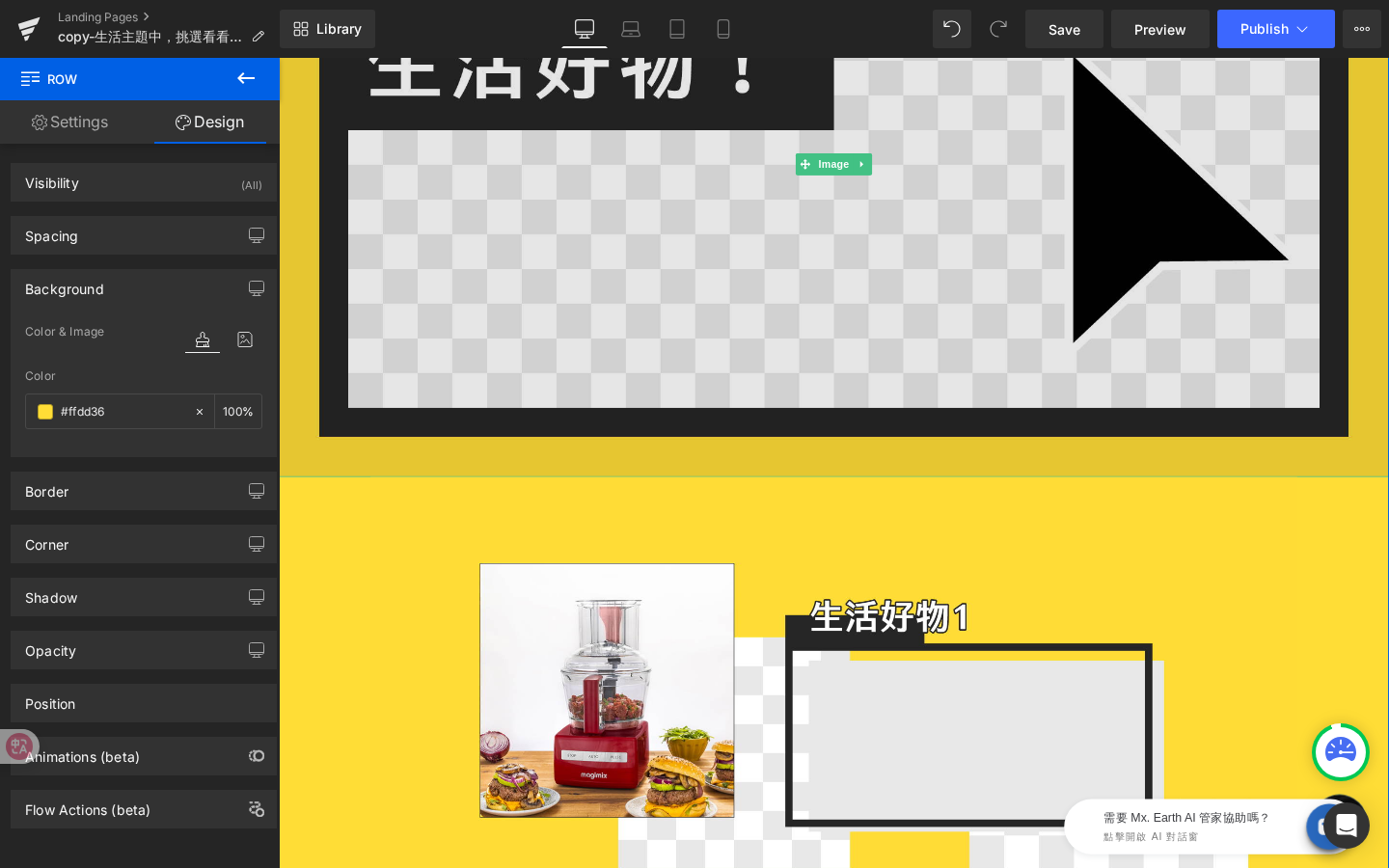
click at [596, 251] on img at bounding box center [862, 169] width 1168 height 656
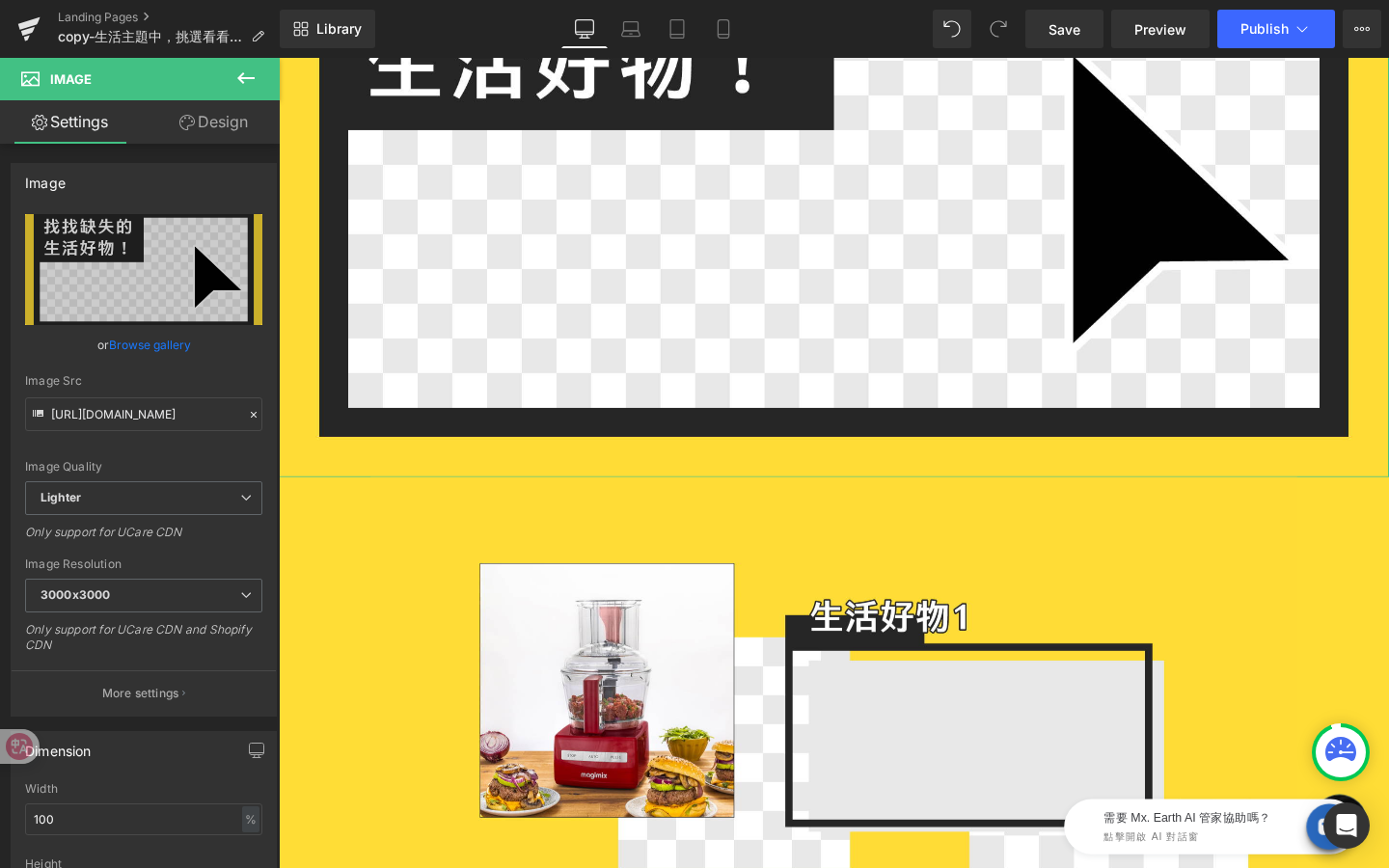
click at [245, 132] on link "Design" at bounding box center [214, 122] width 140 height 43
click at [0, 0] on div "Spacing" at bounding box center [0, 0] width 0 height 0
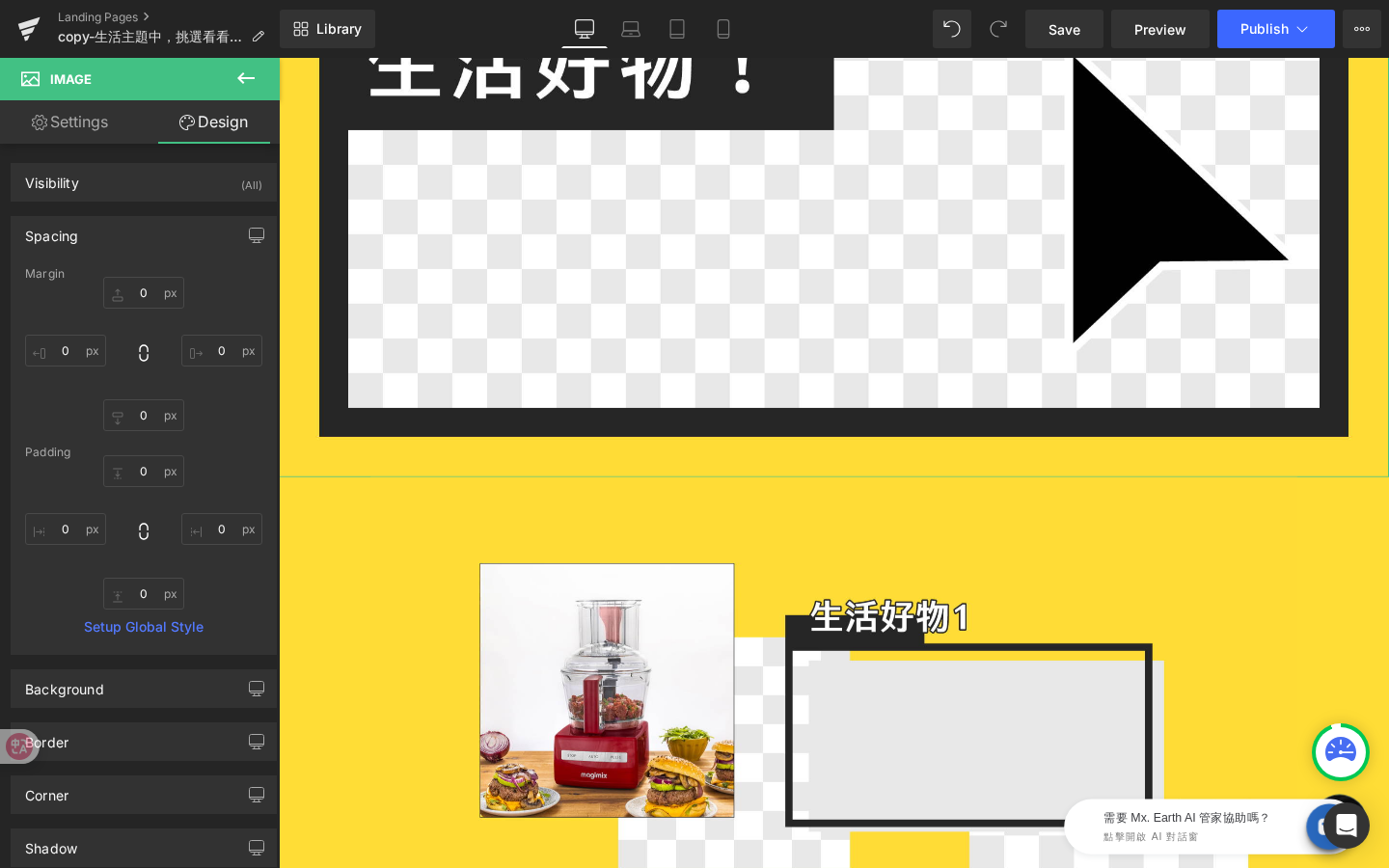
type input "0"
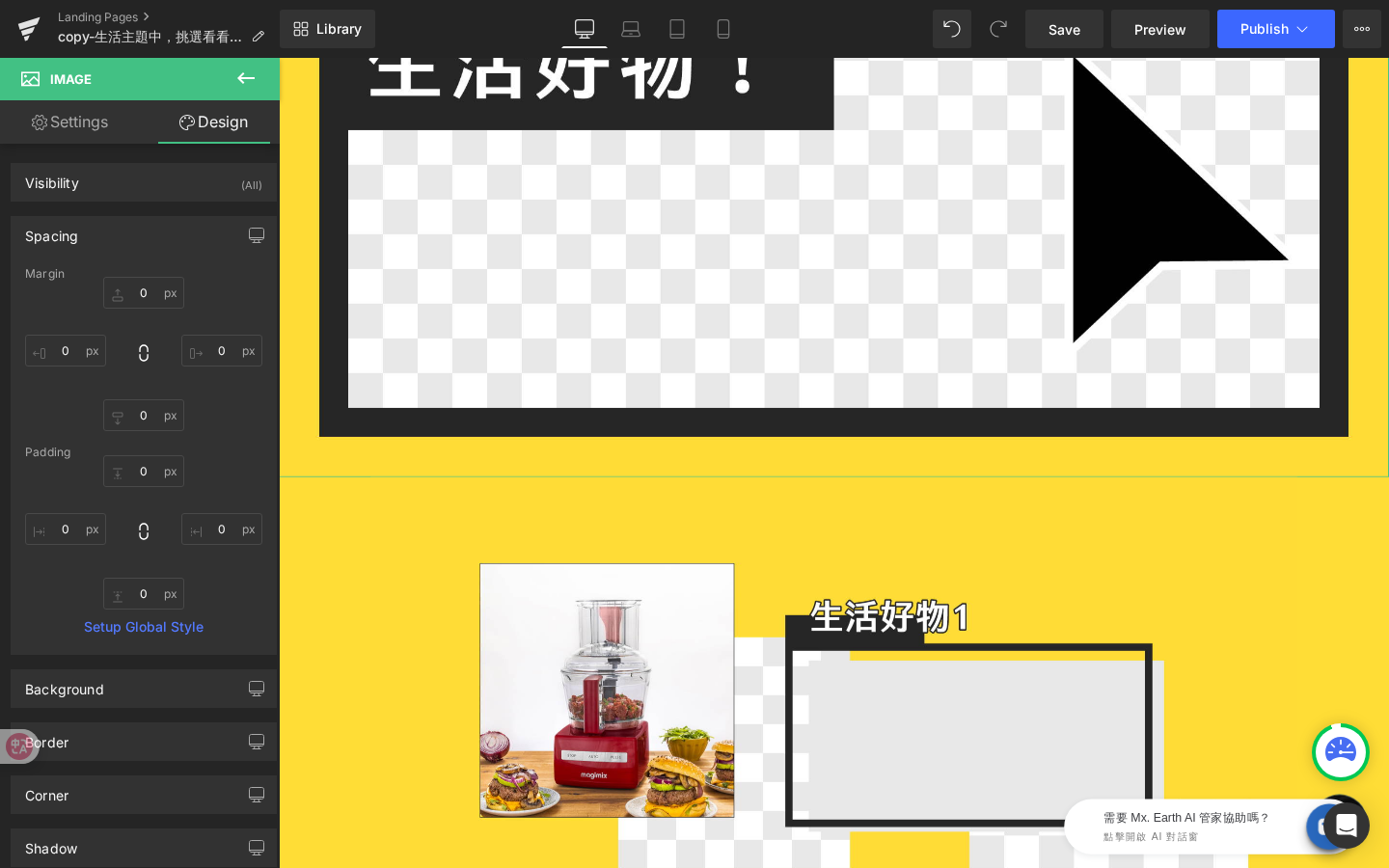
type input "0"
click at [75, 527] on input "0" at bounding box center [65, 528] width 81 height 31
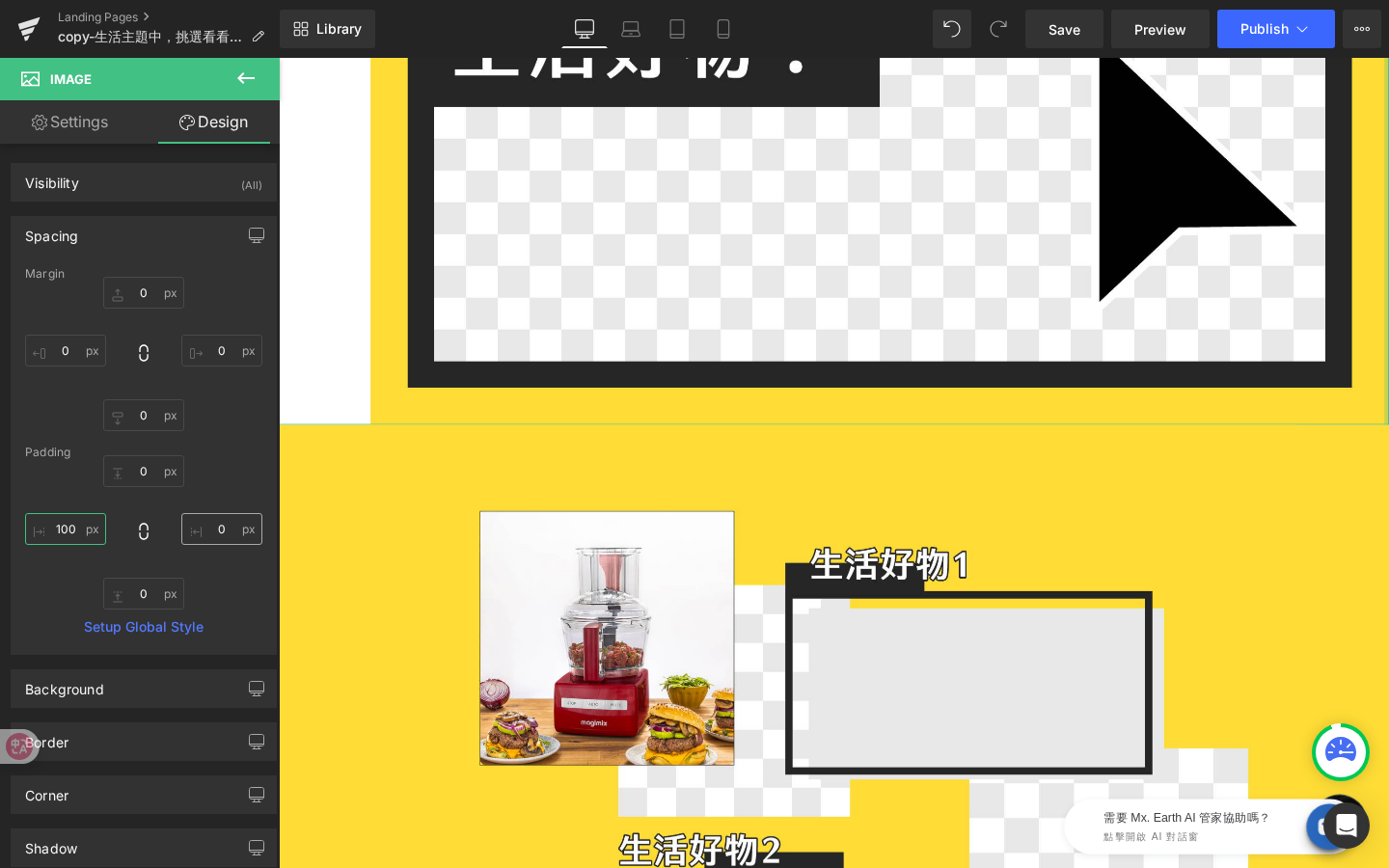
type input "100"
click at [229, 520] on input "0" at bounding box center [221, 528] width 81 height 31
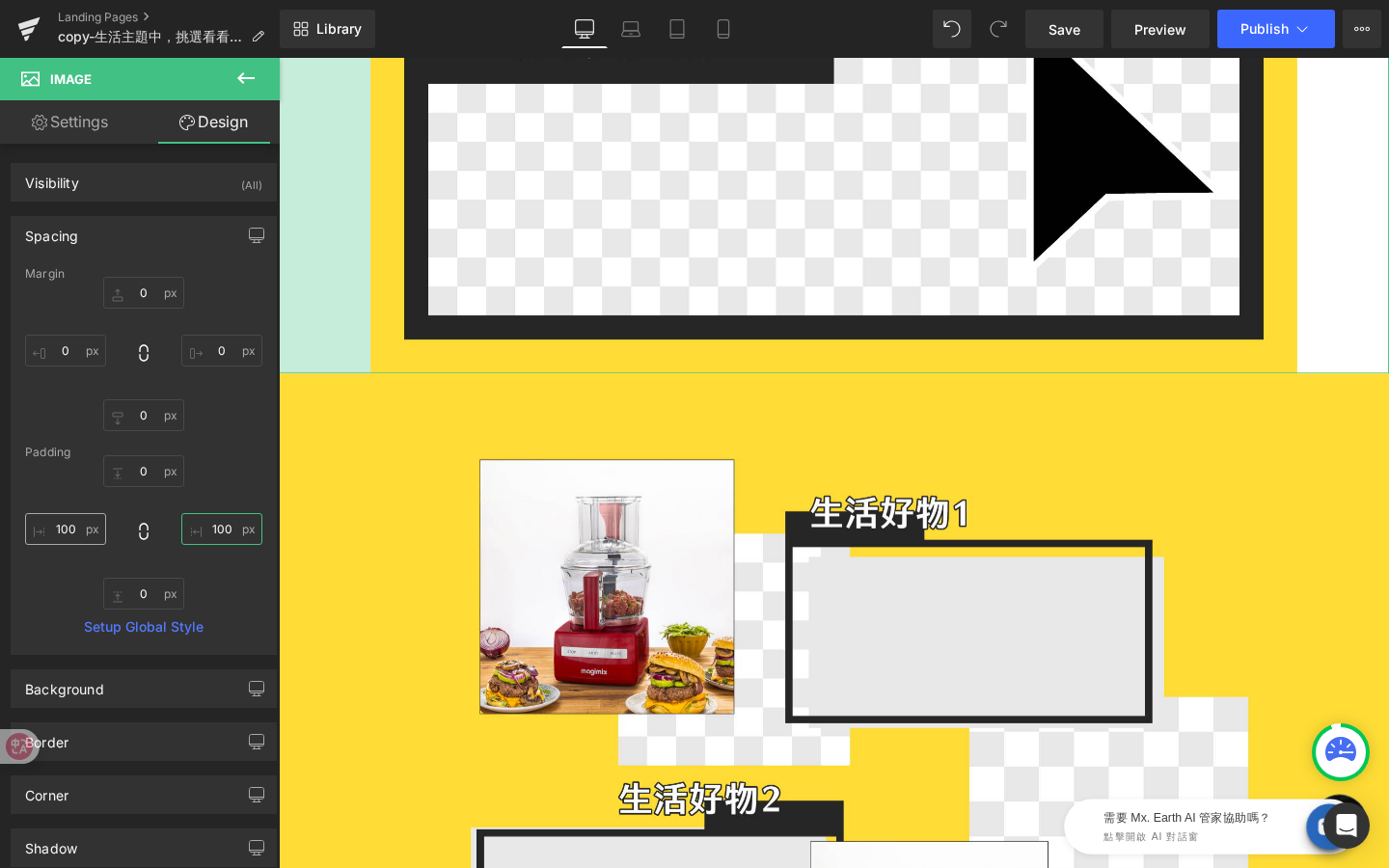
type input "100"
click at [83, 523] on input "100" at bounding box center [65, 528] width 81 height 31
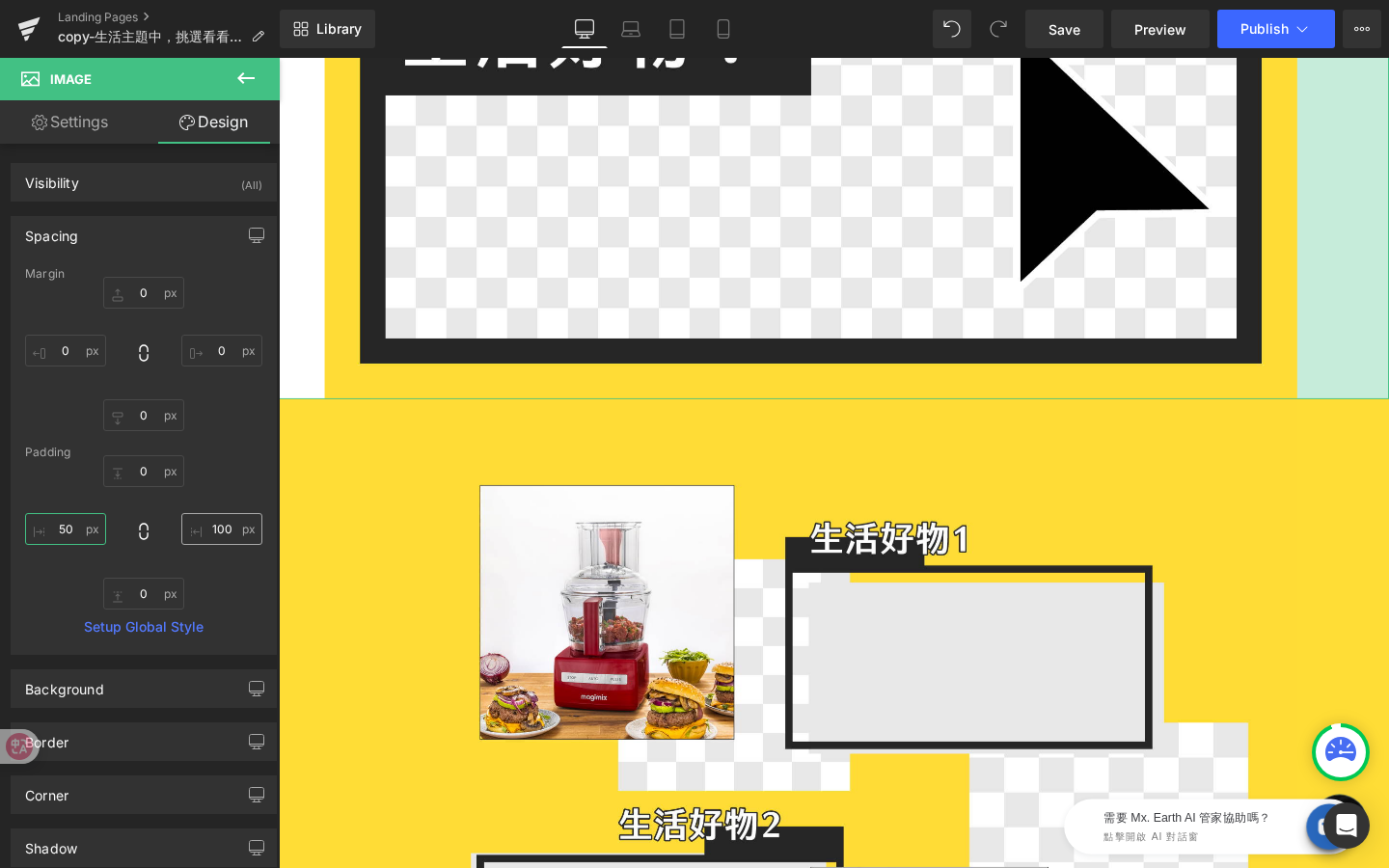
type input "50"
click at [220, 524] on input "100" at bounding box center [221, 528] width 81 height 31
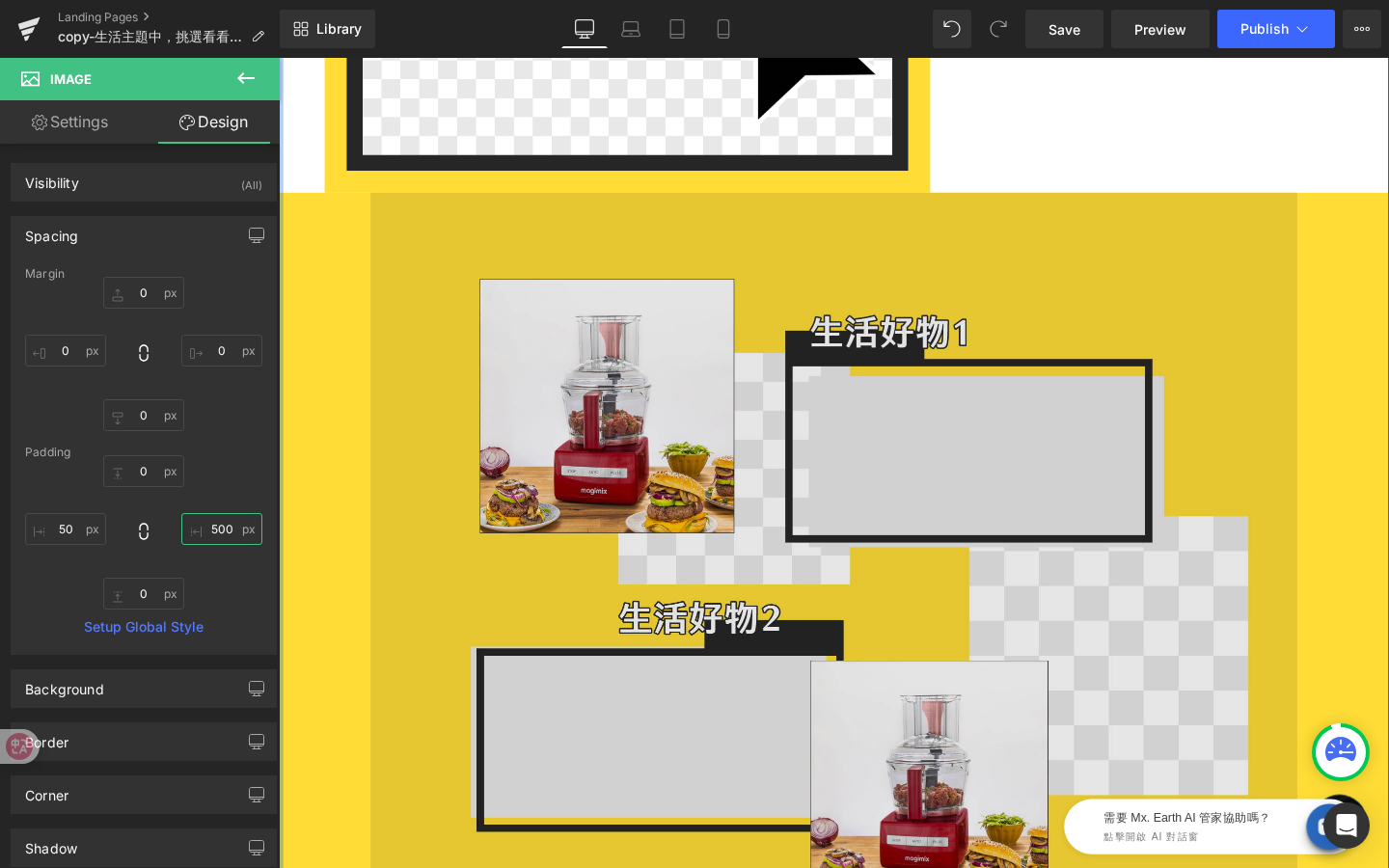
type input "50"
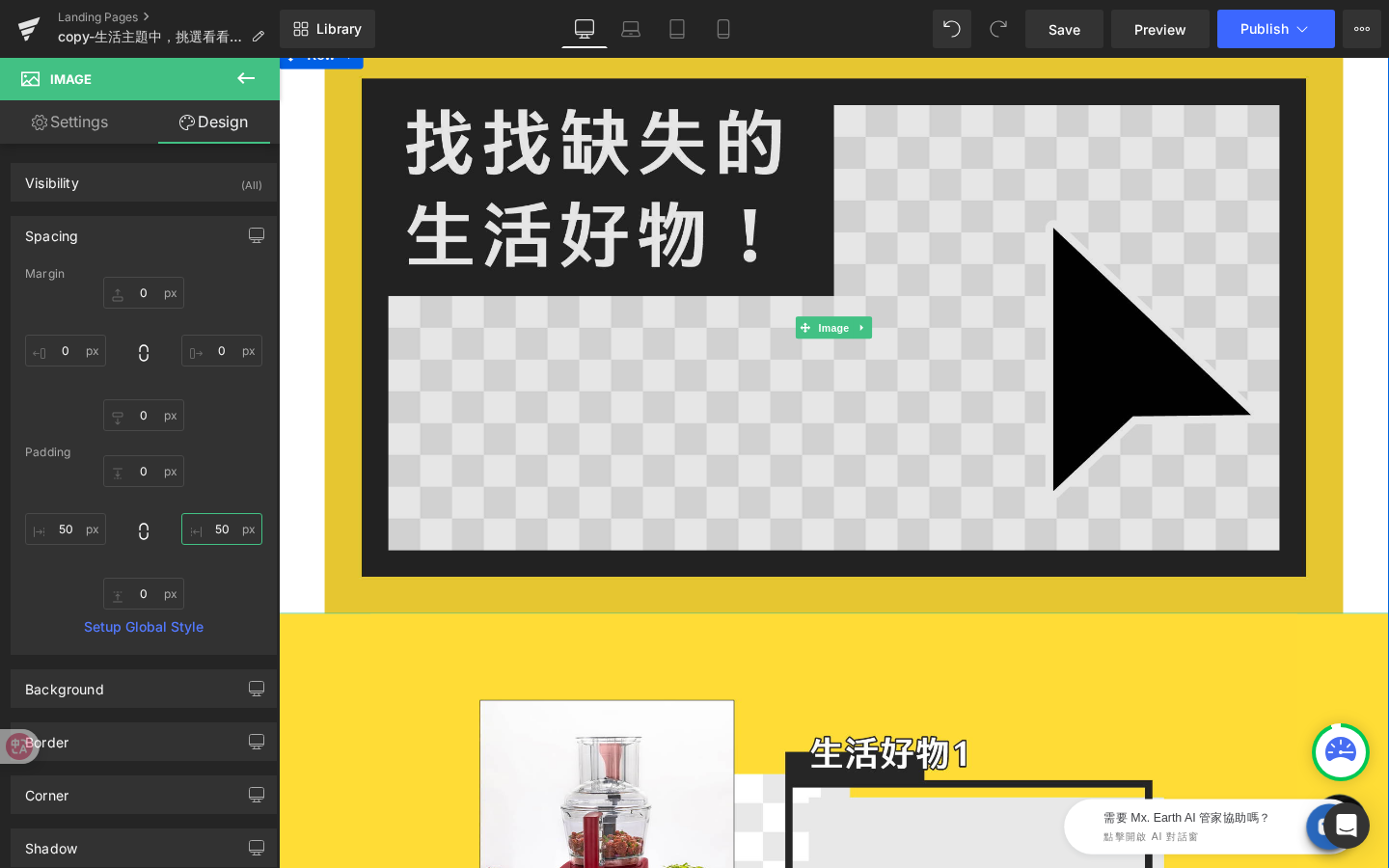
scroll to position [69, 0]
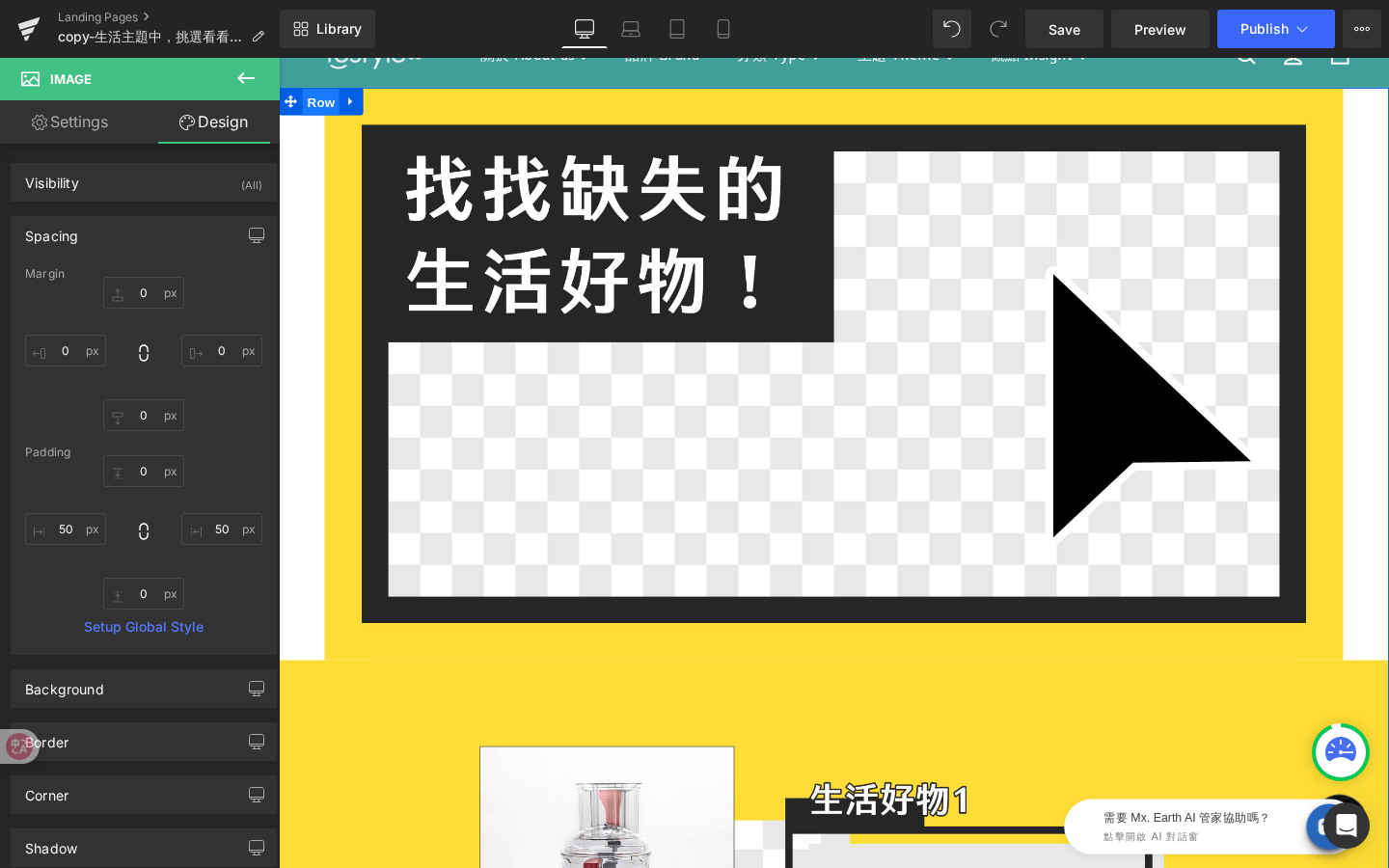
click at [327, 94] on span "Row" at bounding box center [323, 104] width 38 height 29
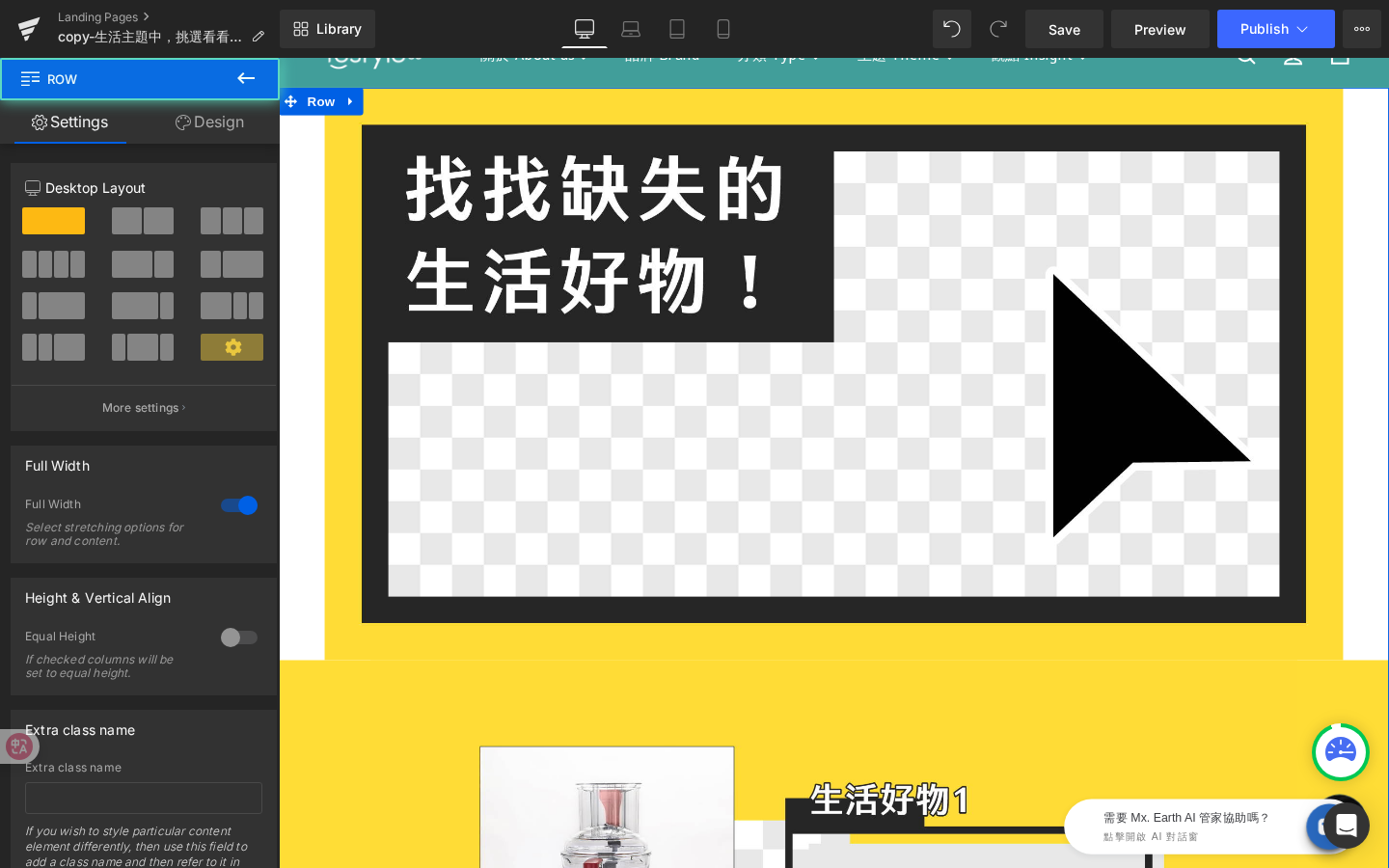
click at [205, 125] on link "Design" at bounding box center [210, 122] width 140 height 43
click at [0, 0] on div "Spacing" at bounding box center [0, 0] width 0 height 0
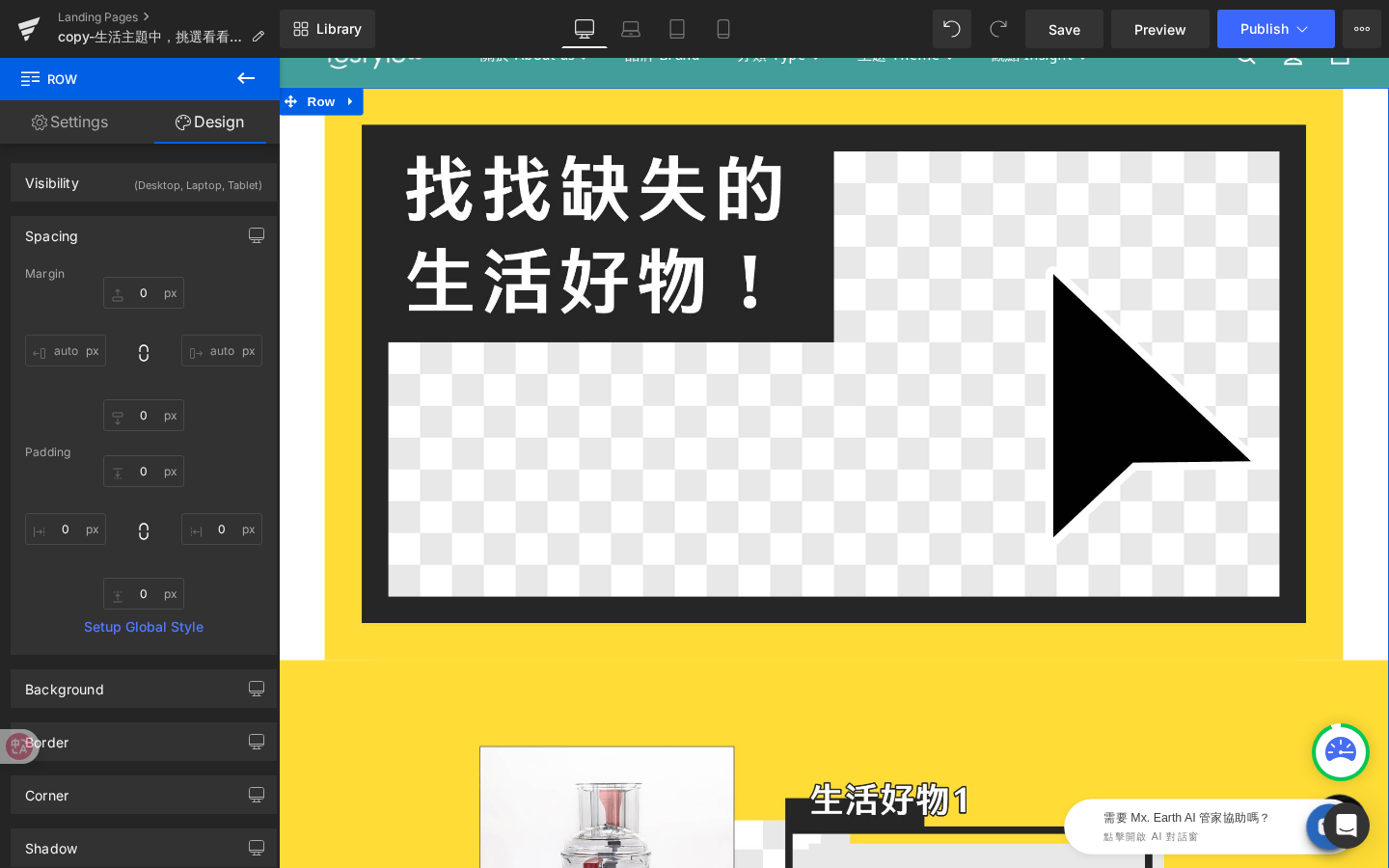
type input "0"
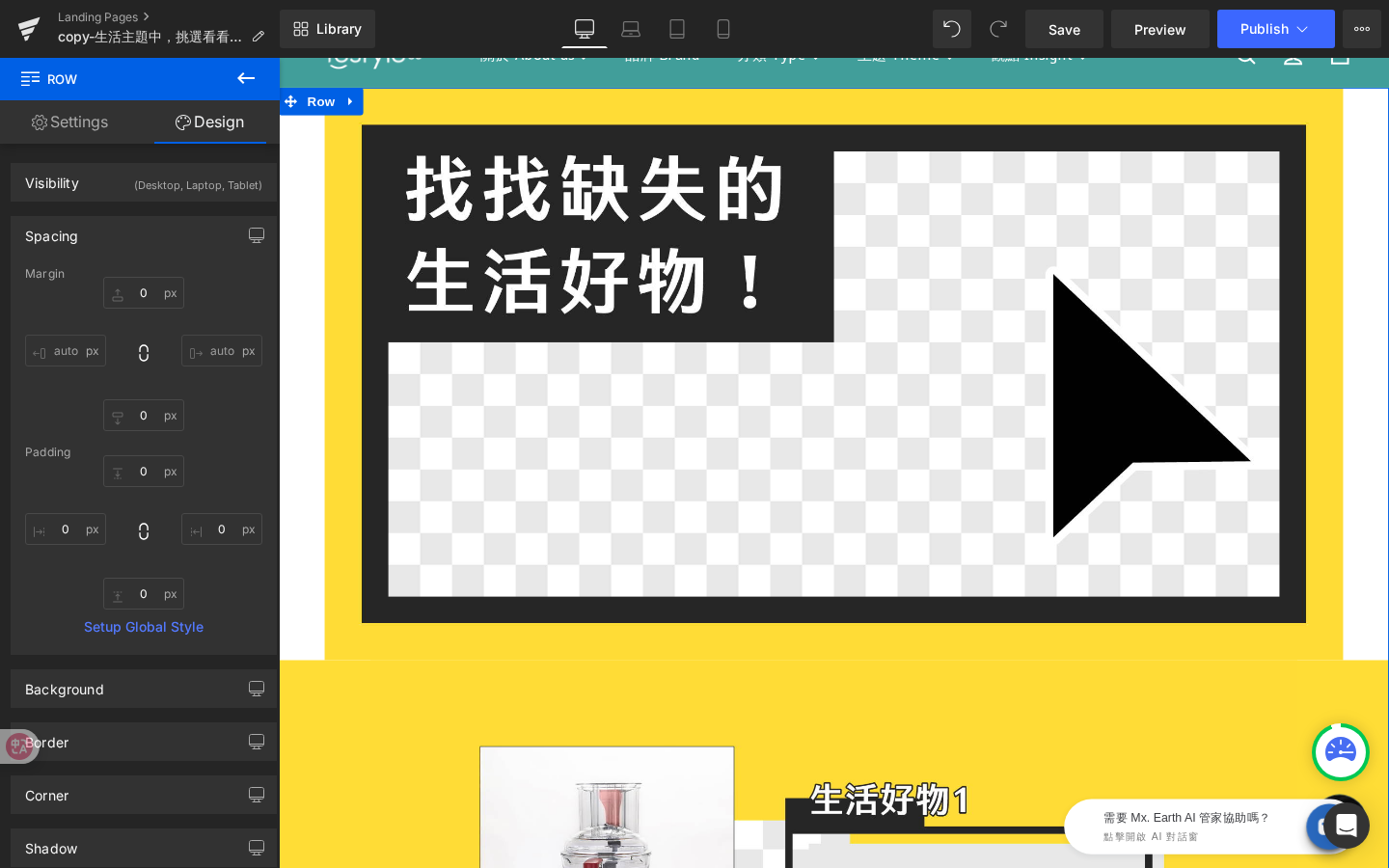
type input "0"
click at [178, 112] on link "Design" at bounding box center [210, 122] width 140 height 43
click at [83, 123] on link "Settings" at bounding box center [70, 122] width 140 height 43
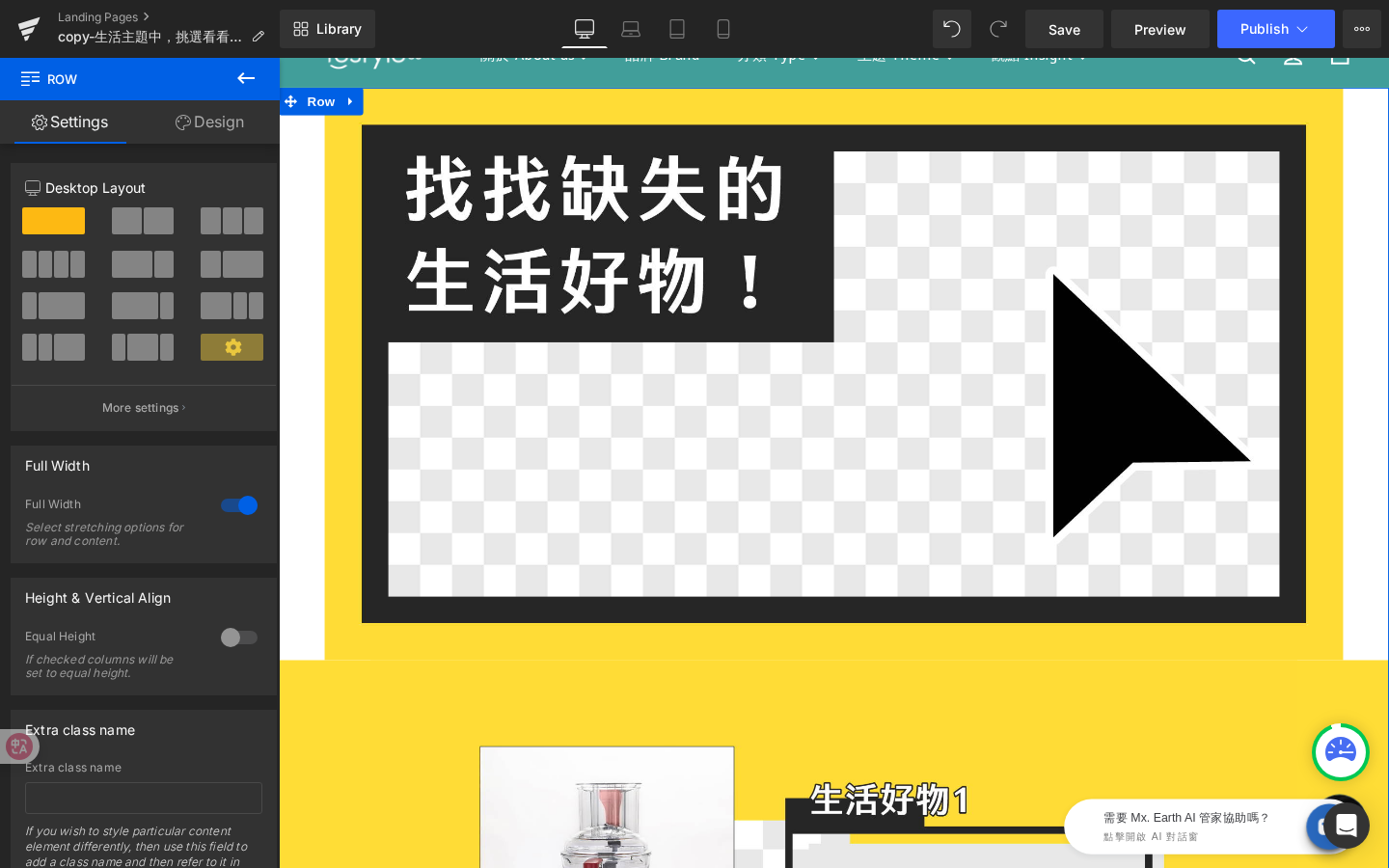
click at [208, 117] on link "Design" at bounding box center [210, 122] width 140 height 43
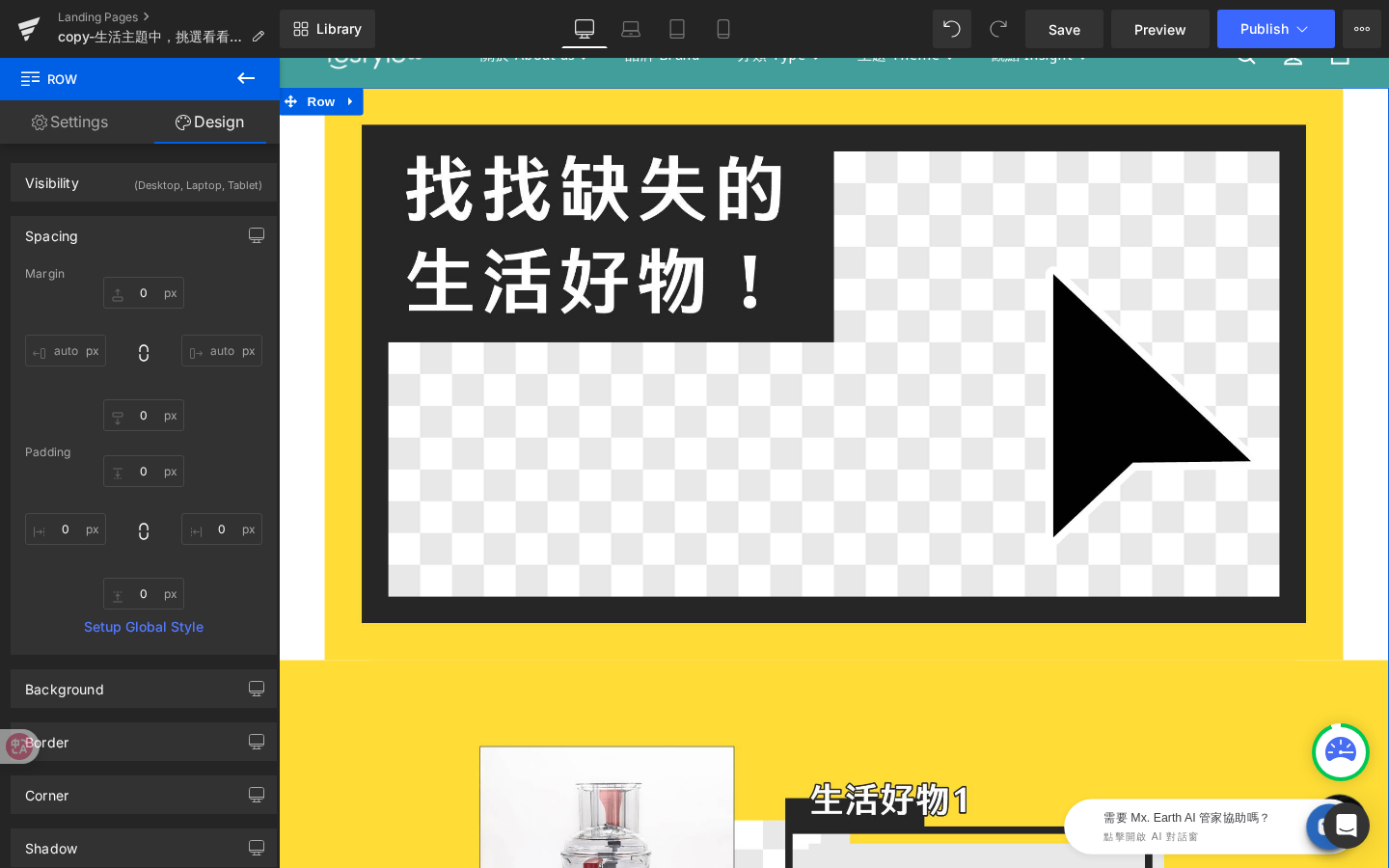
type input "0"
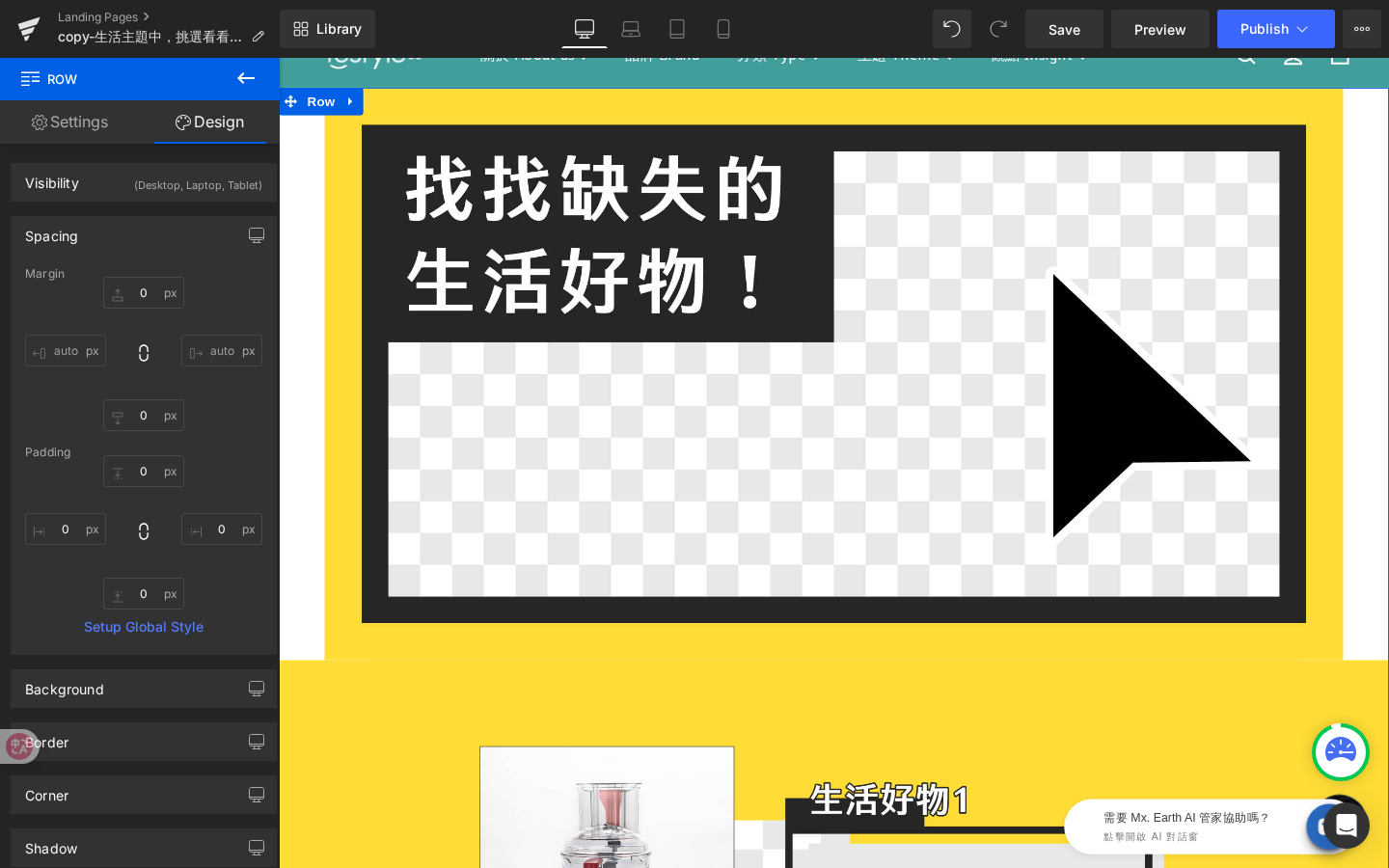
type input "0"
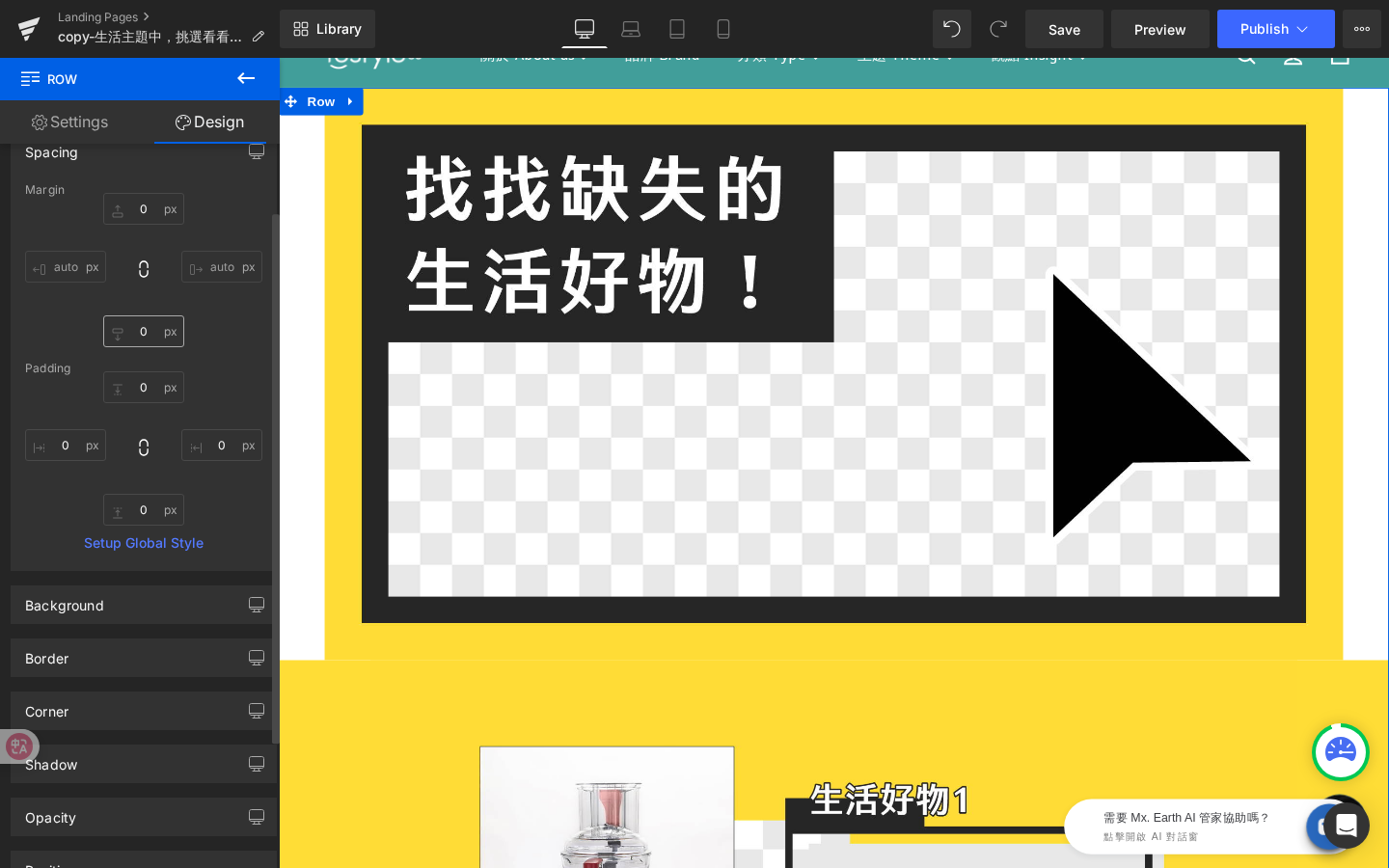
scroll to position [91, 0]
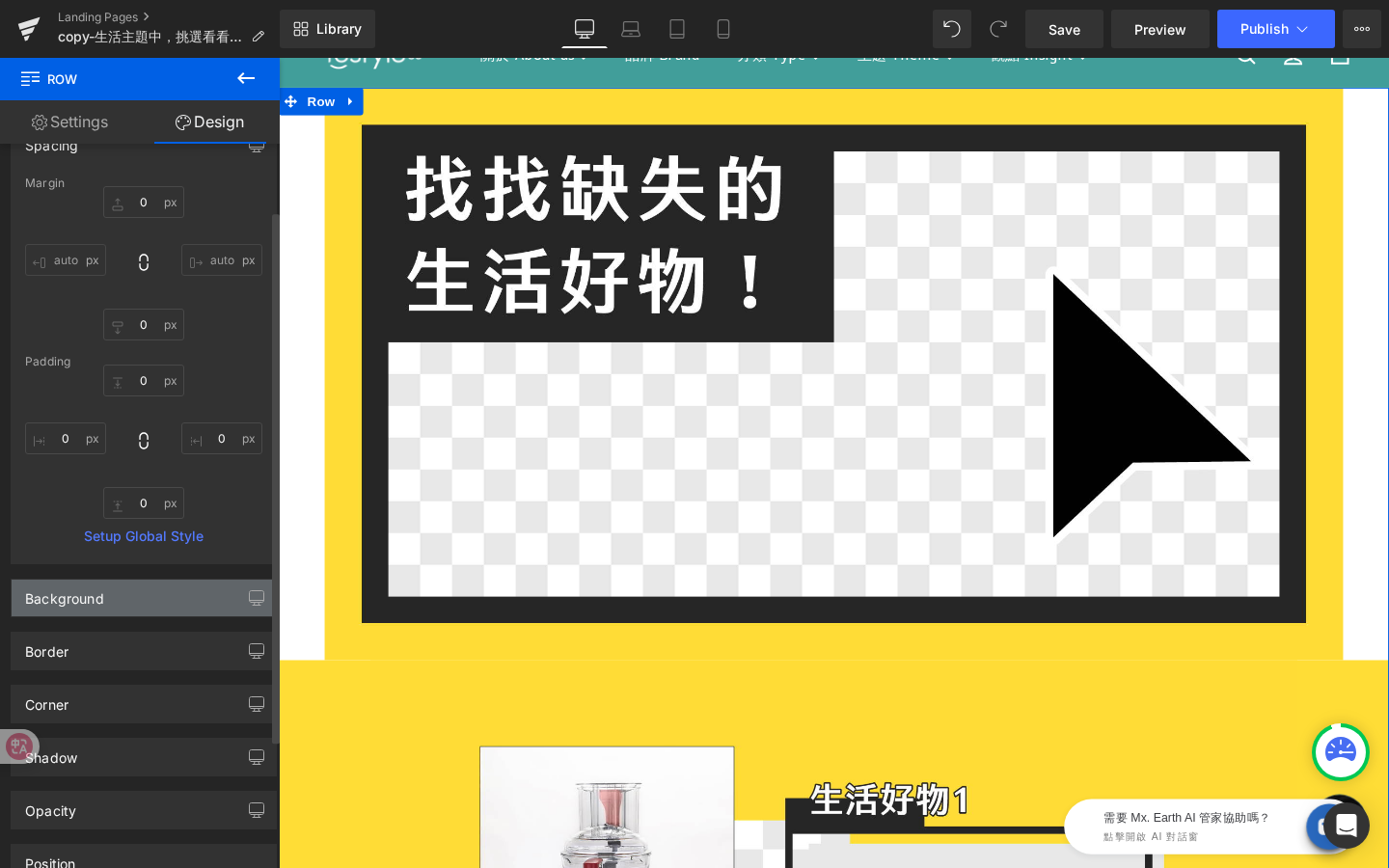
click at [73, 608] on div "Background" at bounding box center [144, 597] width 265 height 36
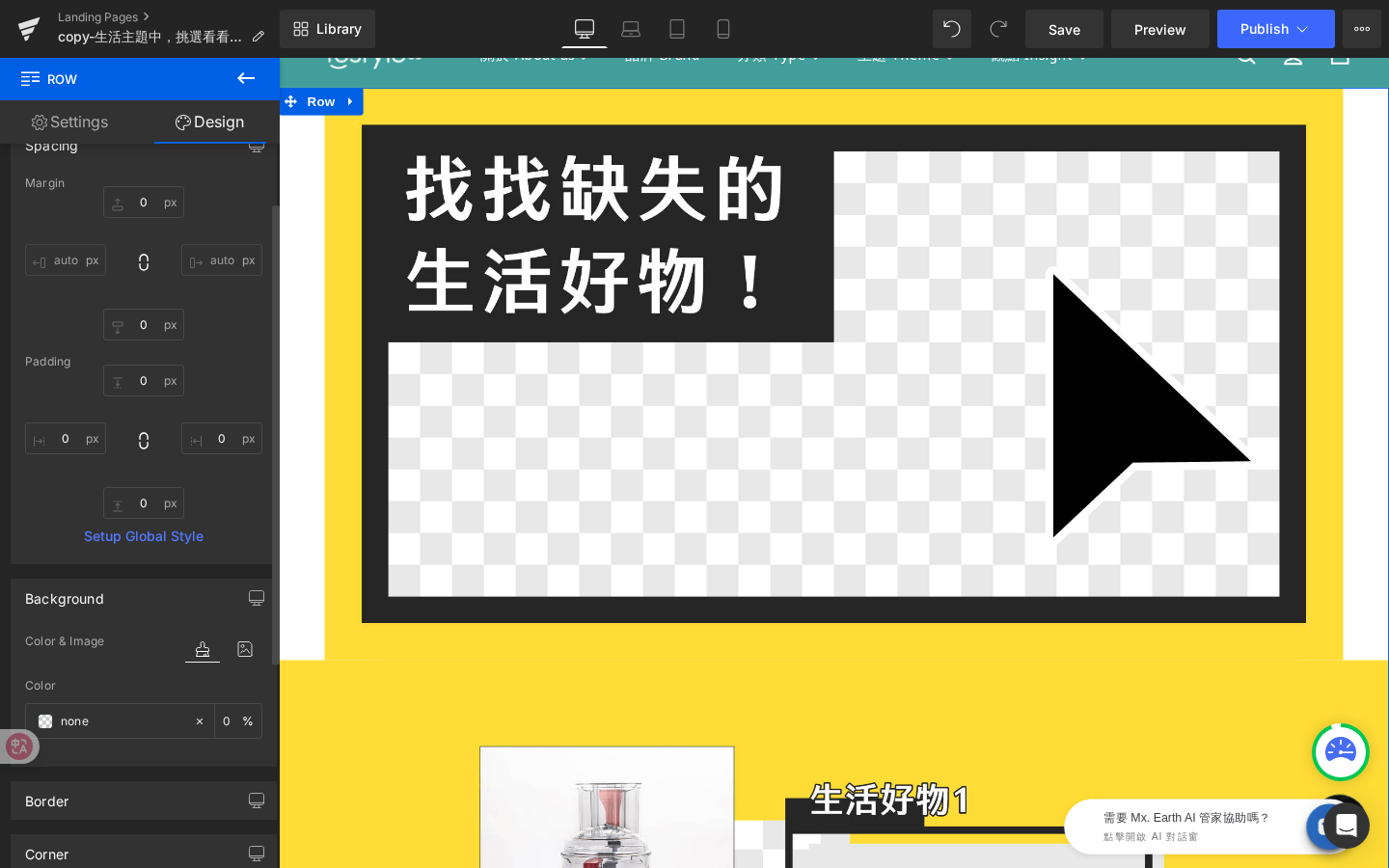
click at [79, 603] on div "Background" at bounding box center [64, 592] width 79 height 27
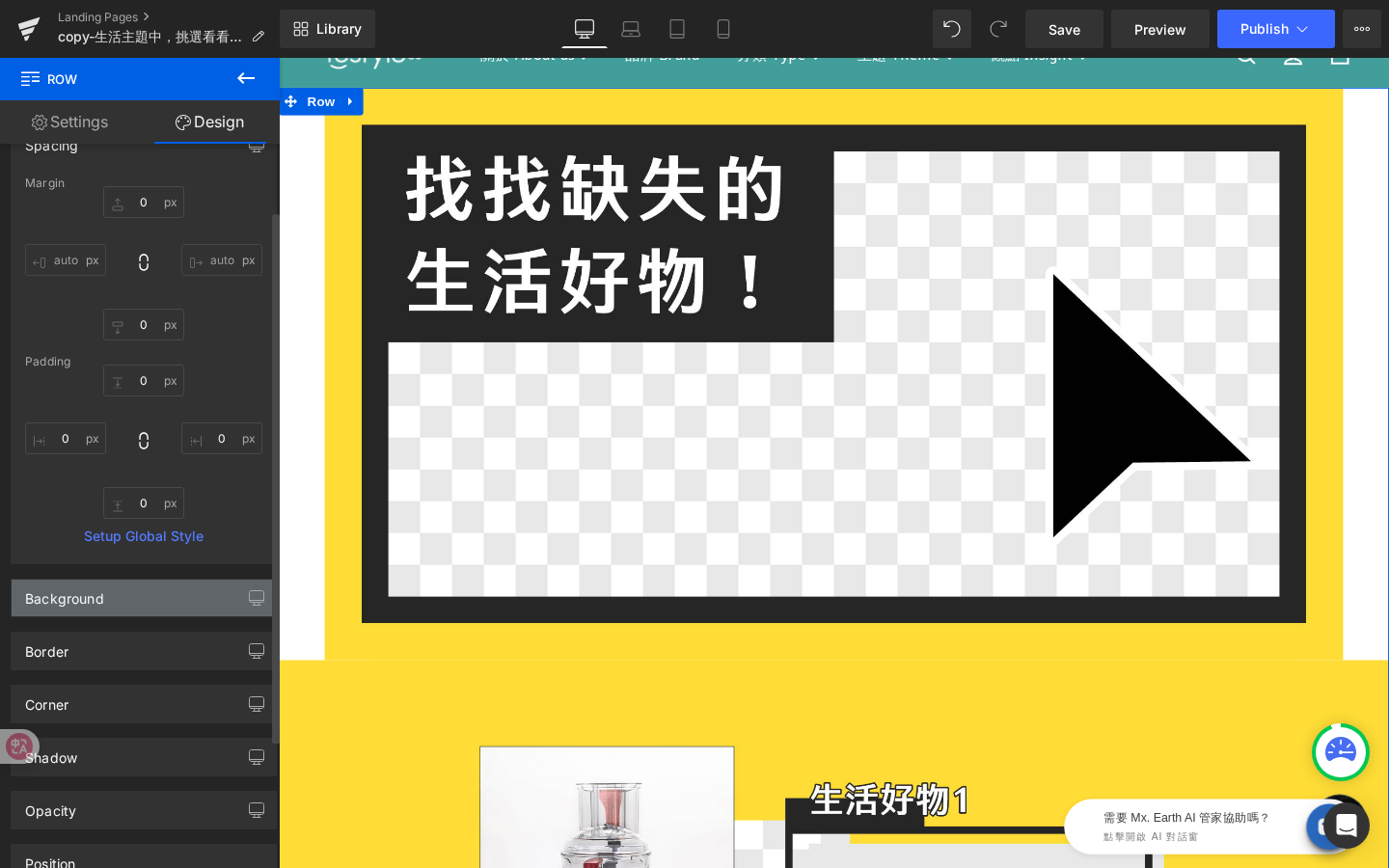
click at [79, 603] on div "Background" at bounding box center [64, 592] width 79 height 27
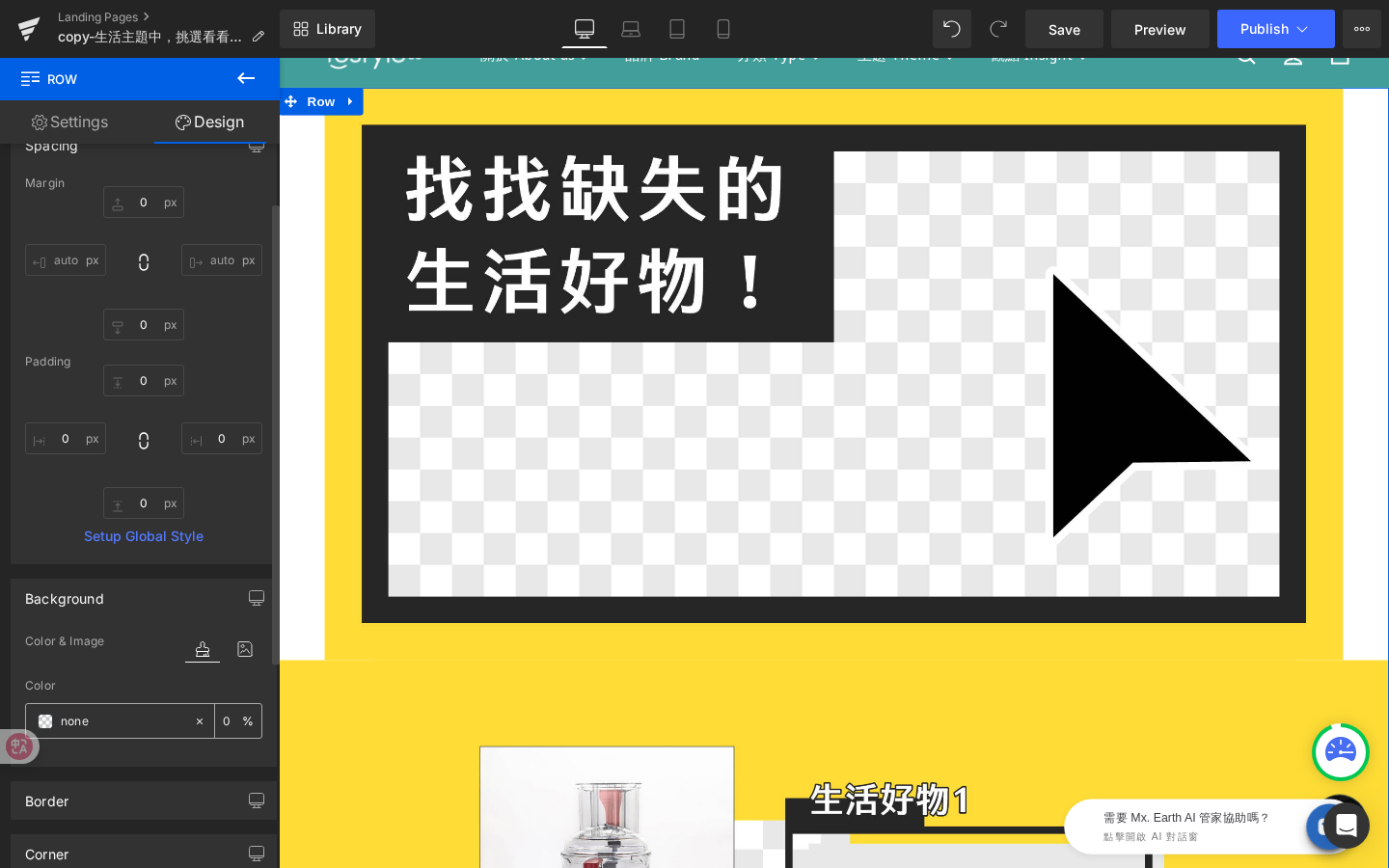
click at [112, 705] on div "none" at bounding box center [109, 720] width 167 height 33
click at [119, 713] on input "none" at bounding box center [122, 721] width 123 height 22
drag, startPoint x: 131, startPoint y: 724, endPoint x: 0, endPoint y: 716, distance: 131.2
click at [0, 718] on div "Background Color & Image color none Color none 0 % Image Replace Image Upload i…" at bounding box center [144, 665] width 288 height 203
paste input "ffdd36"
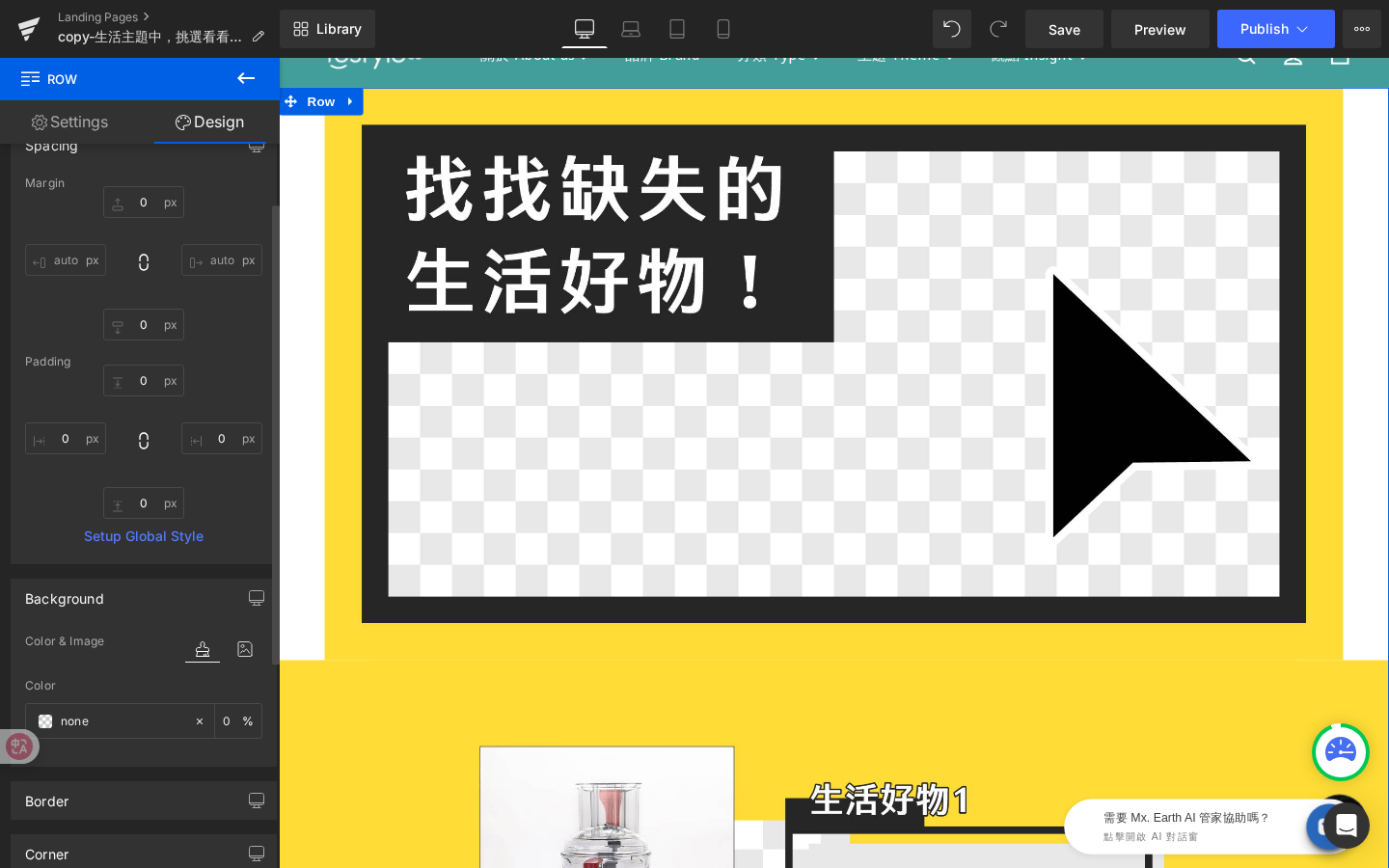
type input "ffdd36"
type input "100"
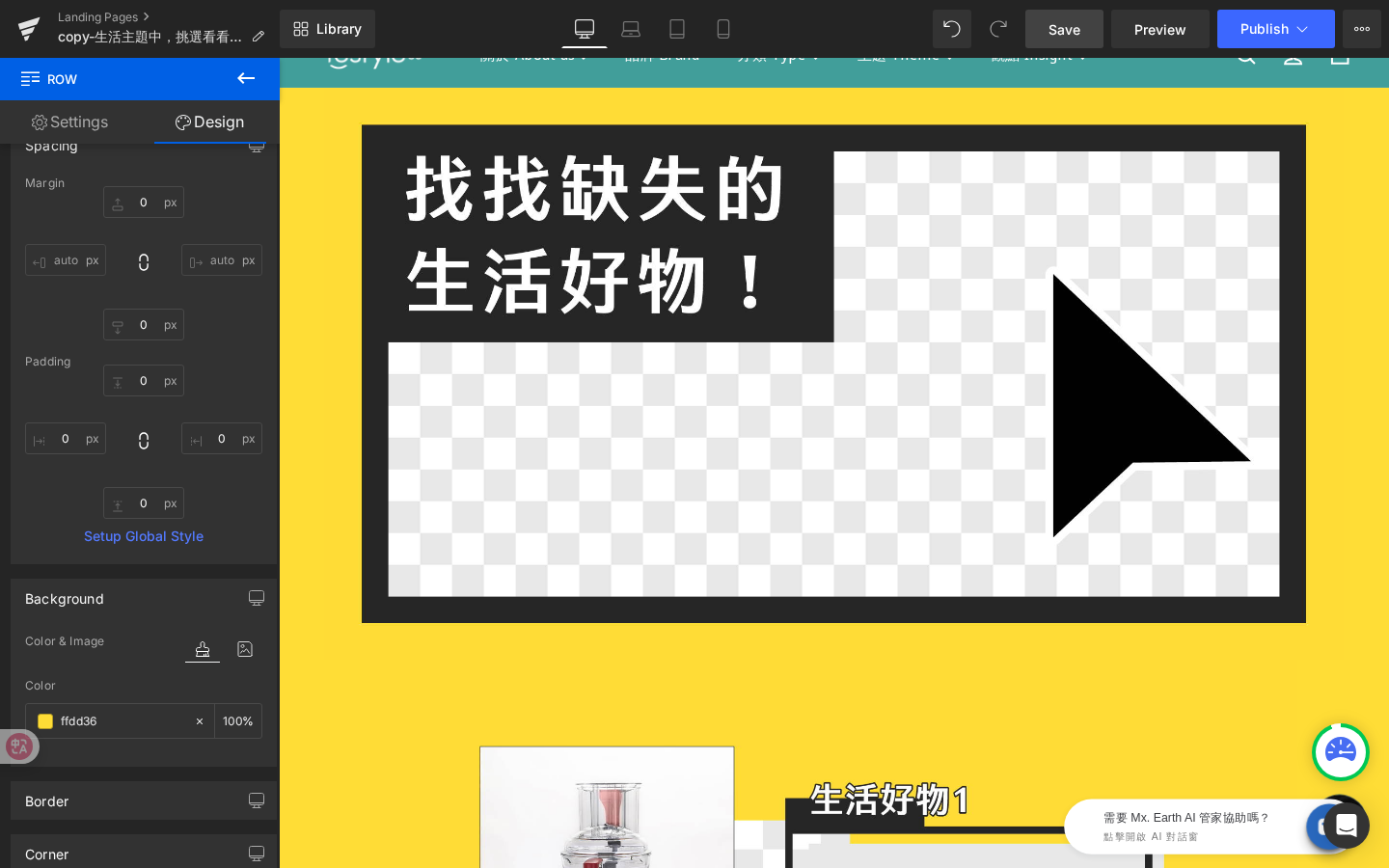
type input "#ffdd36"
click at [1071, 28] on span "Save" at bounding box center [1064, 30] width 32 height 21
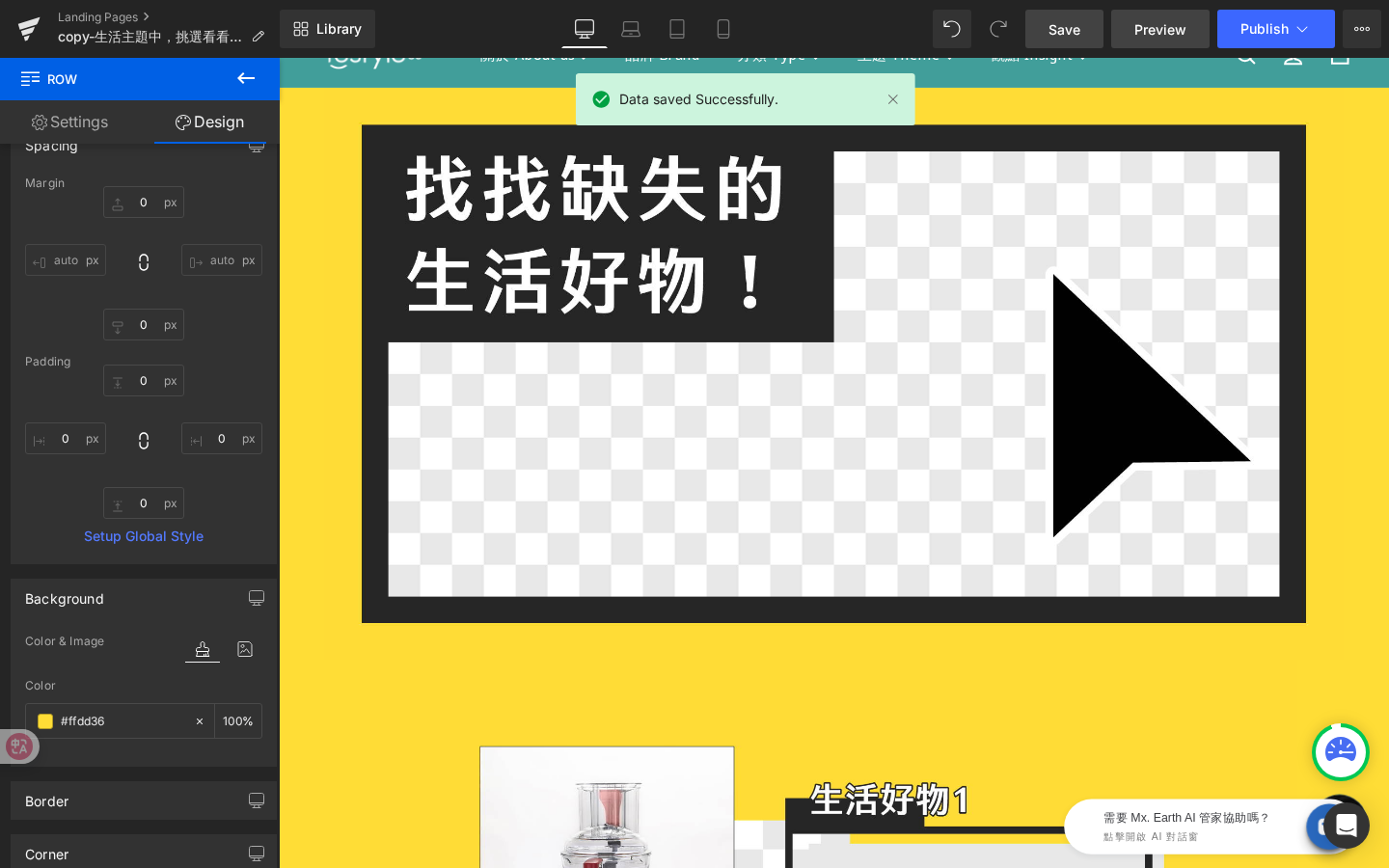
click at [1169, 27] on span "Preview" at bounding box center [1161, 30] width 52 height 21
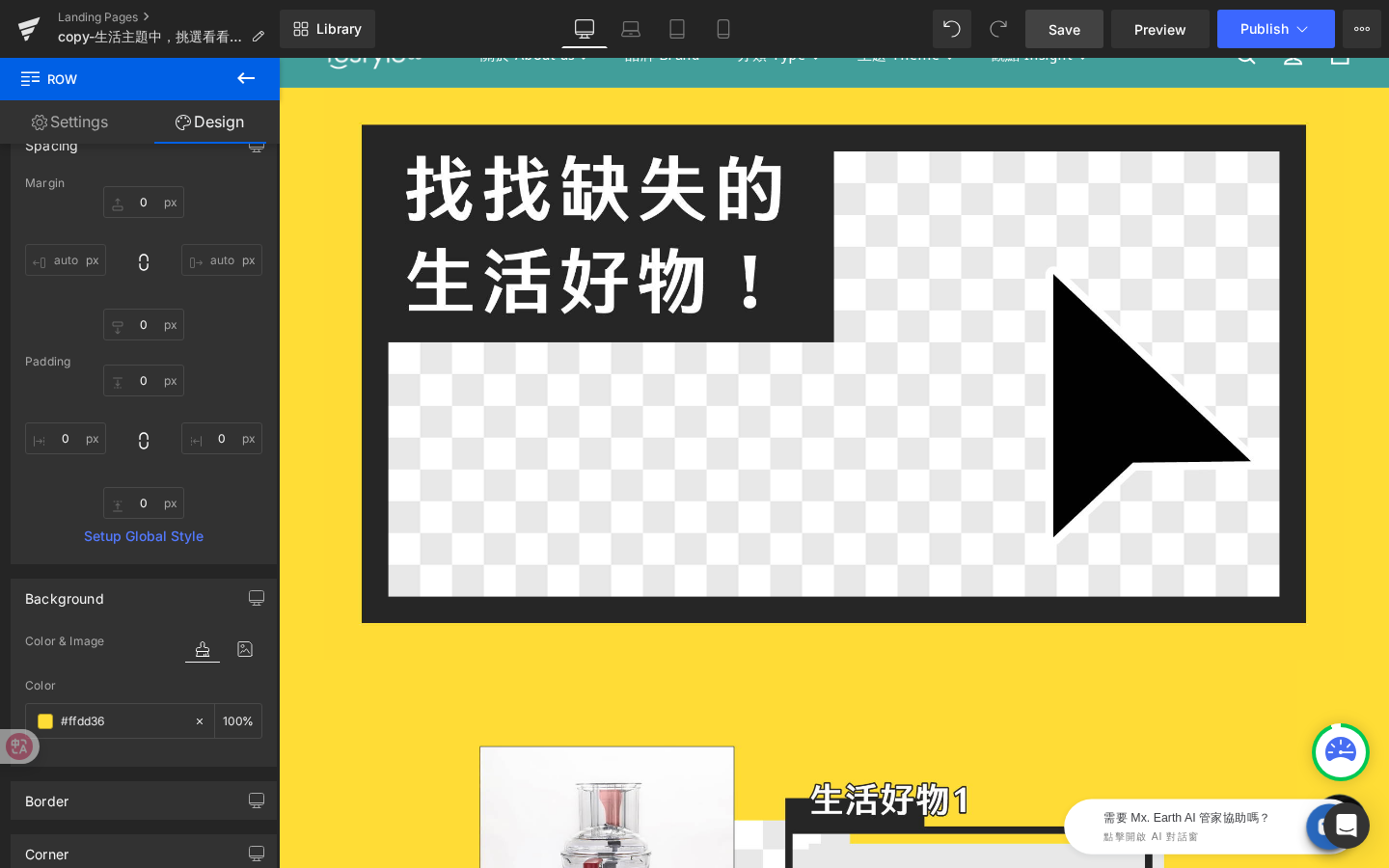
click at [1076, 29] on span "Save" at bounding box center [1064, 30] width 32 height 21
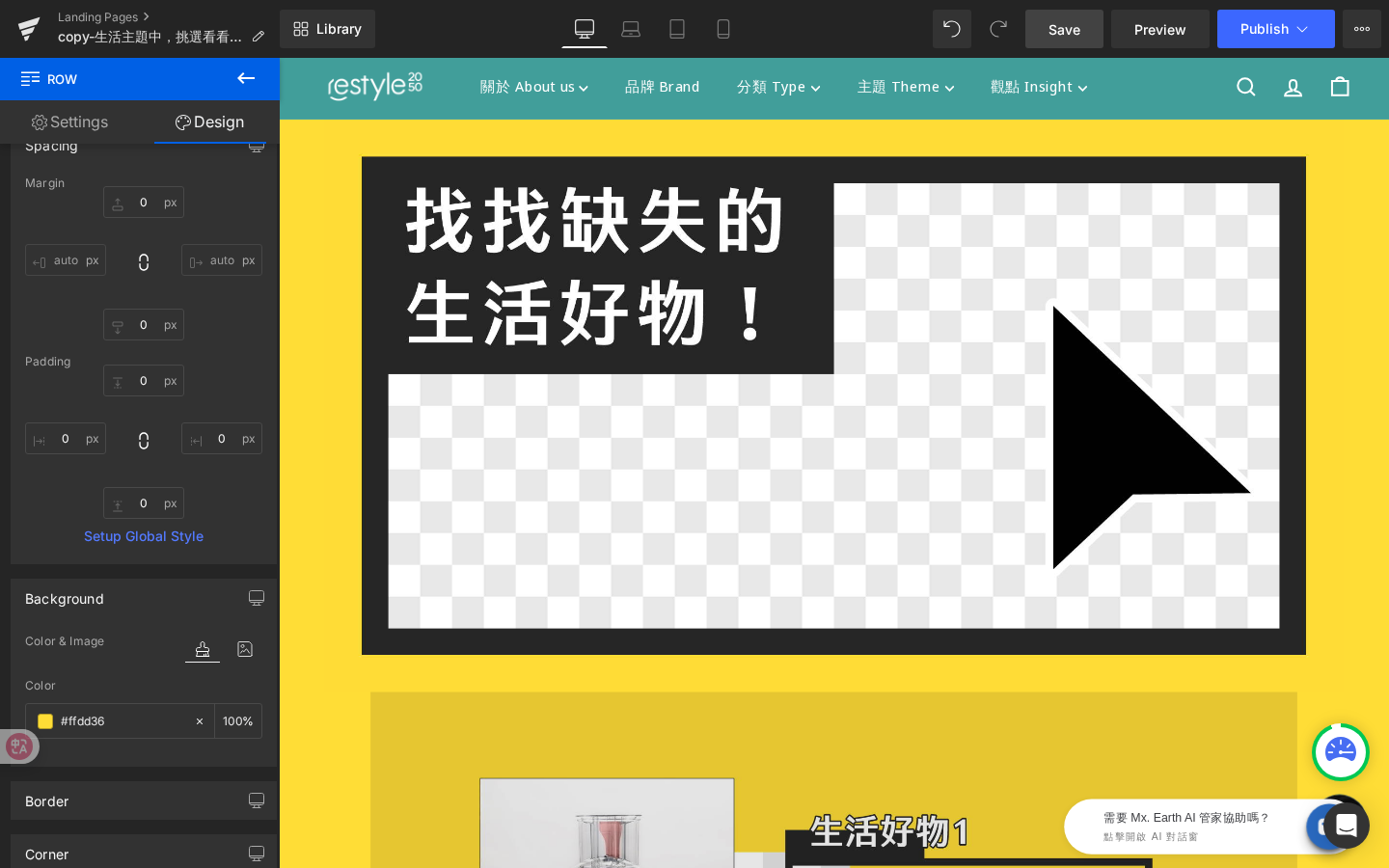
scroll to position [0, 0]
